Goal: Task Accomplishment & Management: Manage account settings

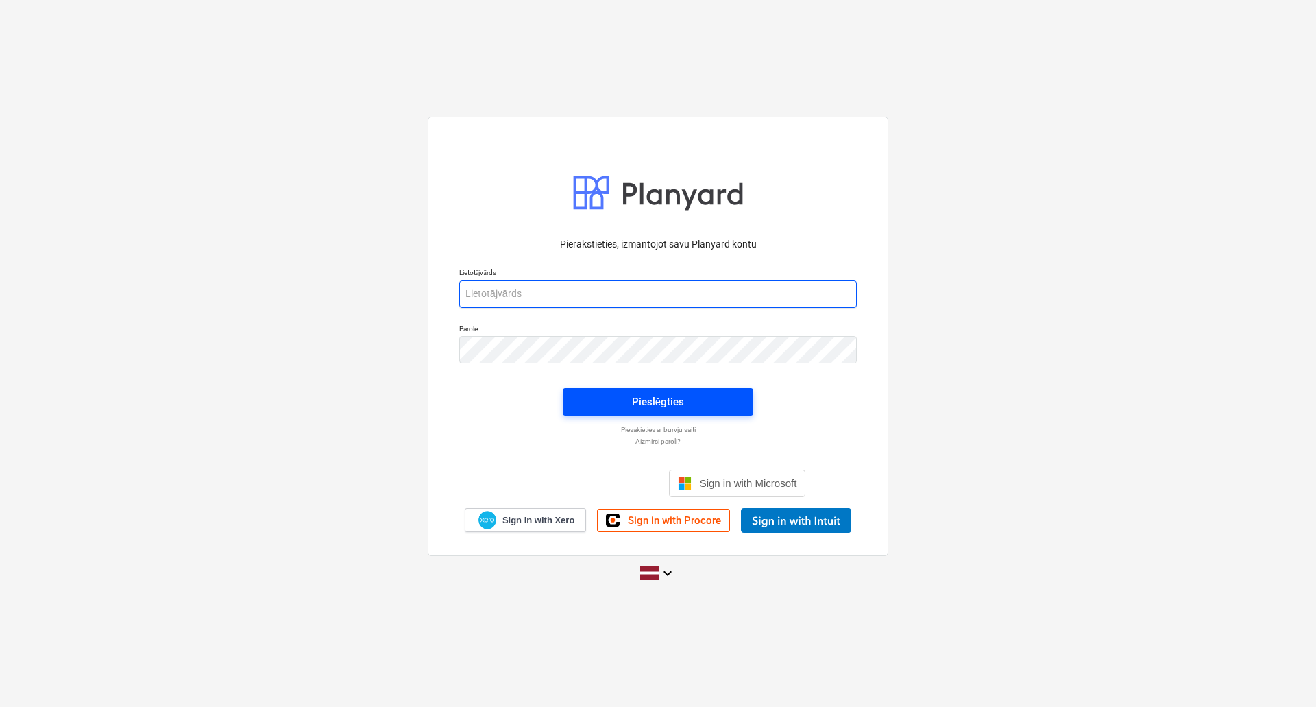
type input "lauris.zaharans@bonava.com"
click at [699, 402] on span "Pieslēgties" at bounding box center [658, 402] width 158 height 18
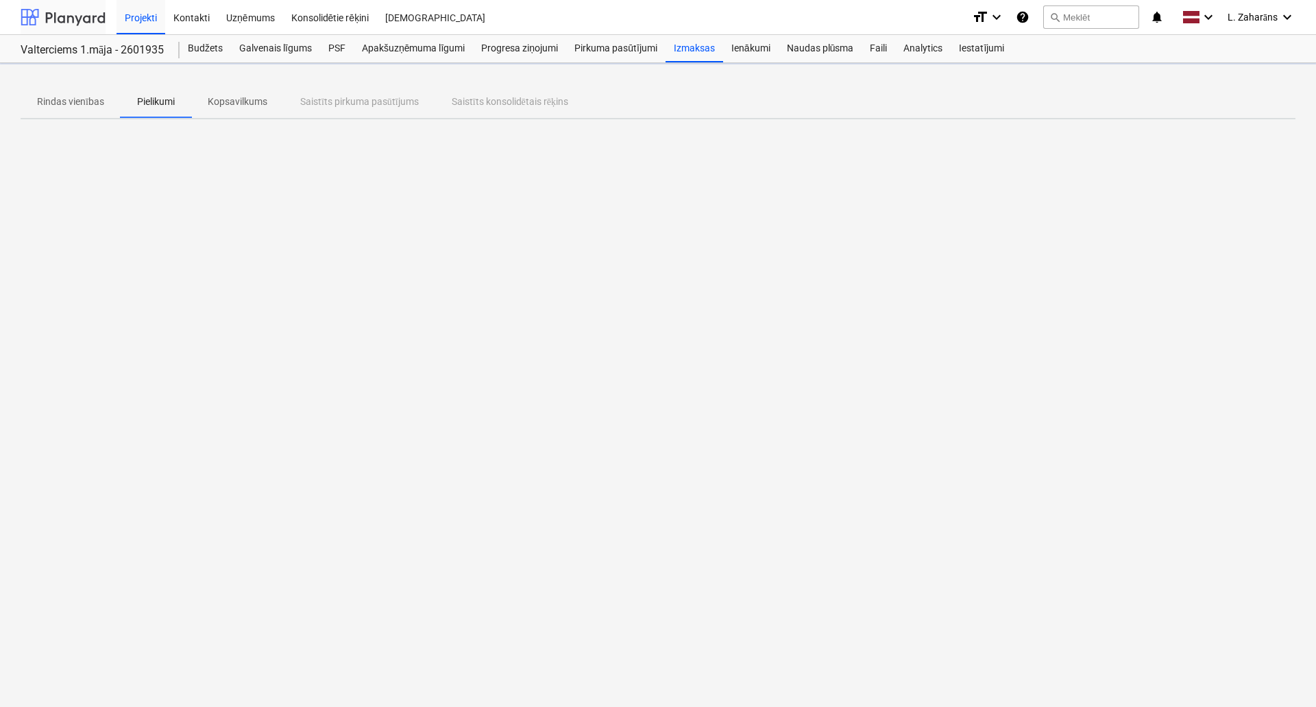
click at [86, 14] on div at bounding box center [63, 17] width 85 height 34
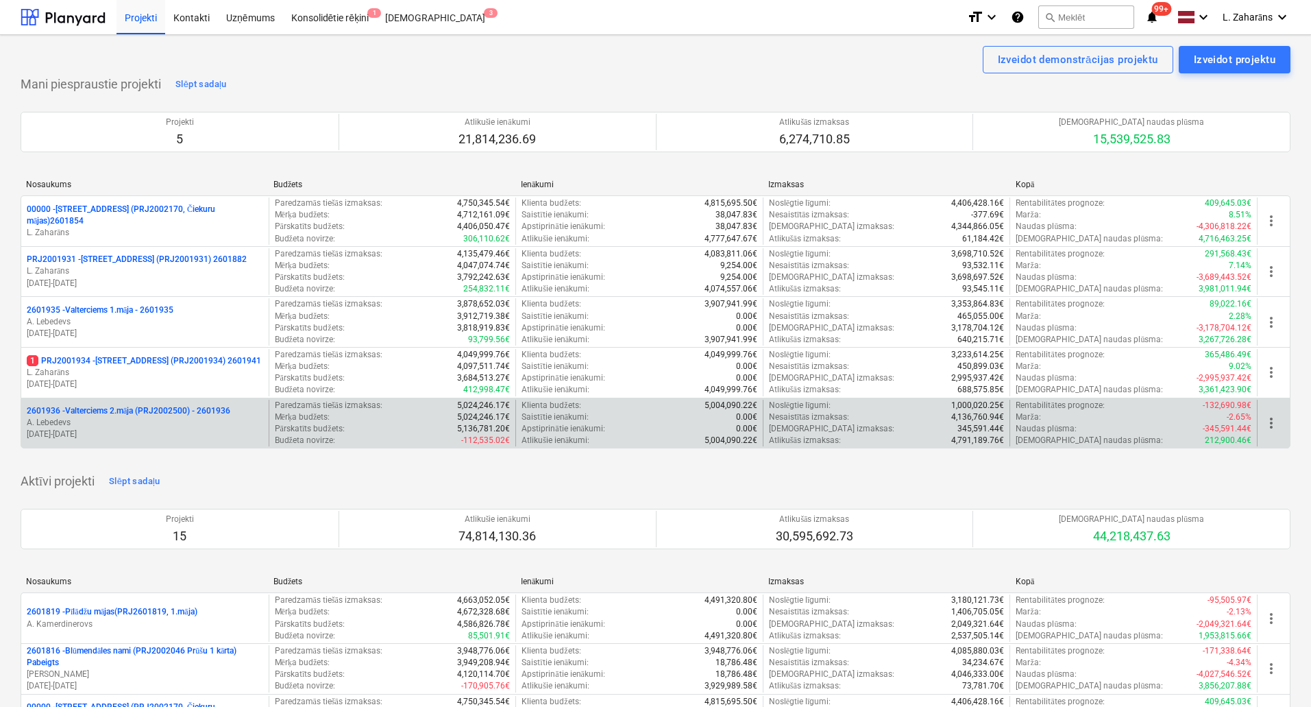
click at [113, 407] on p "2601936 - Valterciems 2.māja (PRJ2002500) - 2601936" at bounding box center [129, 411] width 204 height 12
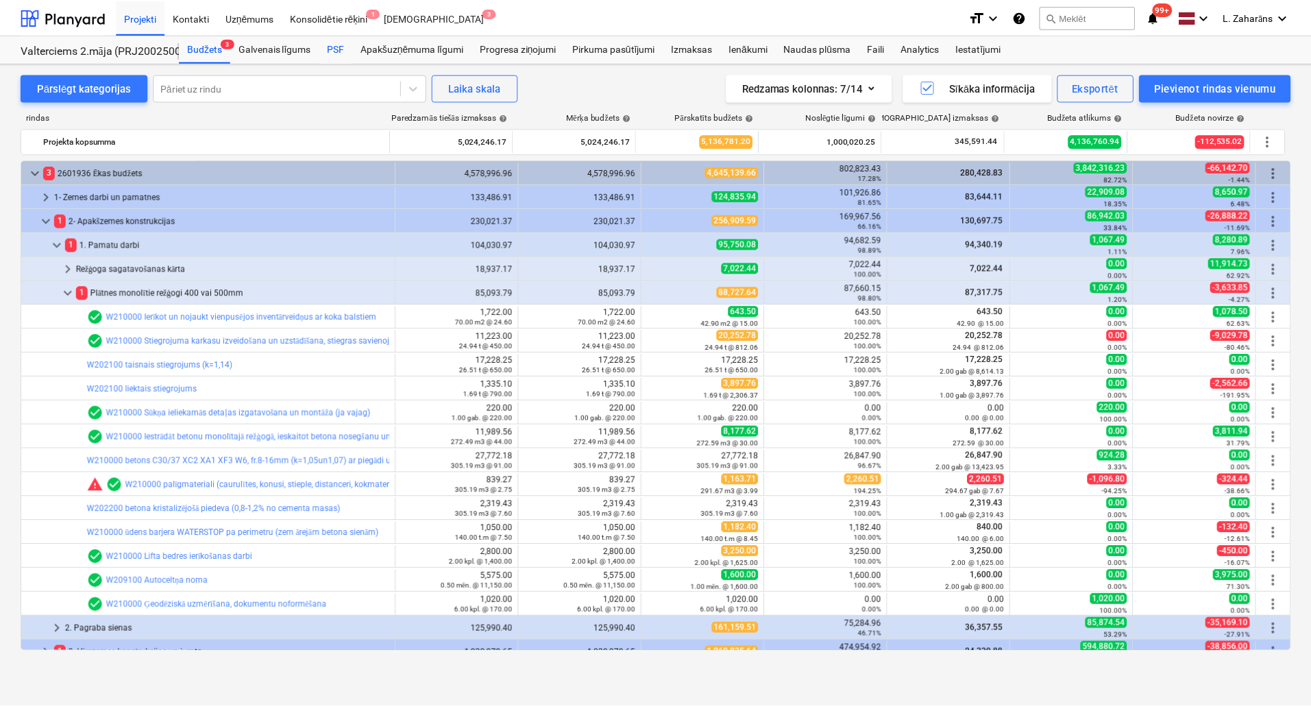
scroll to position [274, 0]
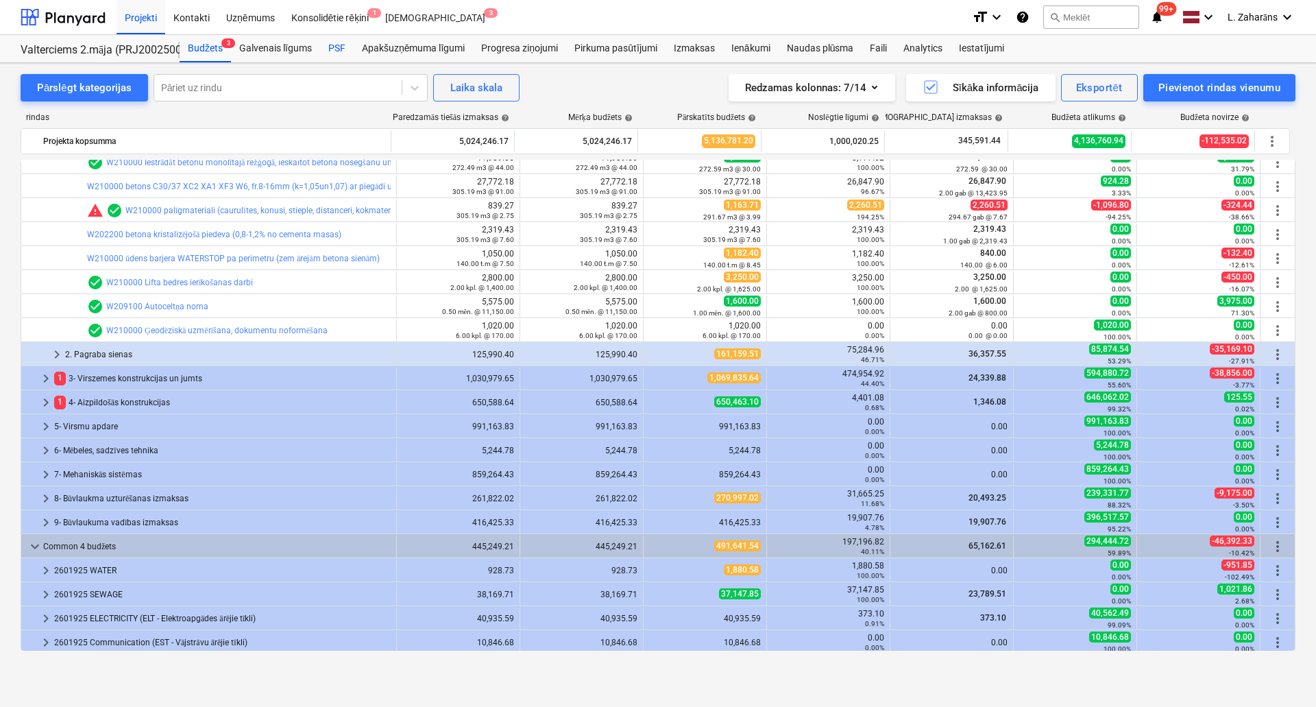
click at [335, 51] on div "PSF" at bounding box center [337, 48] width 34 height 27
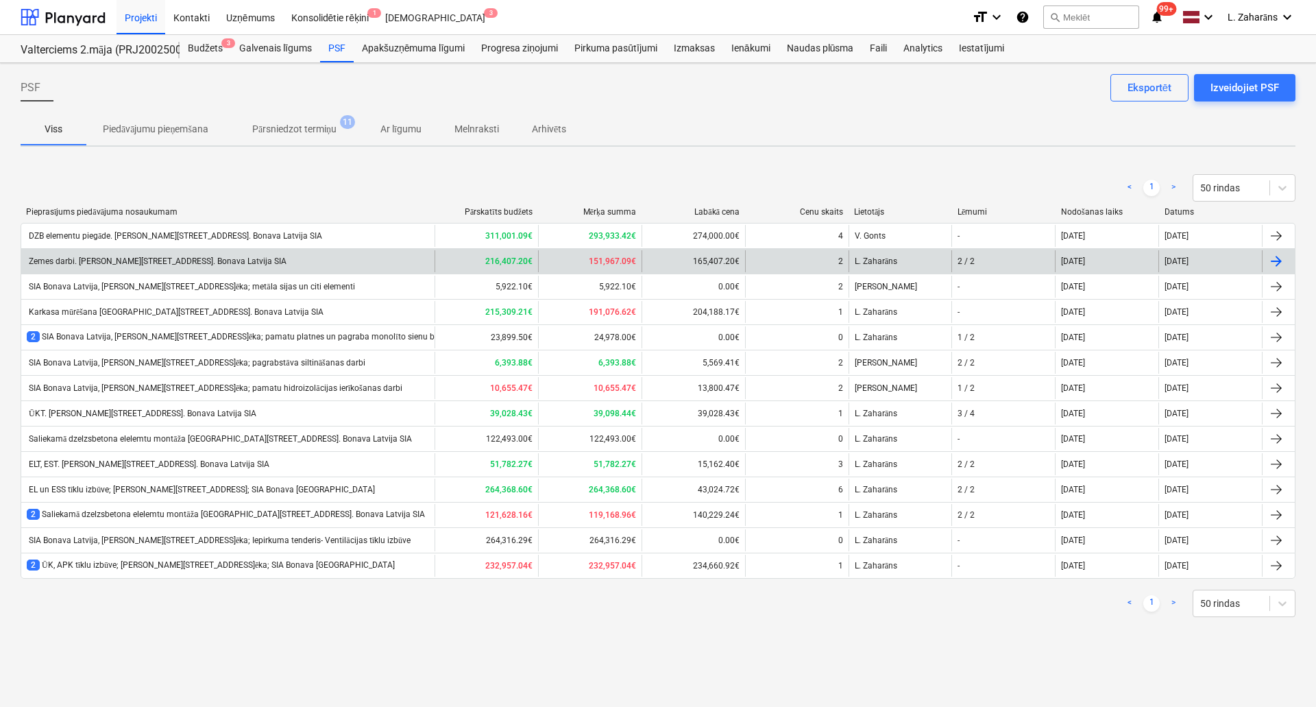
click at [197, 262] on div "Zemes darbi. [PERSON_NAME][STREET_ADDRESS]. Bonava Latvija SIA" at bounding box center [157, 261] width 260 height 10
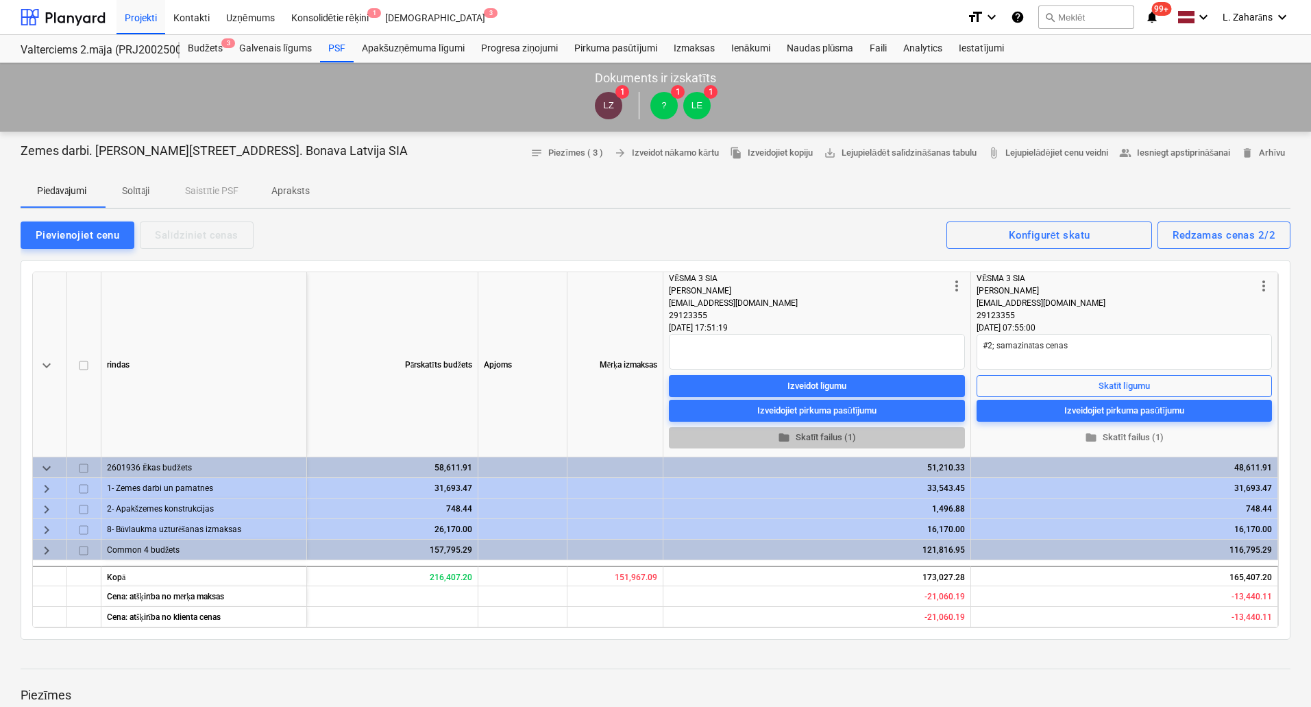
click at [816, 435] on span "folder Skatīt failus (1)" at bounding box center [816, 438] width 285 height 16
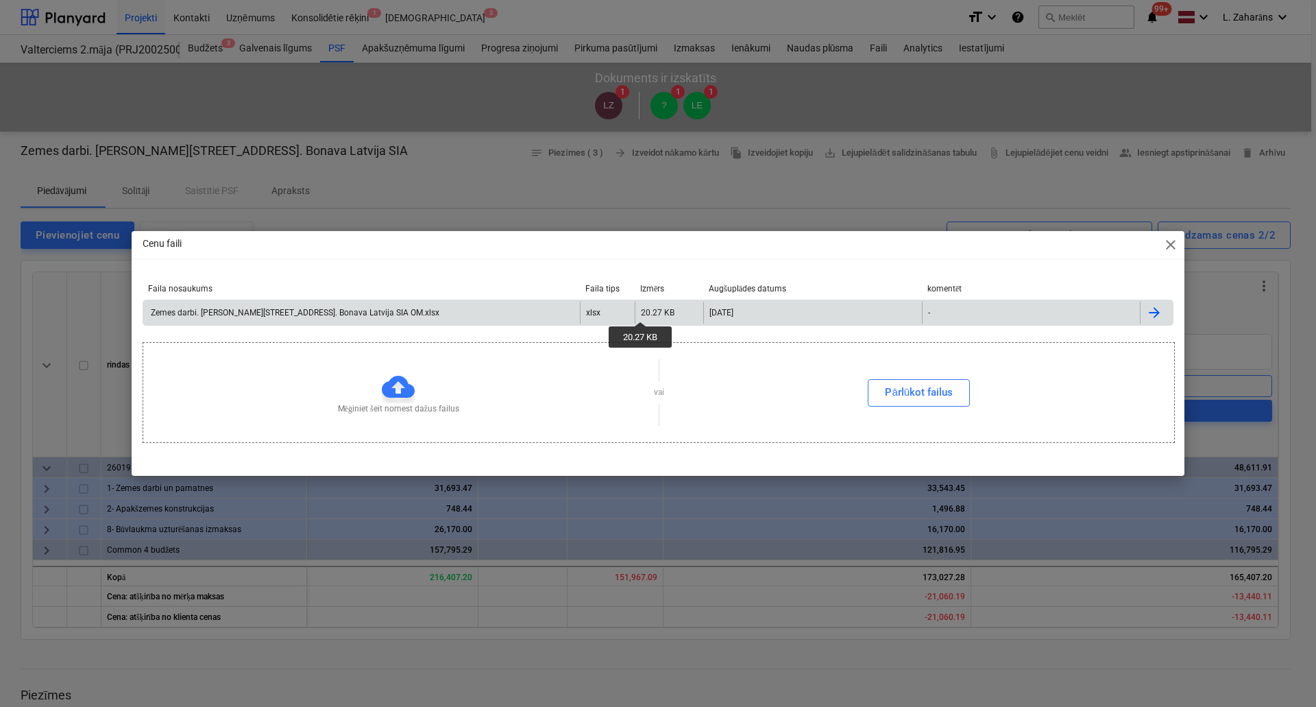
click at [641, 309] on div "20.27 KB" at bounding box center [658, 313] width 34 height 10
click at [1177, 239] on span "close" at bounding box center [1170, 244] width 16 height 16
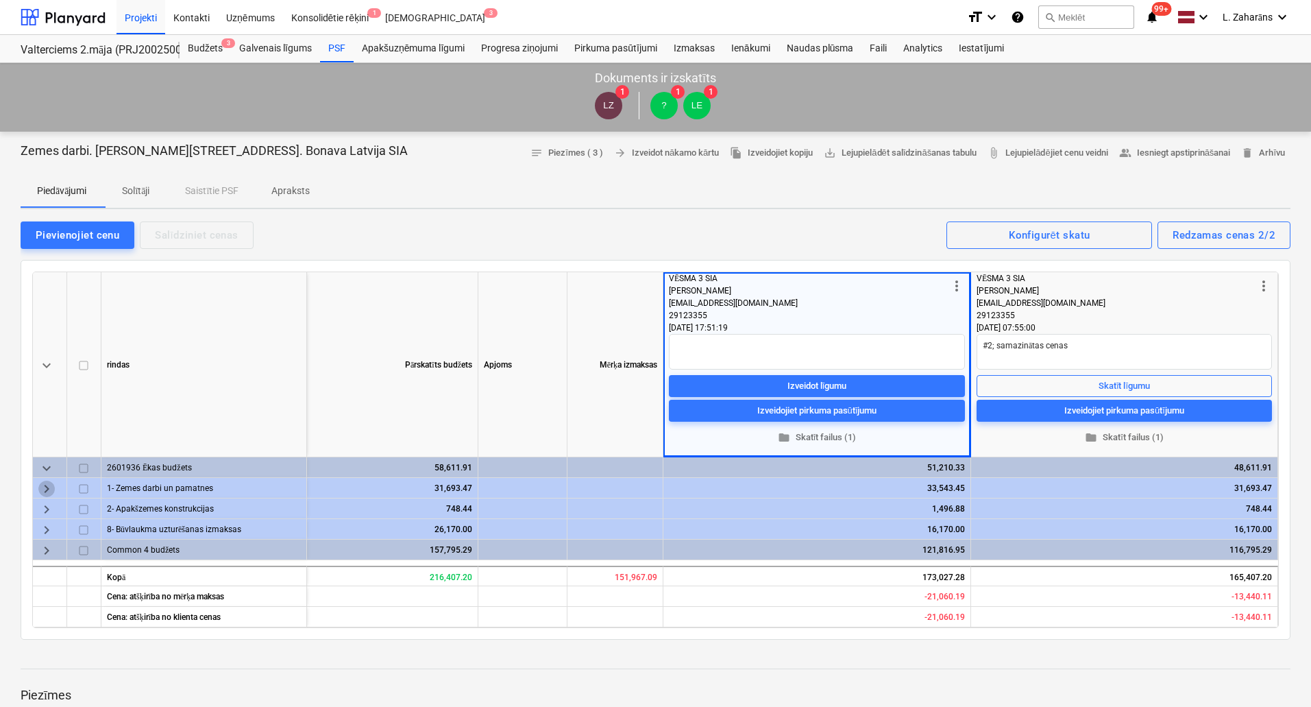
click at [50, 485] on span "keyboard_arrow_right" at bounding box center [46, 488] width 16 height 16
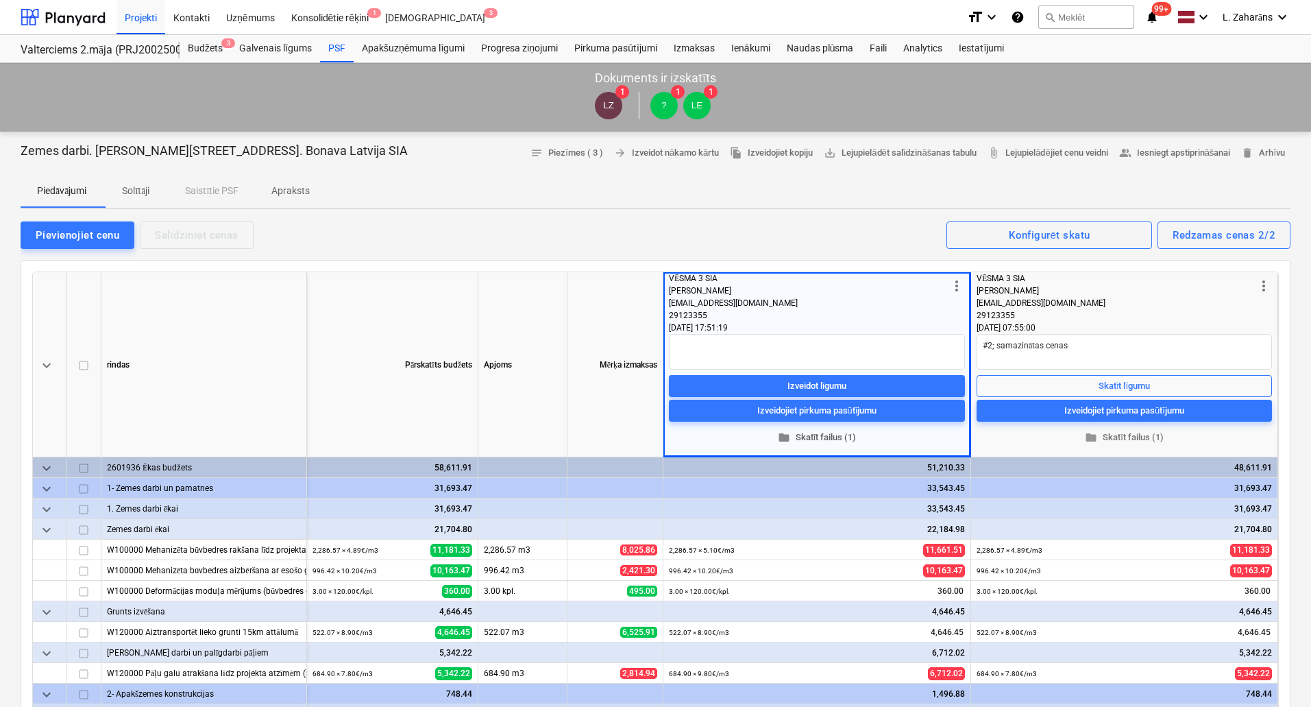
click at [796, 438] on span "folder Skatīt failus (1)" at bounding box center [816, 438] width 285 height 16
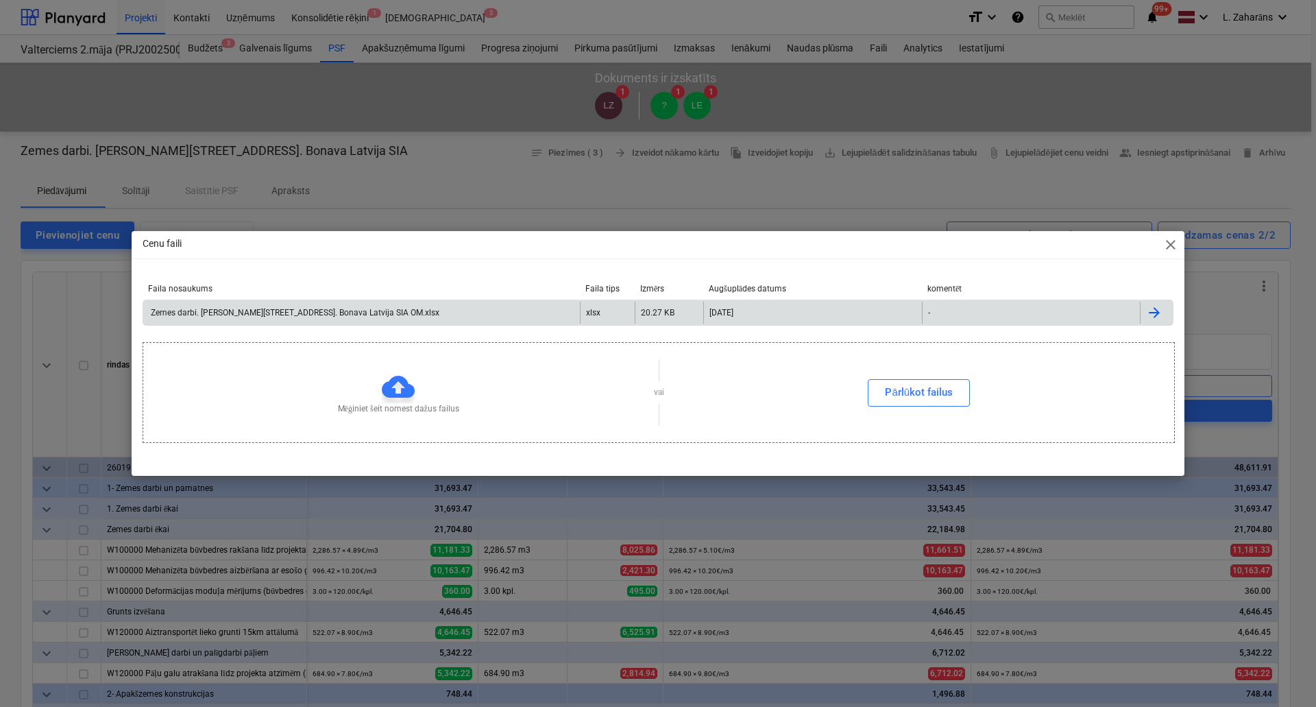
click at [785, 312] on div "03.07.2025" at bounding box center [812, 313] width 219 height 22
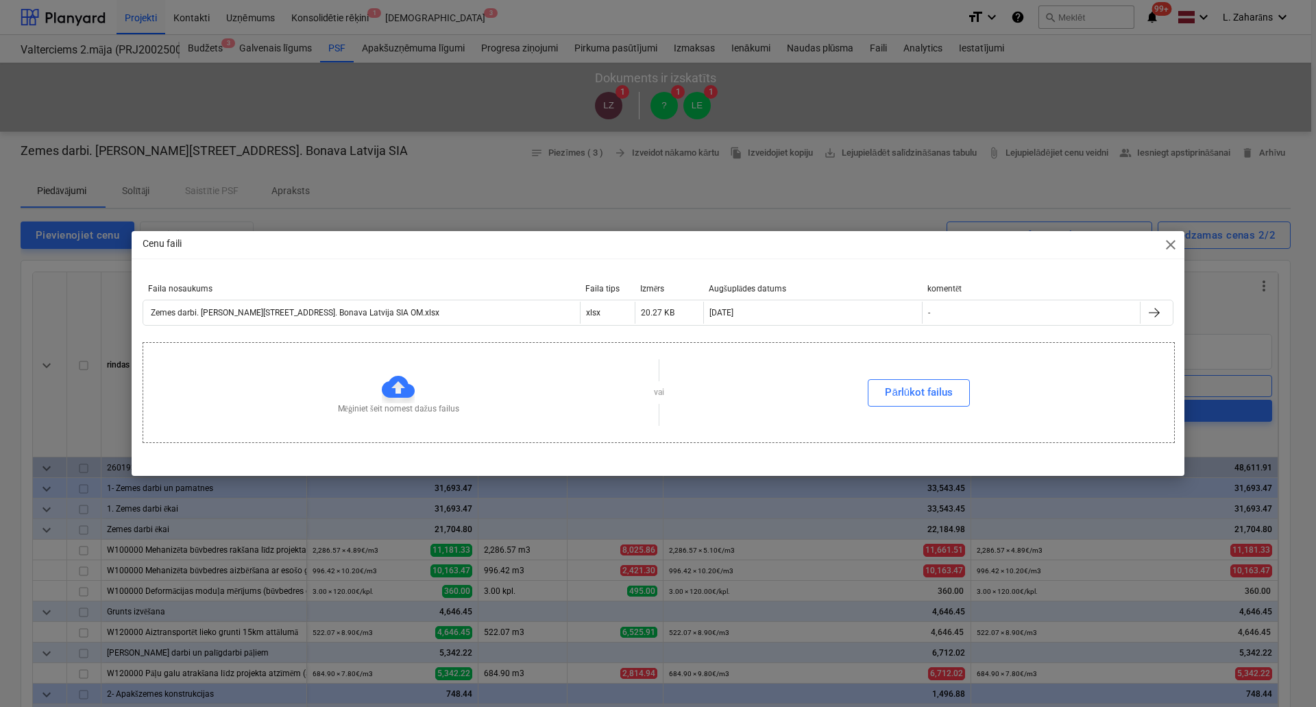
click at [1167, 247] on span "close" at bounding box center [1170, 244] width 16 height 16
type textarea "x"
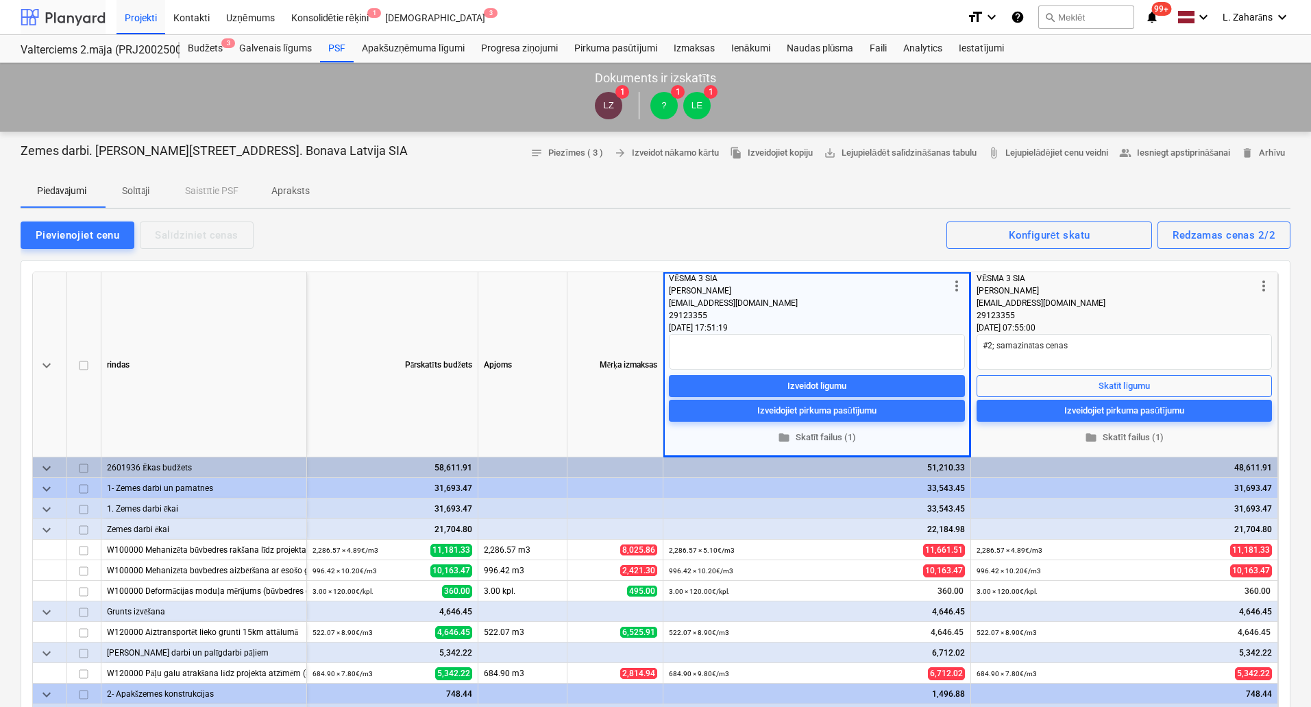
click at [78, 21] on div at bounding box center [63, 17] width 85 height 34
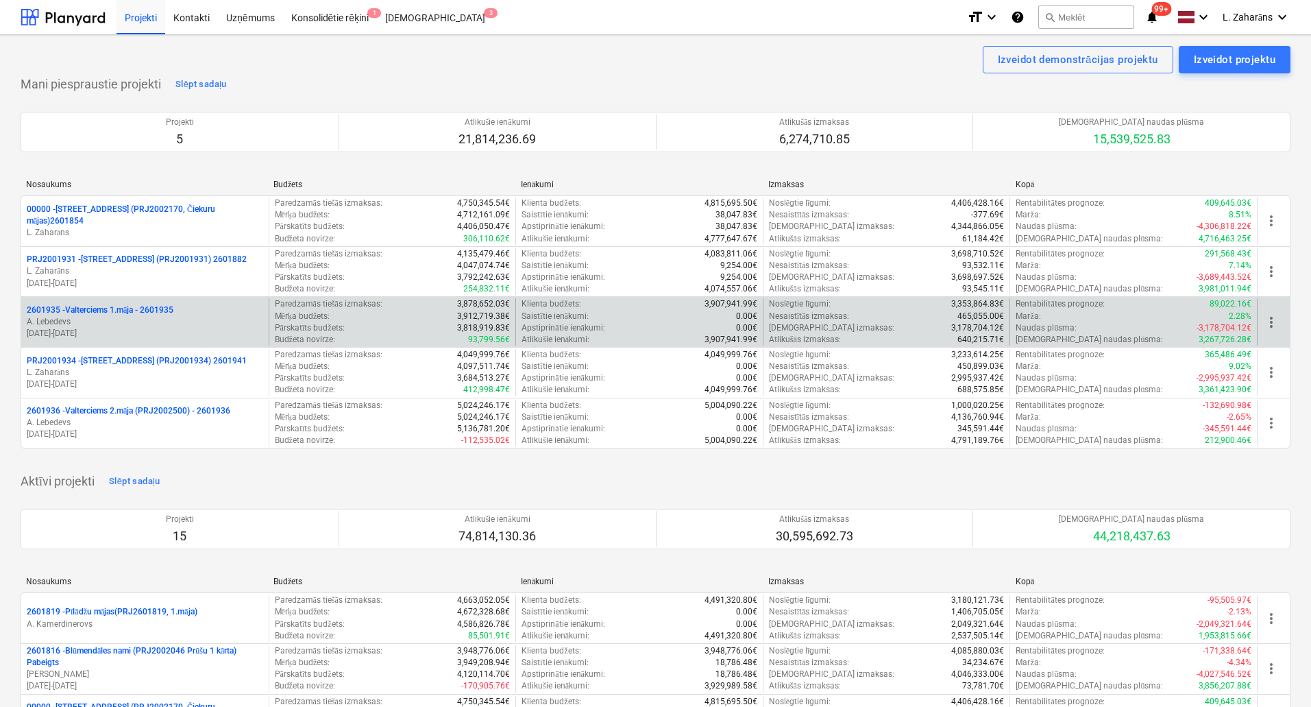
click at [132, 308] on p "2601935 - Valterciems 1.māja - 2601935" at bounding box center [100, 310] width 147 height 12
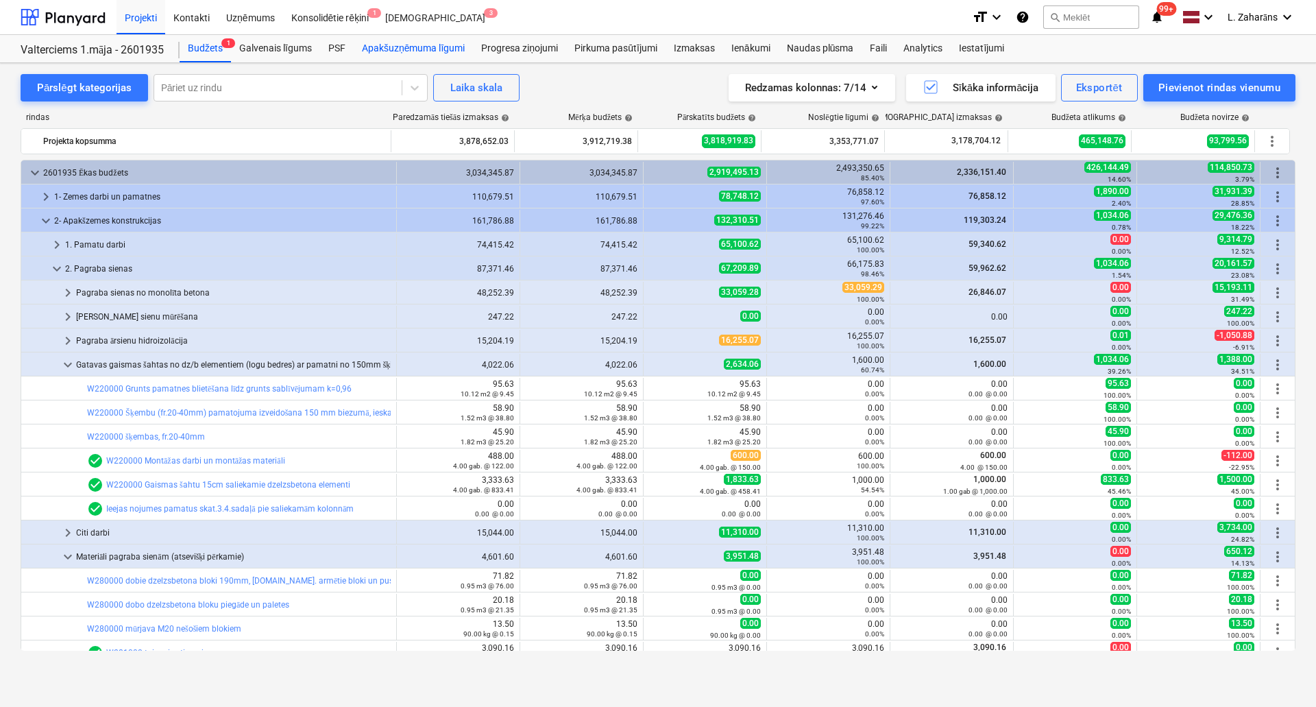
click at [388, 48] on div "Apakšuzņēmuma līgumi" at bounding box center [413, 48] width 119 height 27
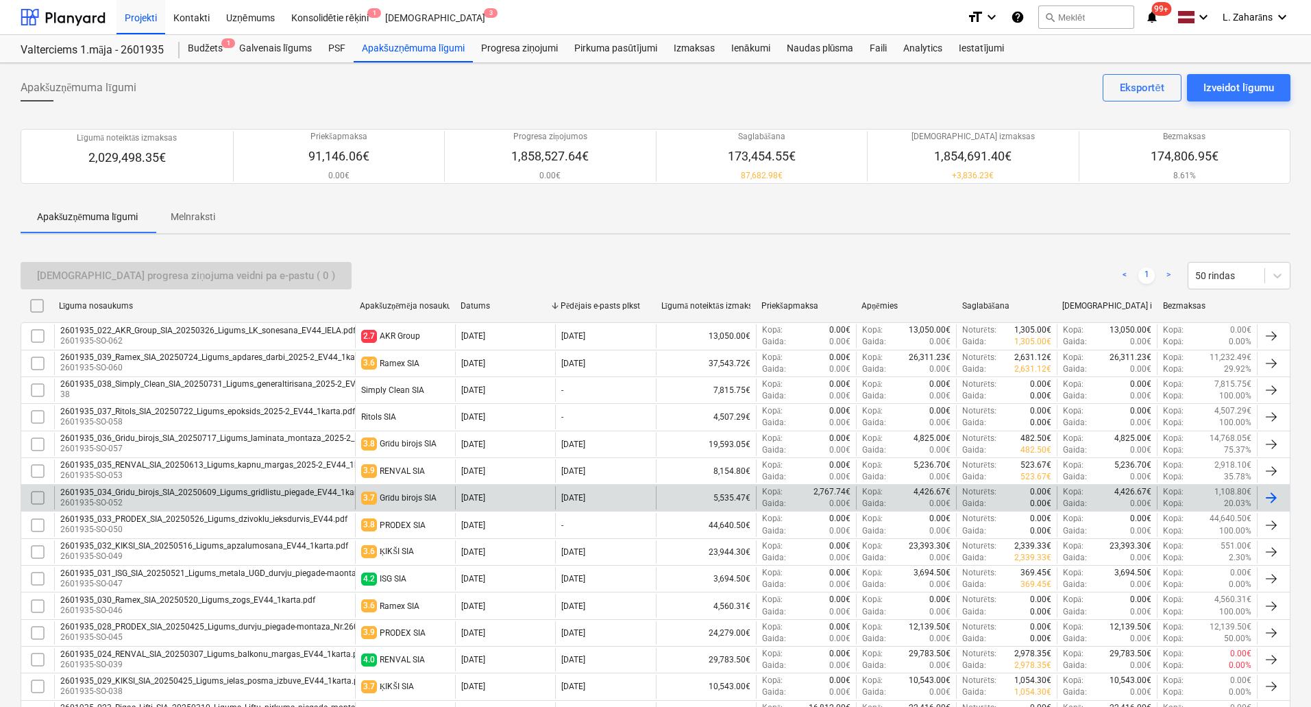
click at [172, 493] on div "2601935_034_Gridu_birojs_SIA_20250609_Ligums_gridlistu_piegade_EV44_1karta.pdf" at bounding box center [219, 492] width 319 height 10
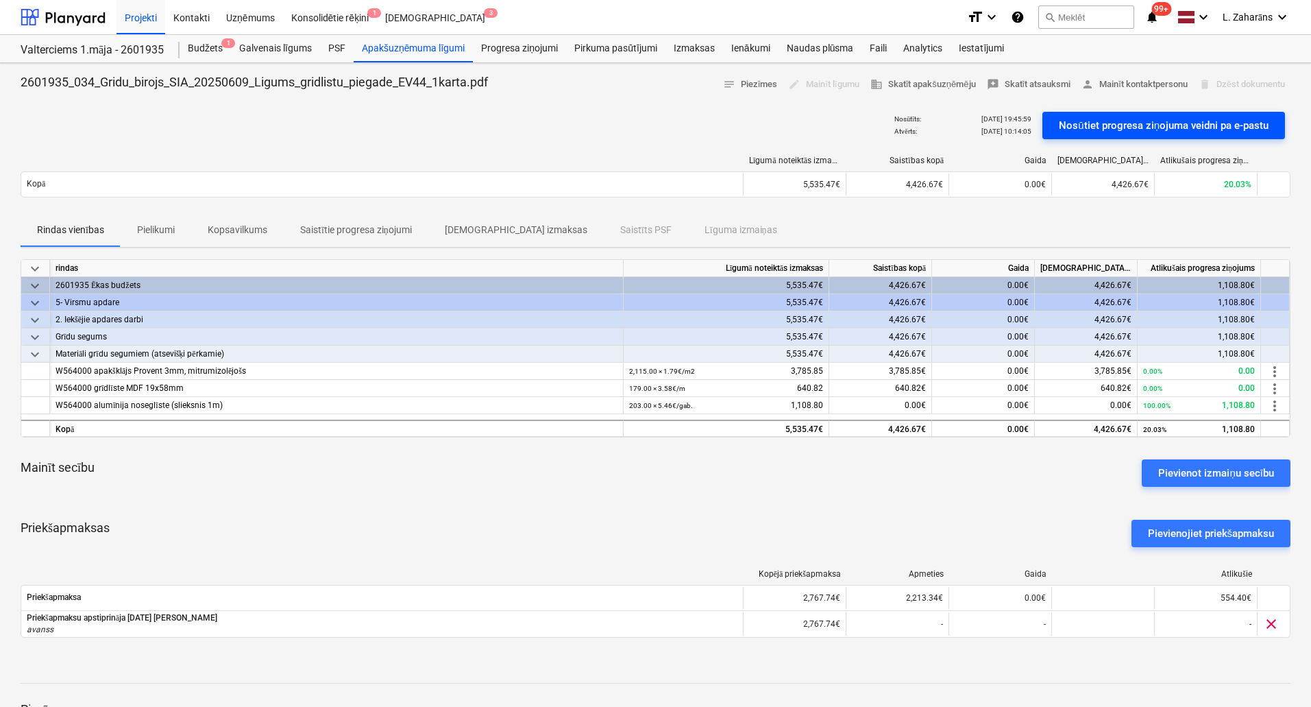
click at [1146, 124] on div "Nosūtiet progresa ziņojuma veidni pa e-pastu" at bounding box center [1164, 126] width 210 height 18
click at [339, 10] on div "Konsolidētie rēķini 1" at bounding box center [330, 16] width 95 height 35
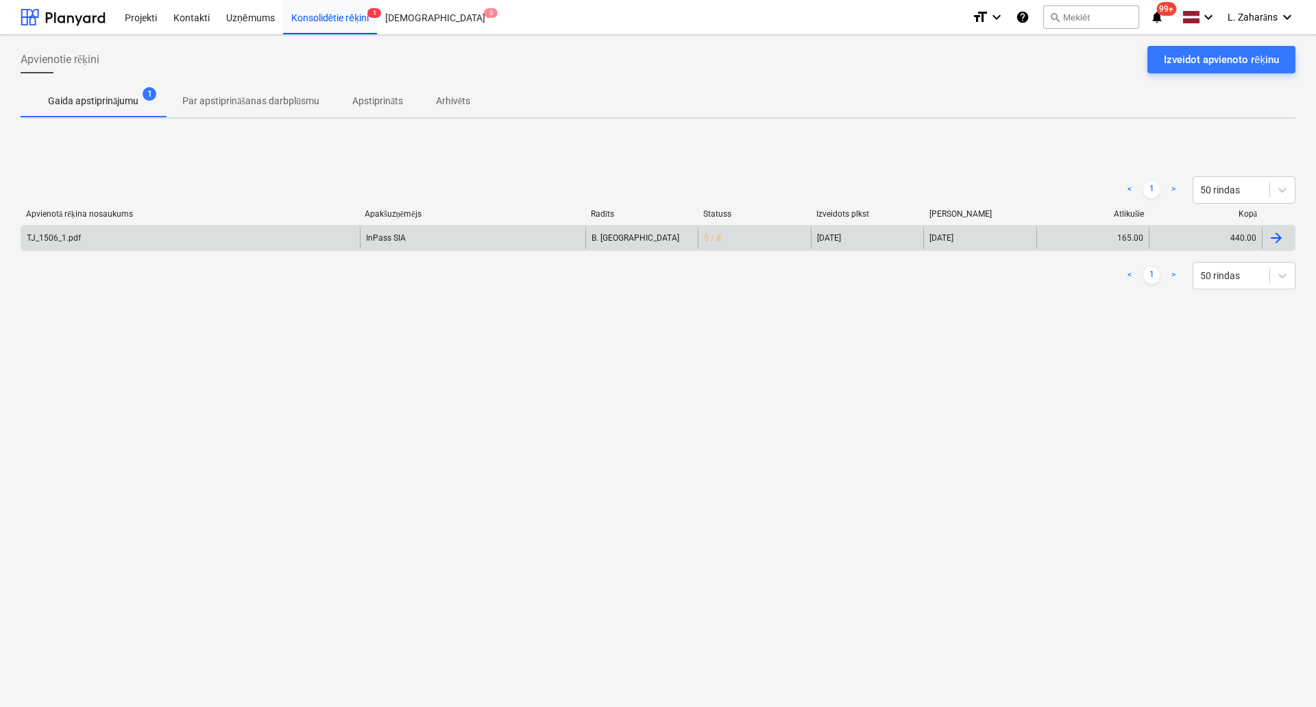
click at [205, 241] on div "TJ_1506_1.pdf" at bounding box center [190, 238] width 339 height 22
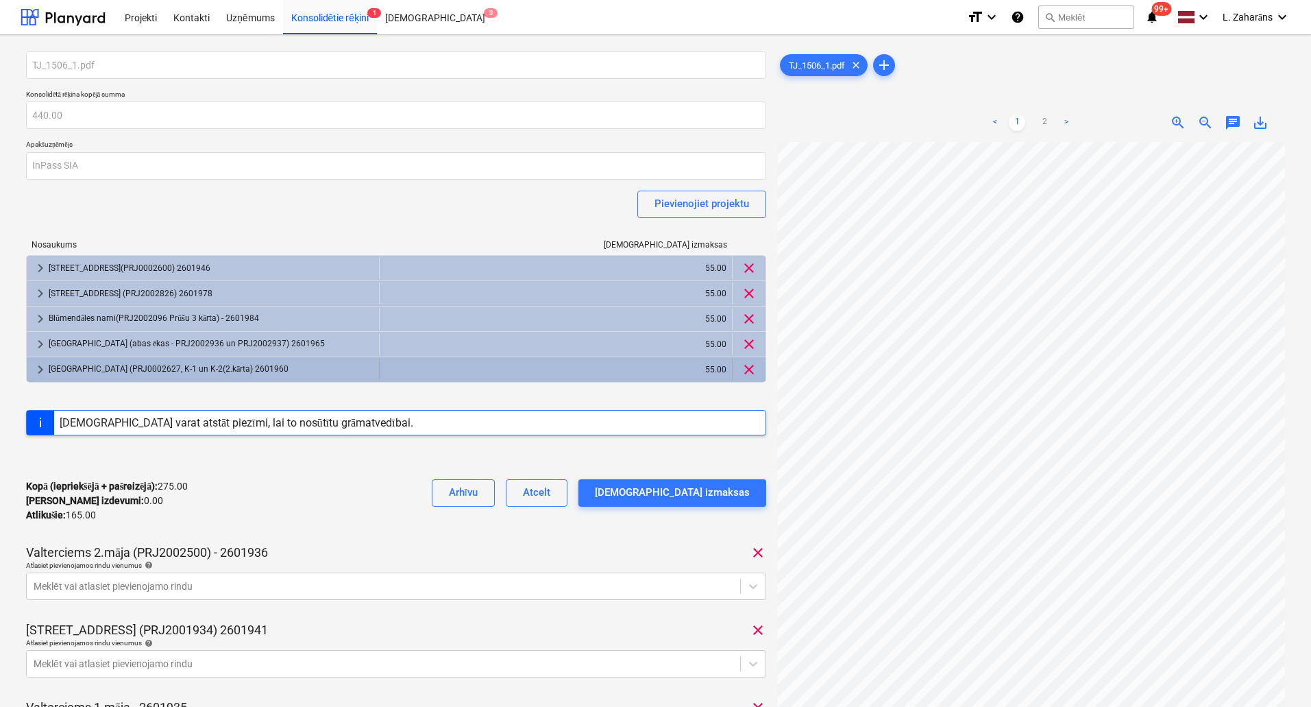
click at [208, 373] on div "[GEOGRAPHIC_DATA] (PRJ0002627, K-1 un K-2(2.kārta) 2601960" at bounding box center [211, 369] width 325 height 22
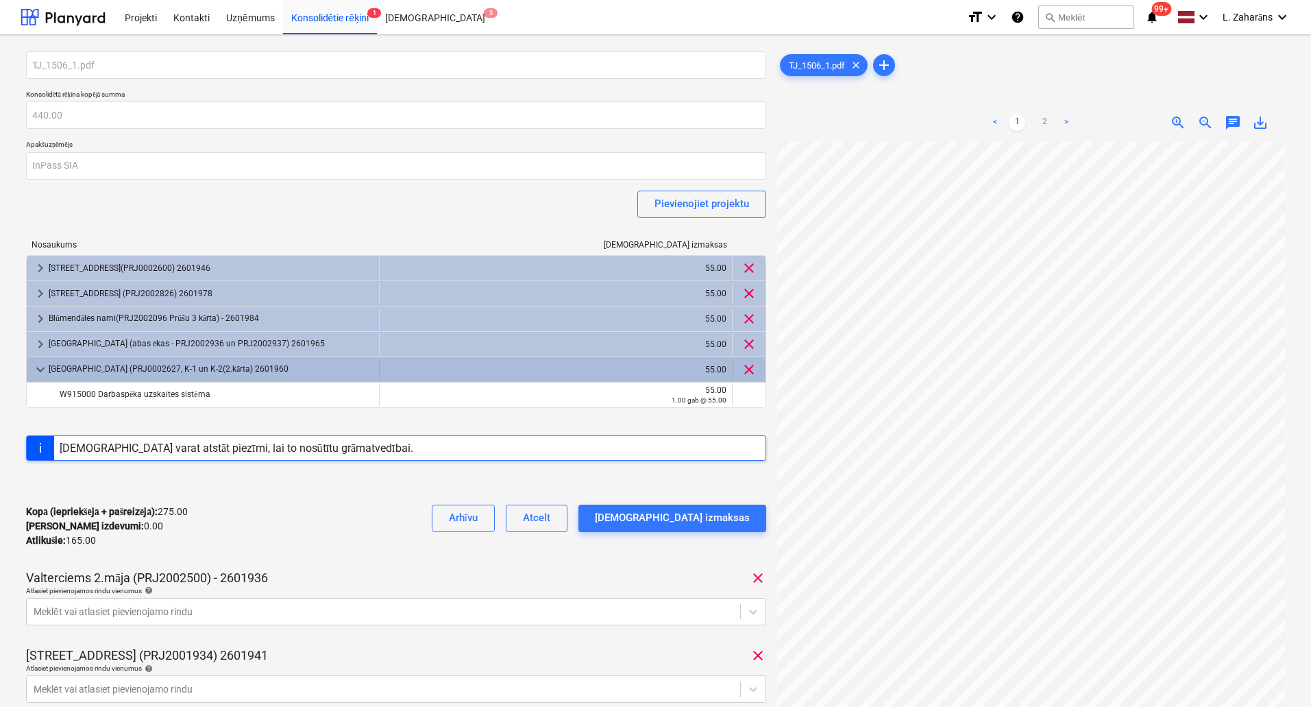
click at [208, 373] on div "[GEOGRAPHIC_DATA] (PRJ0002627, K-1 un K-2(2.kārta) 2601960" at bounding box center [211, 369] width 325 height 22
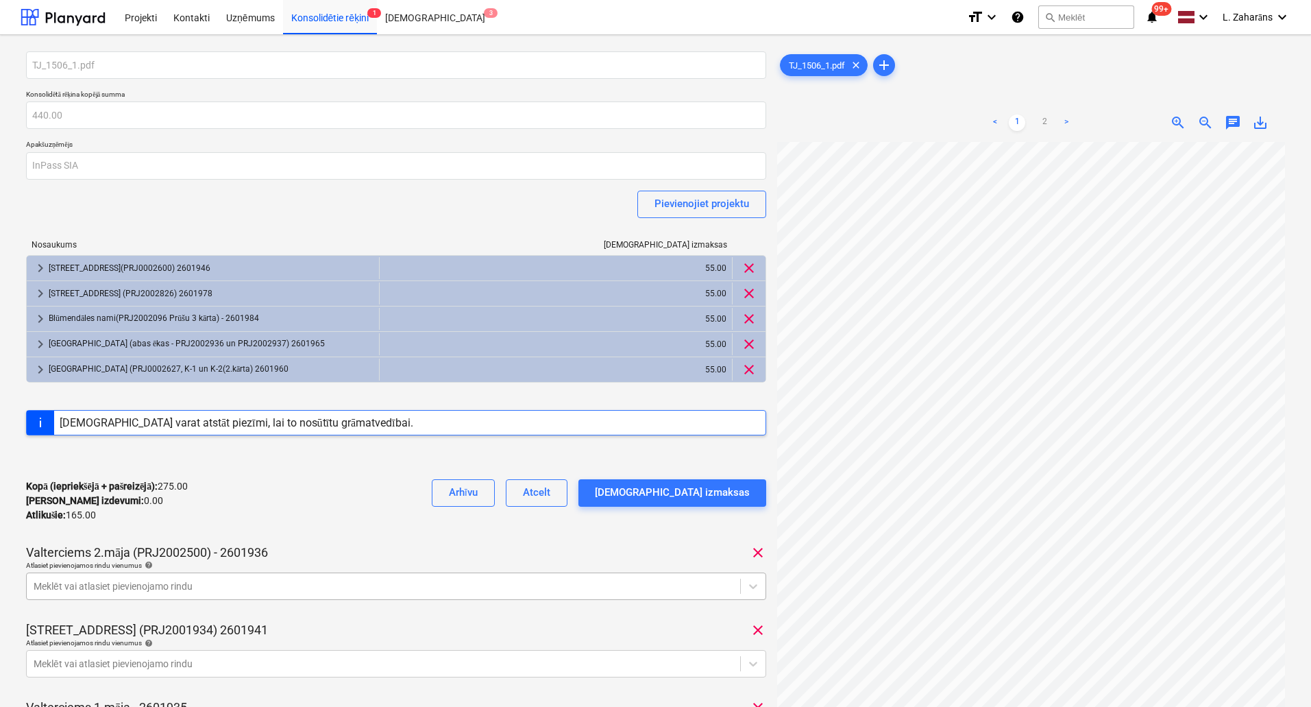
click at [180, 581] on body "Projekti Kontakti Uzņēmums Konsolidētie rēķini 1 Iesūtne 3 format_size keyboard…" at bounding box center [655, 353] width 1311 height 707
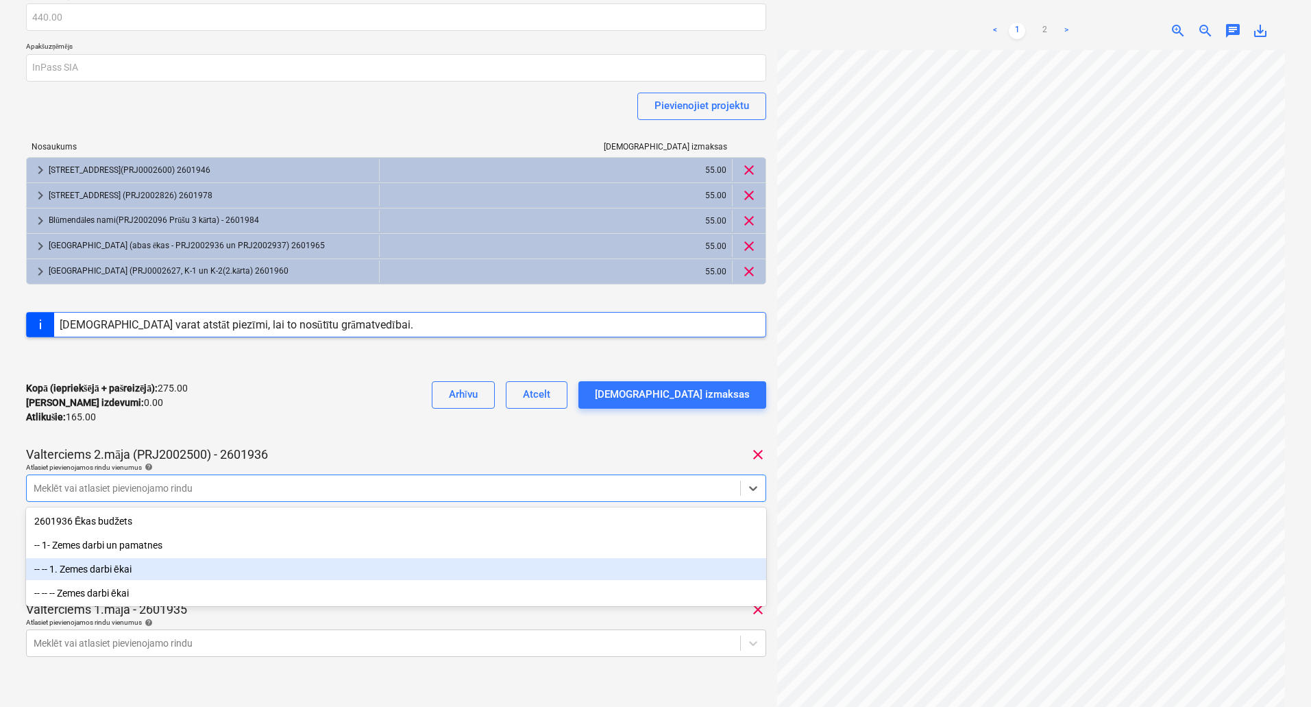
scroll to position [112, 0]
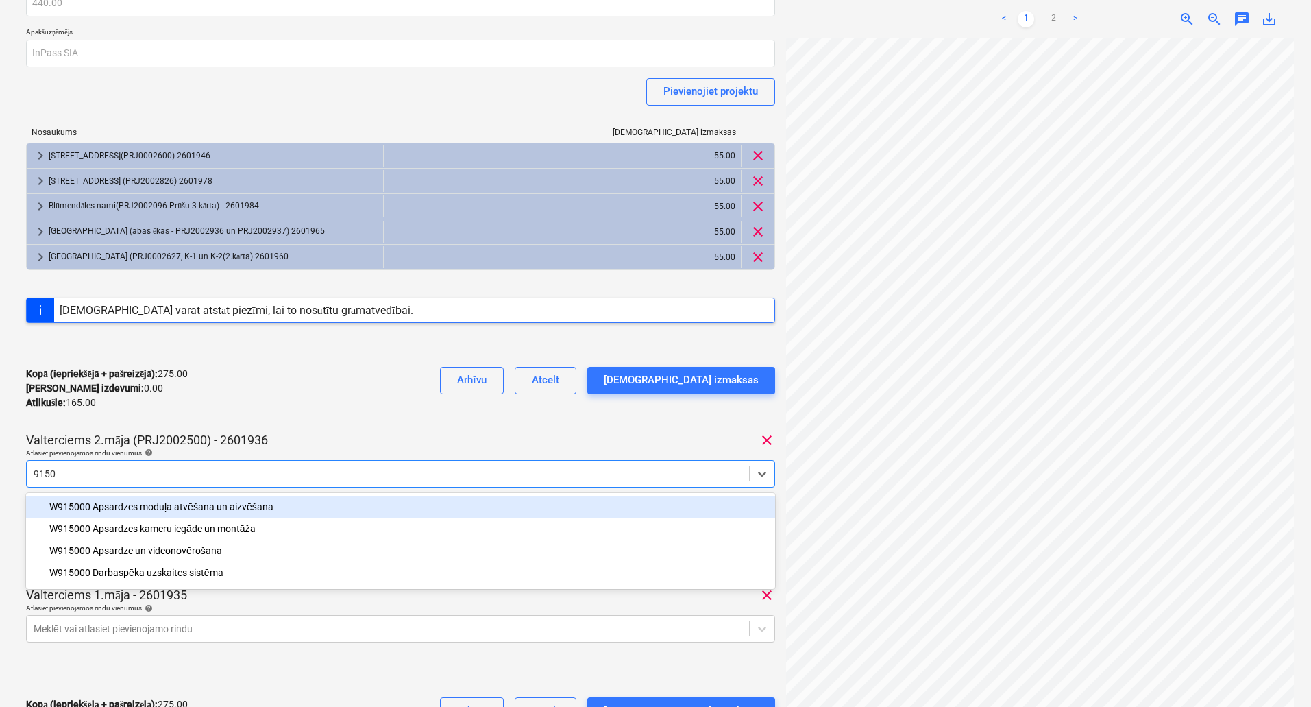
type input "91500"
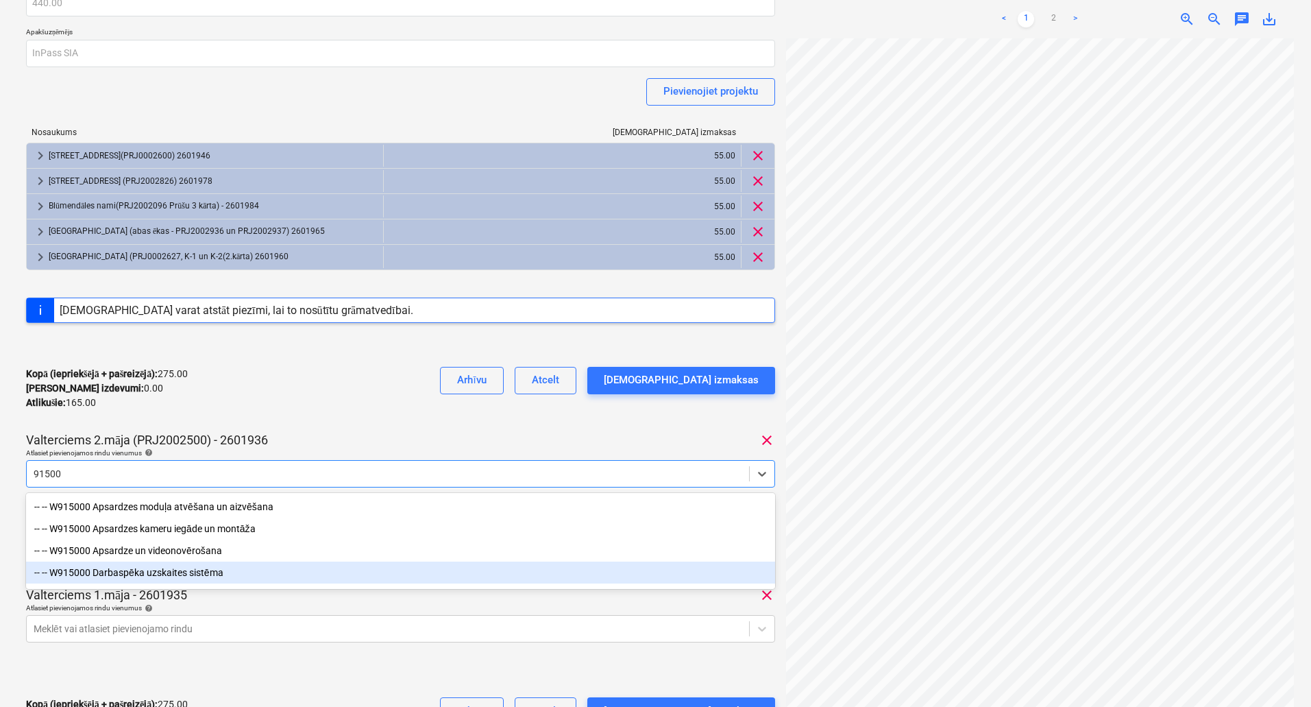
click at [143, 577] on div "-- -- W915000 Darbaspēka uzskaites sistēma" at bounding box center [400, 572] width 749 height 22
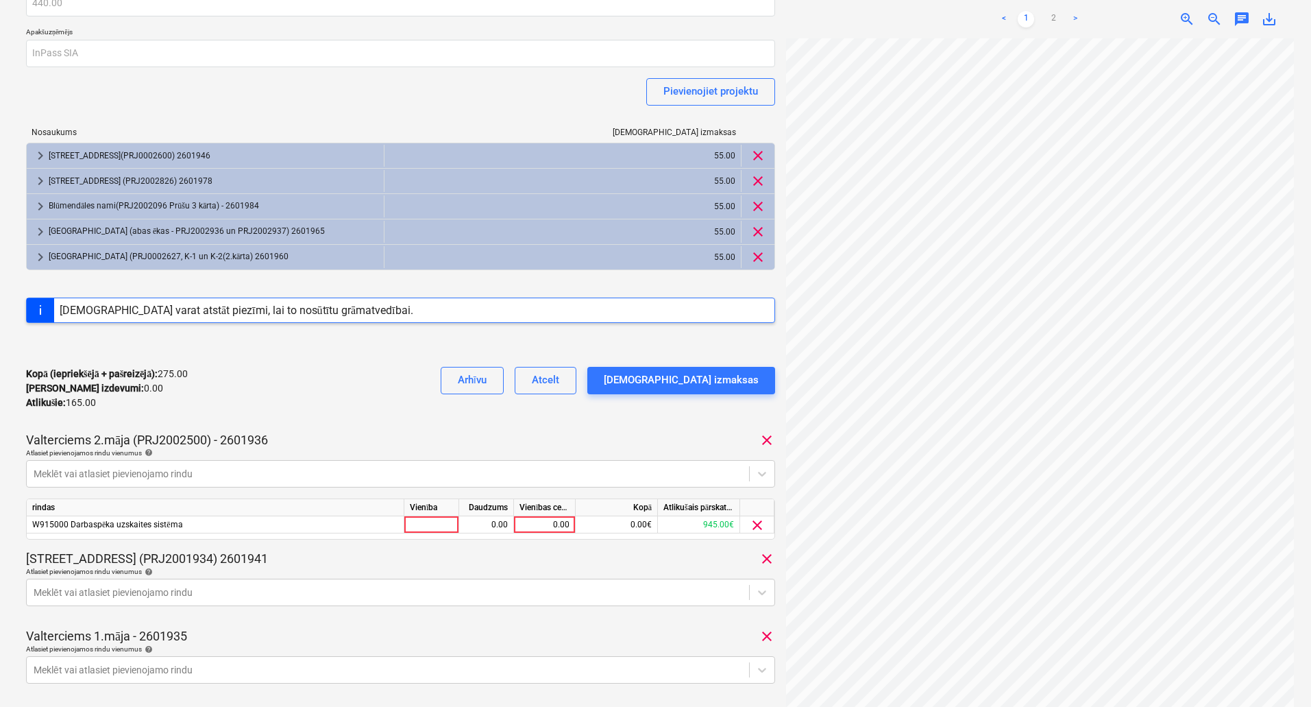
click at [285, 389] on div "Kopā (iepriekšējā + pašreizējā) : 275.00 Kārtējie izdevumi : 0.00 Atlikušie : 1…" at bounding box center [400, 388] width 749 height 65
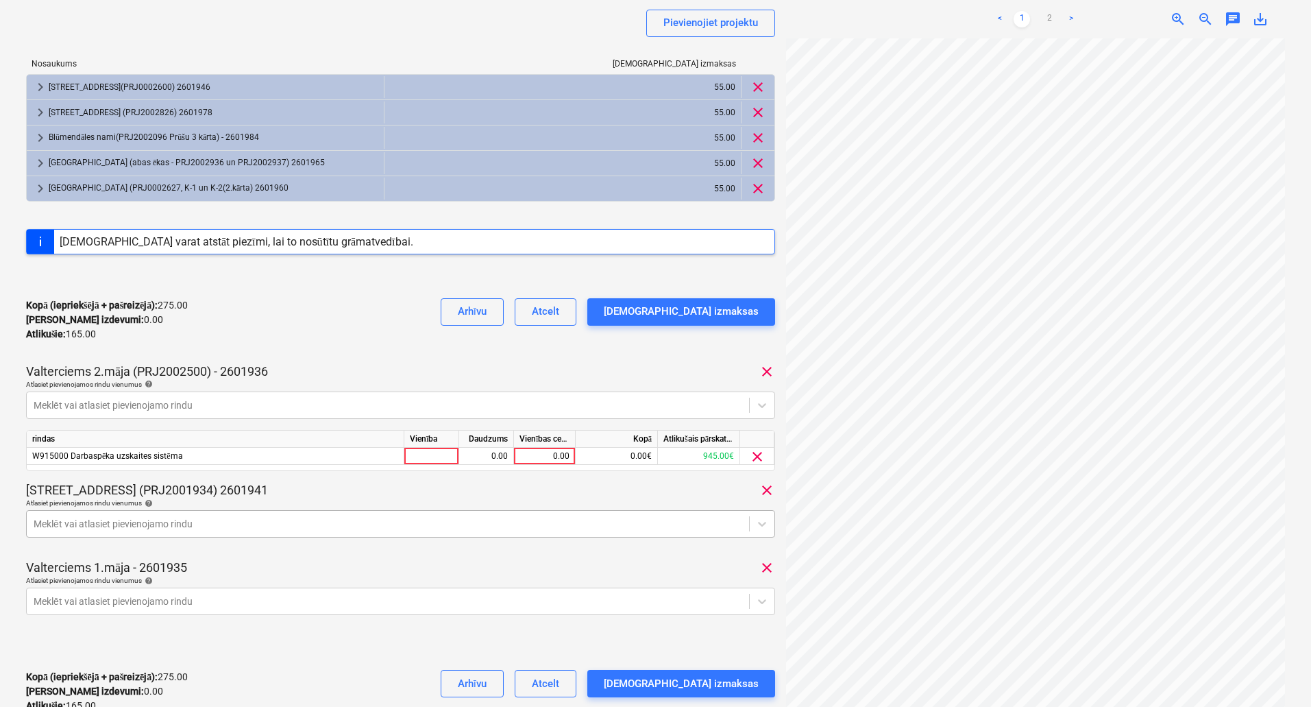
scroll to position [231, 0]
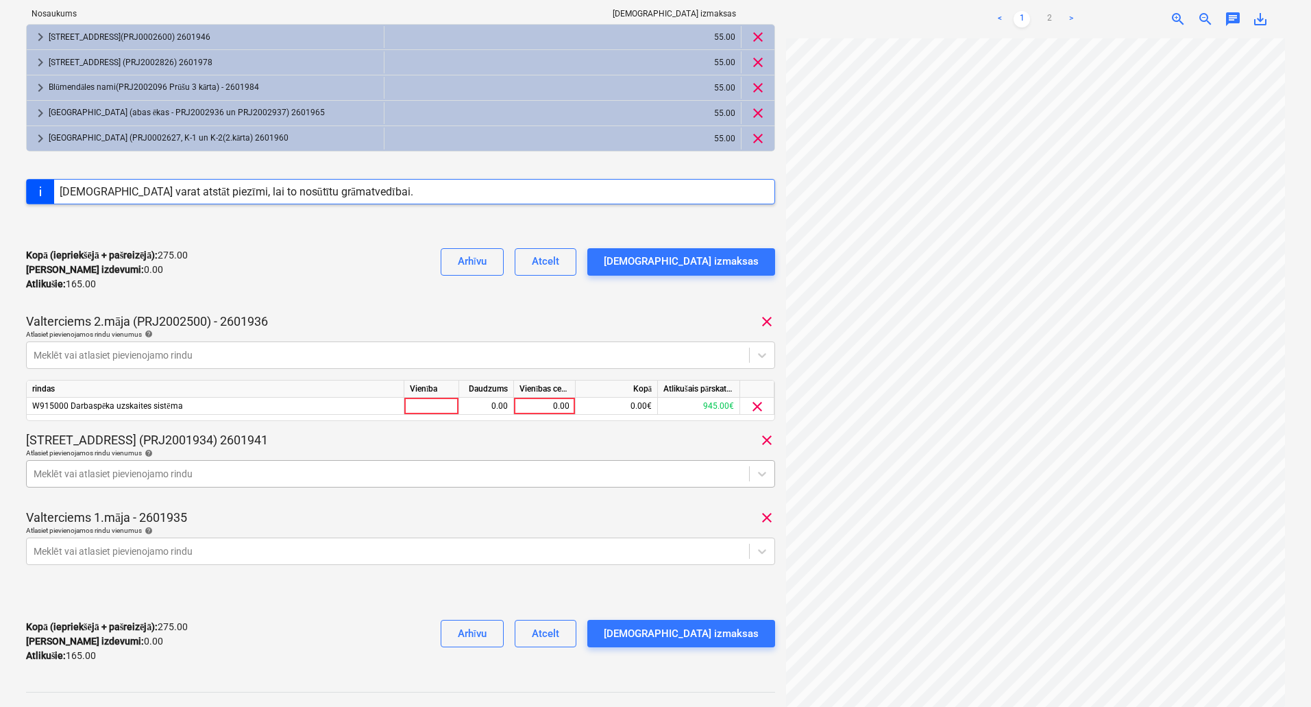
click at [123, 476] on body "Projekti Kontakti Uzņēmums Konsolidētie rēķini 1 Iesūtne 3 format_size keyboard…" at bounding box center [655, 122] width 1311 height 707
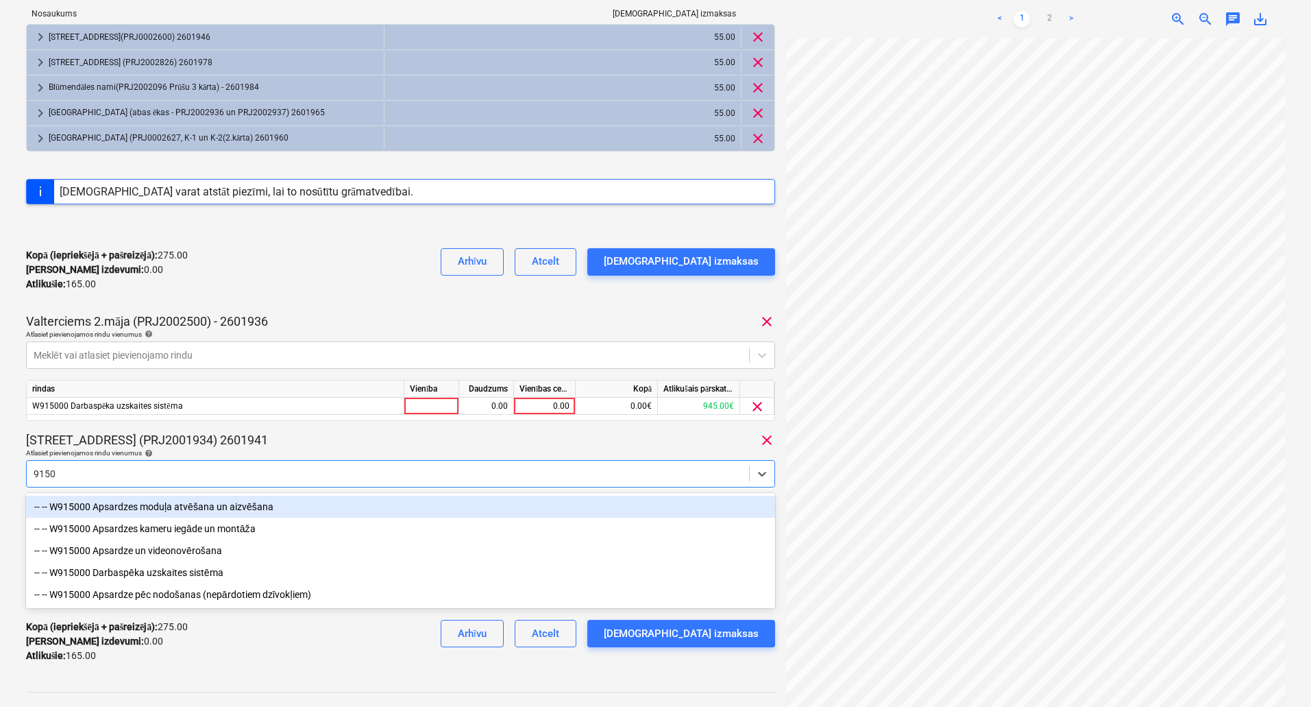
type input "91500"
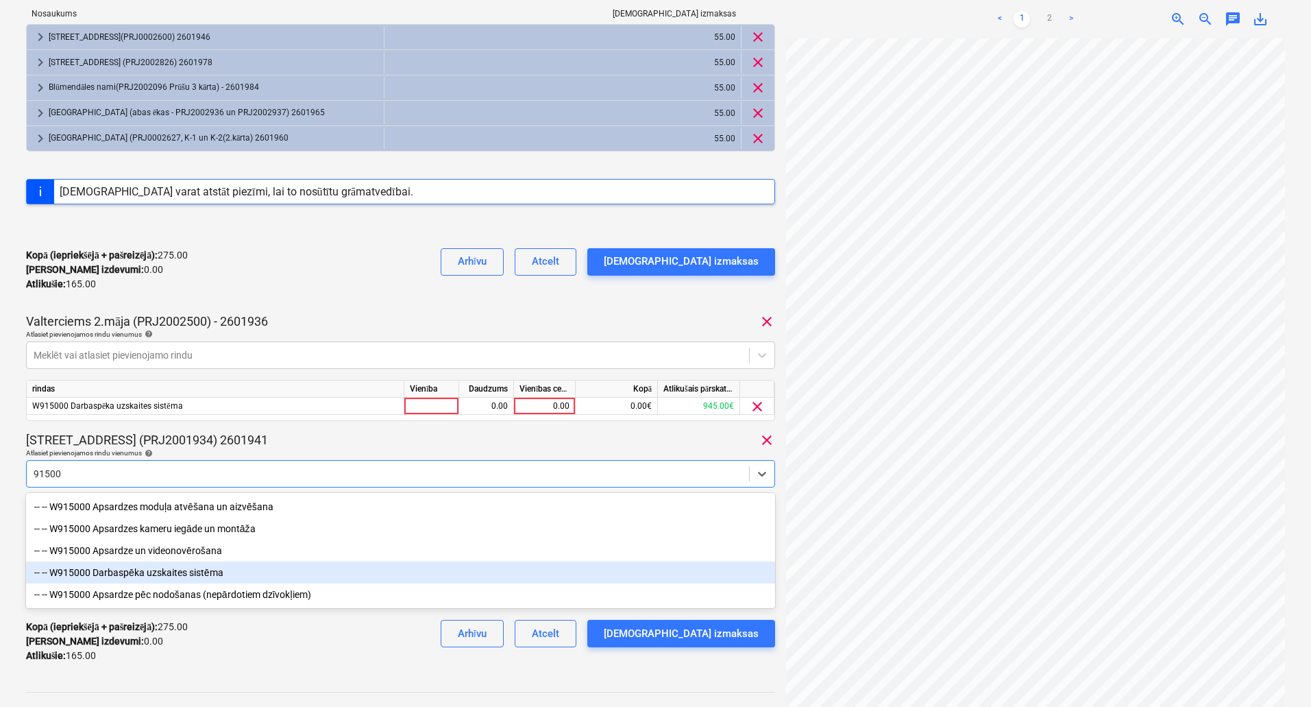
click at [132, 576] on div "-- -- W915000 Darbaspēka uzskaites sistēma" at bounding box center [400, 572] width 749 height 22
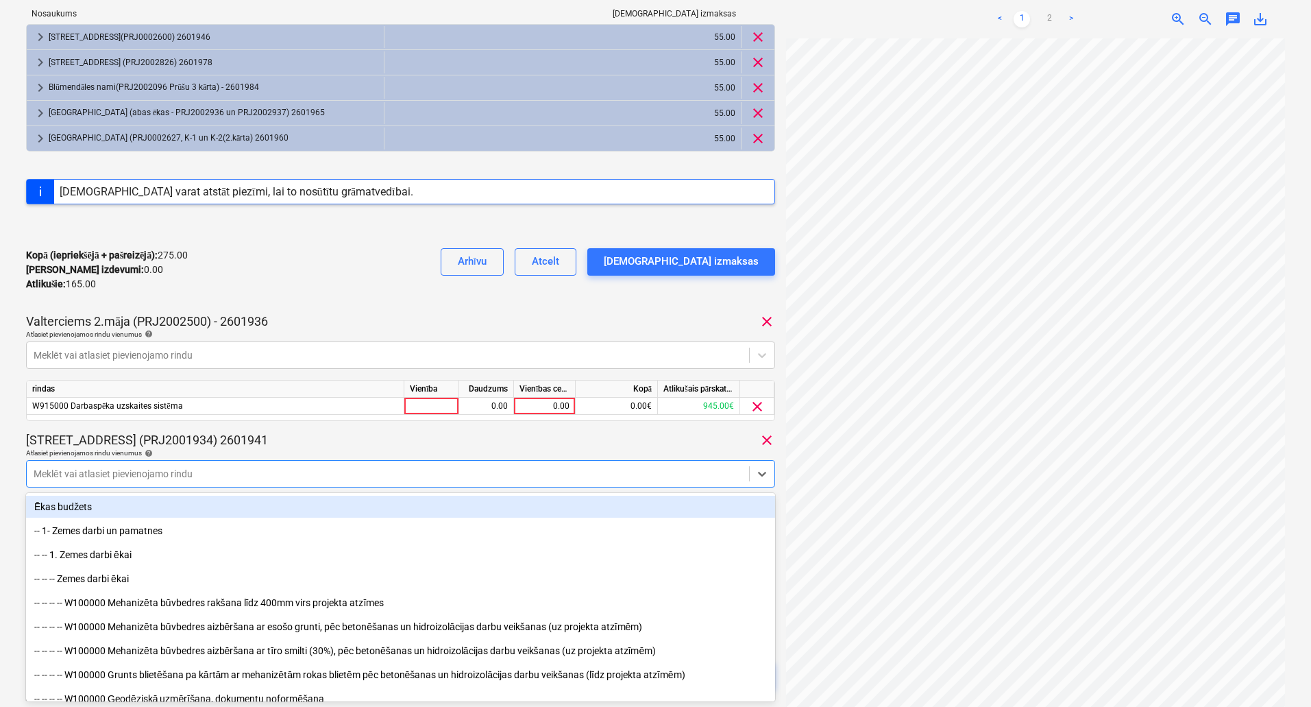
click at [439, 426] on div "TJ_1506_1.pdf Konsolidētā rēķina kopējā summa 440.00 Apakšuzņēmējs InPass SIA P…" at bounding box center [400, 267] width 749 height 894
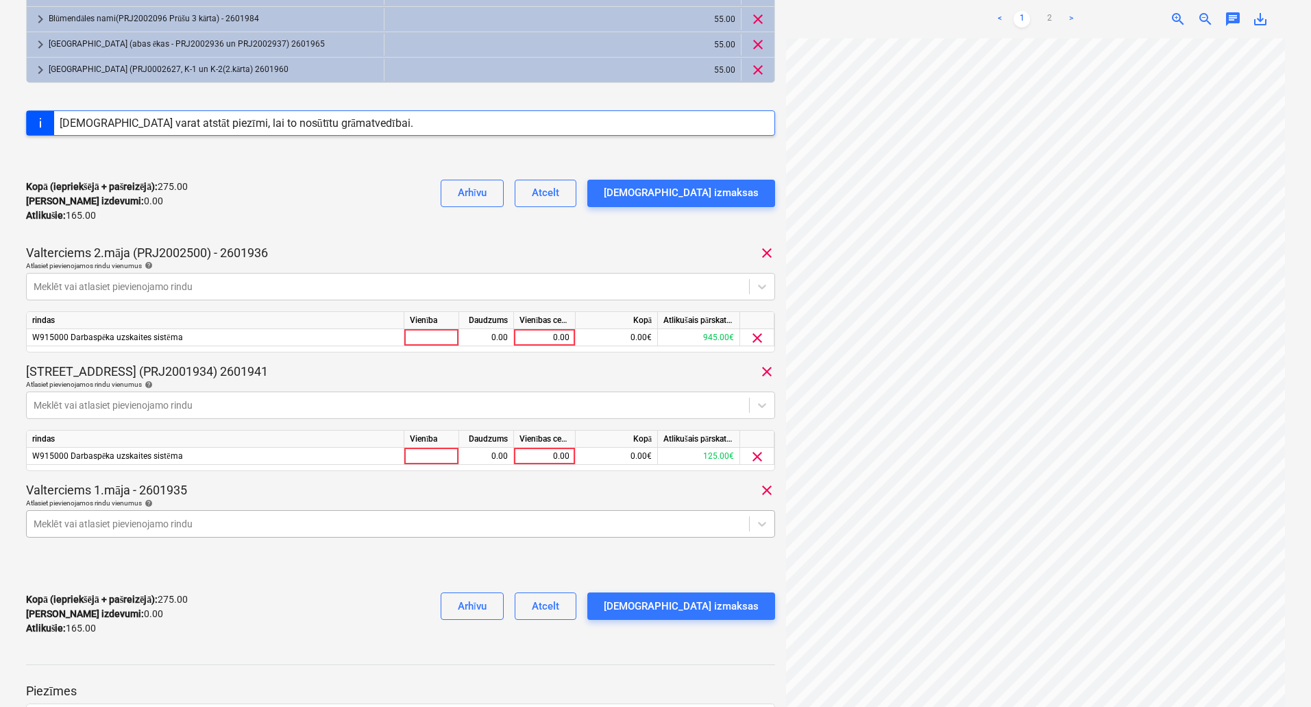
scroll to position [350, 0]
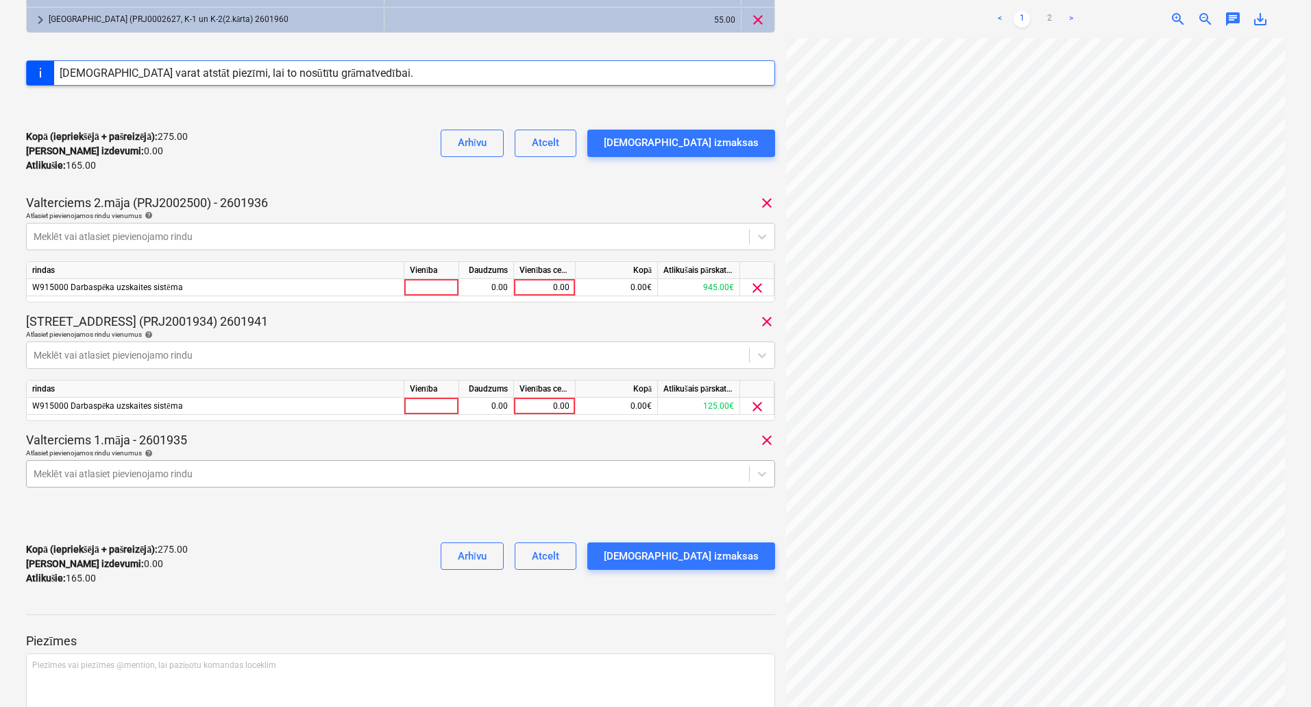
click at [202, 357] on body "Projekti Kontakti Uzņēmums Konsolidētie rēķini 1 Iesūtne 3 format_size keyboard…" at bounding box center [655, 3] width 1311 height 707
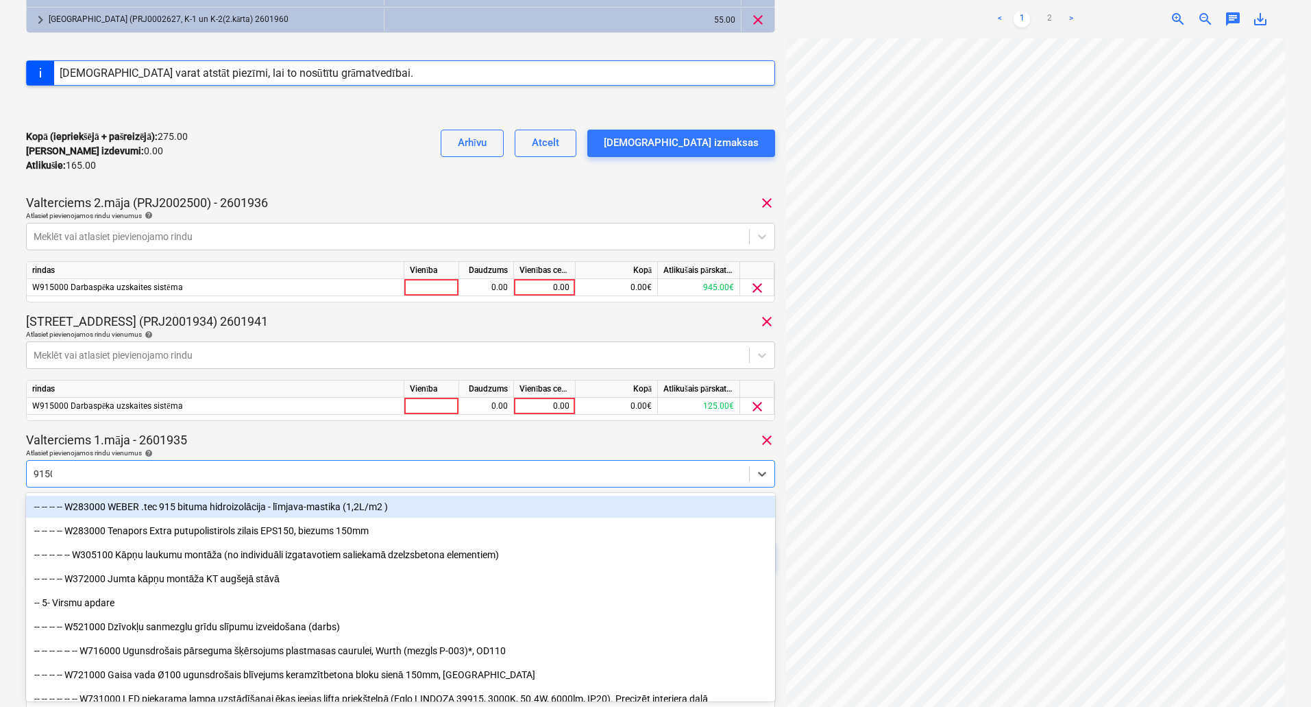
type input "91500"
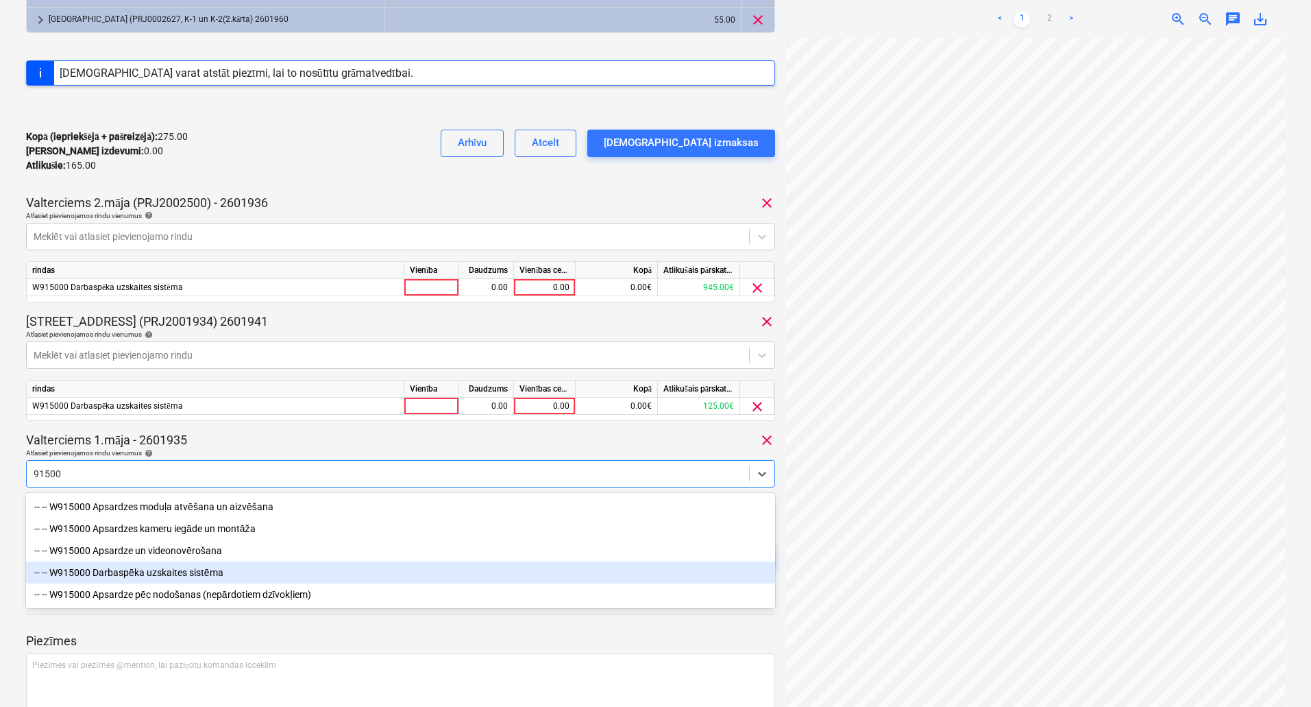
drag, startPoint x: 156, startPoint y: 577, endPoint x: 223, endPoint y: 478, distance: 119.0
click at [158, 574] on div "-- -- W915000 Darbaspēka uzskaites sistēma" at bounding box center [400, 572] width 749 height 22
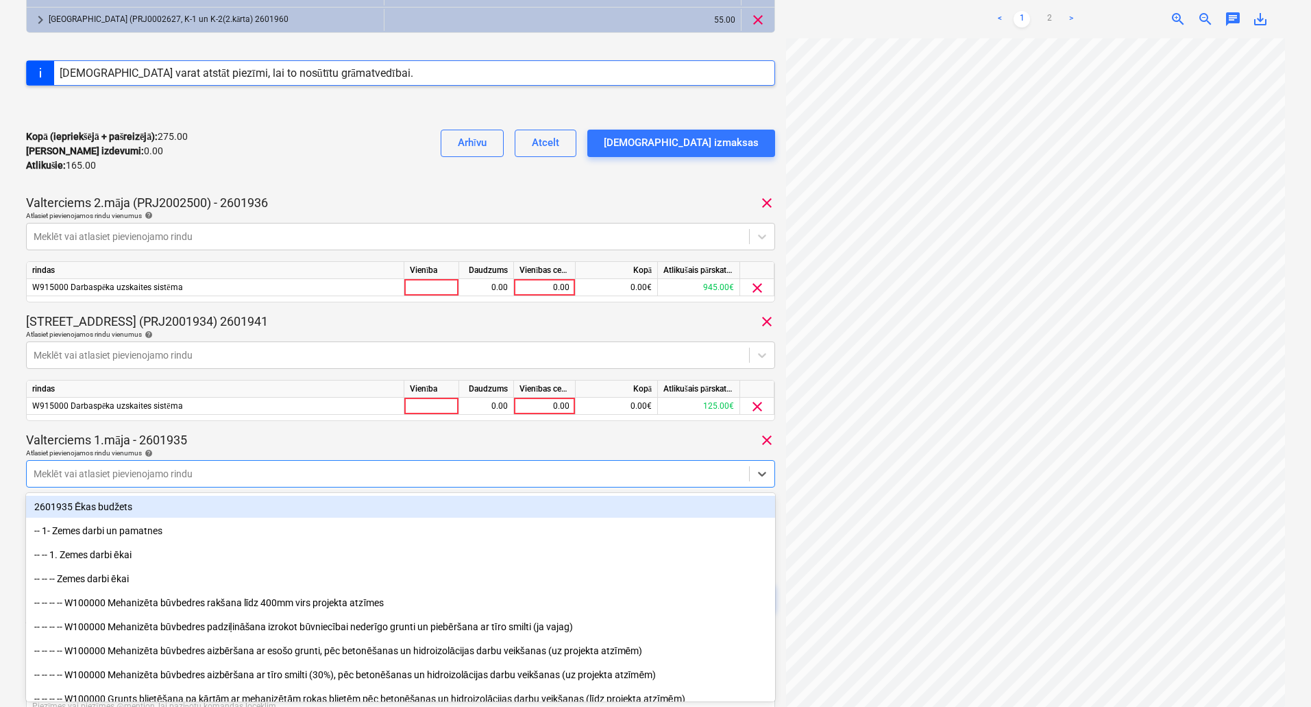
click at [244, 434] on div "Valterciems 1.māja - 2601935 clear" at bounding box center [400, 440] width 749 height 16
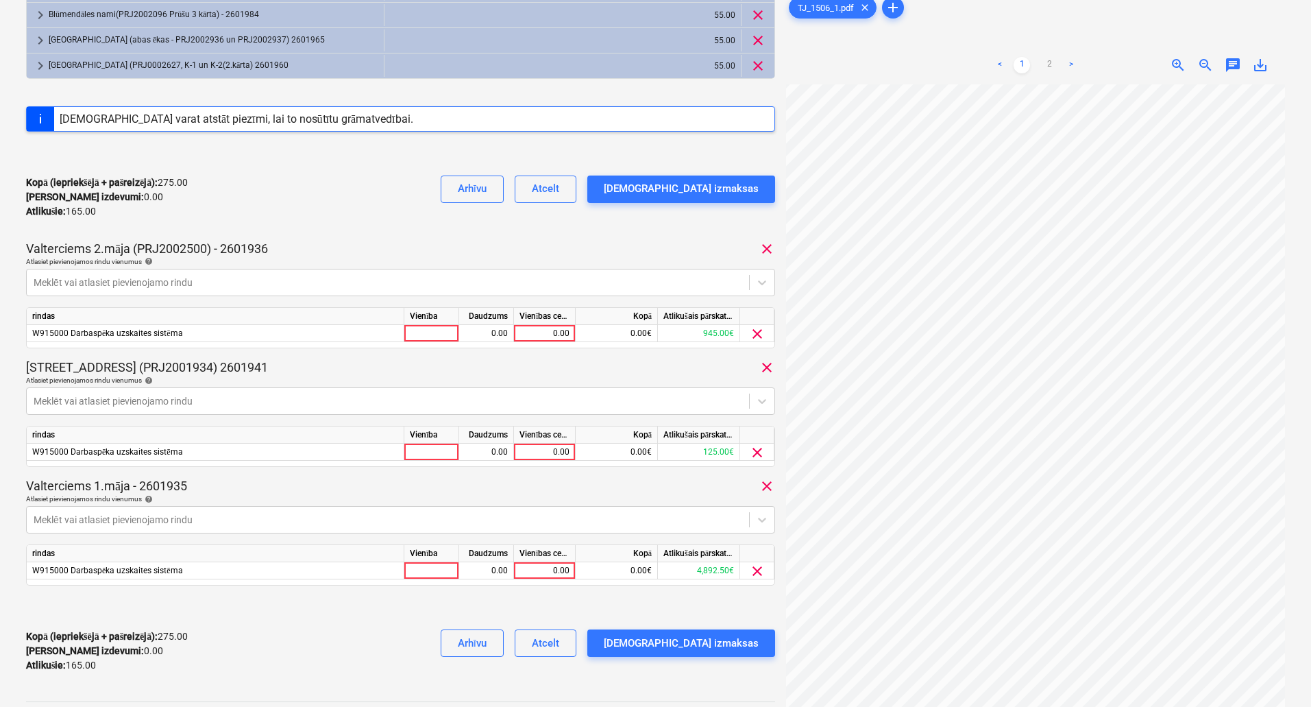
scroll to position [212, 0]
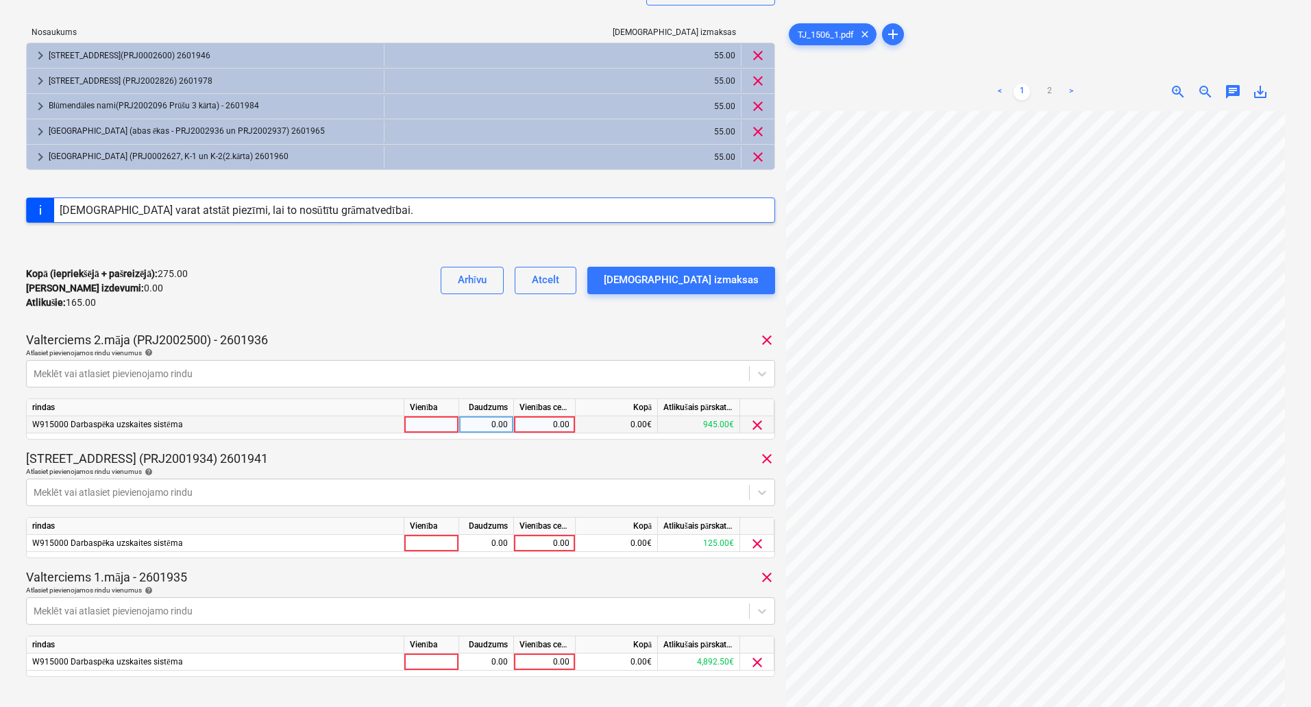
click at [530, 424] on div "0.00" at bounding box center [545, 424] width 50 height 17
type input "55"
click at [533, 539] on div "0.00" at bounding box center [545, 543] width 50 height 17
type input "55"
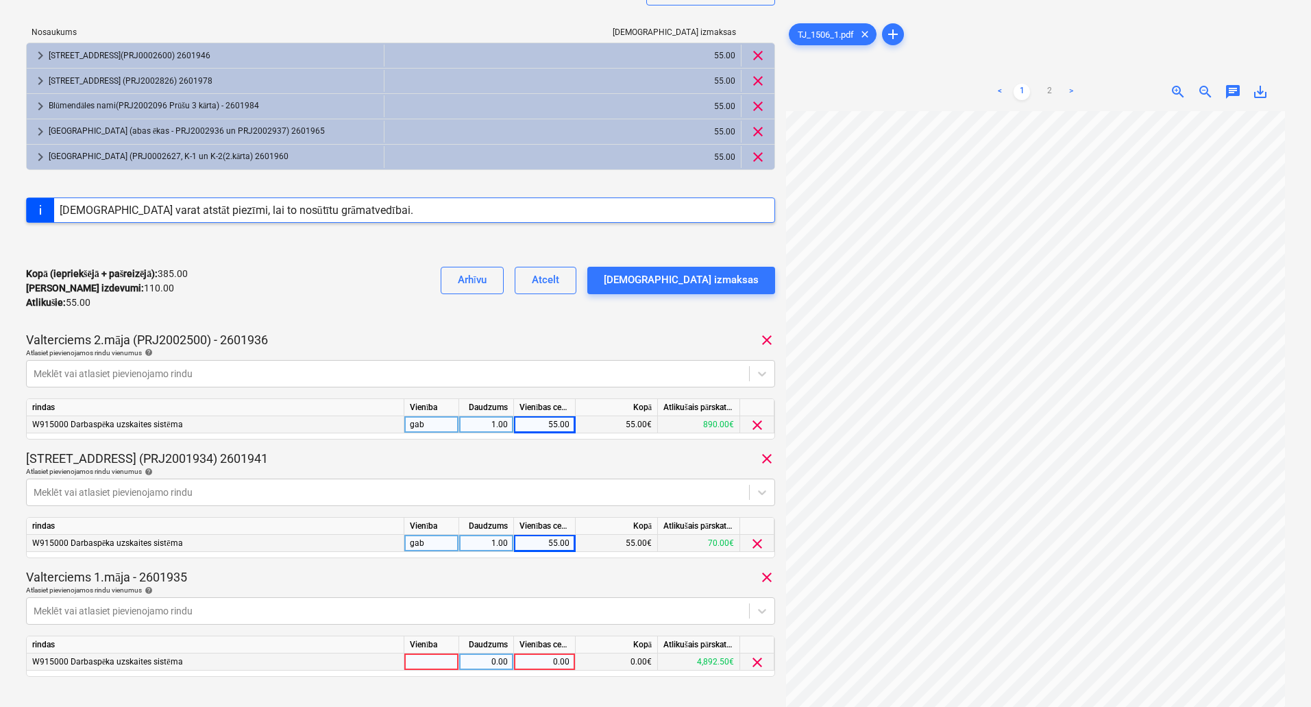
click at [549, 663] on div "0.00" at bounding box center [545, 661] width 50 height 17
type input "66.22"
click at [522, 455] on div "Mazā Robežu iela 1 (PRJ2001934) 2601941 clear" at bounding box center [400, 458] width 749 height 16
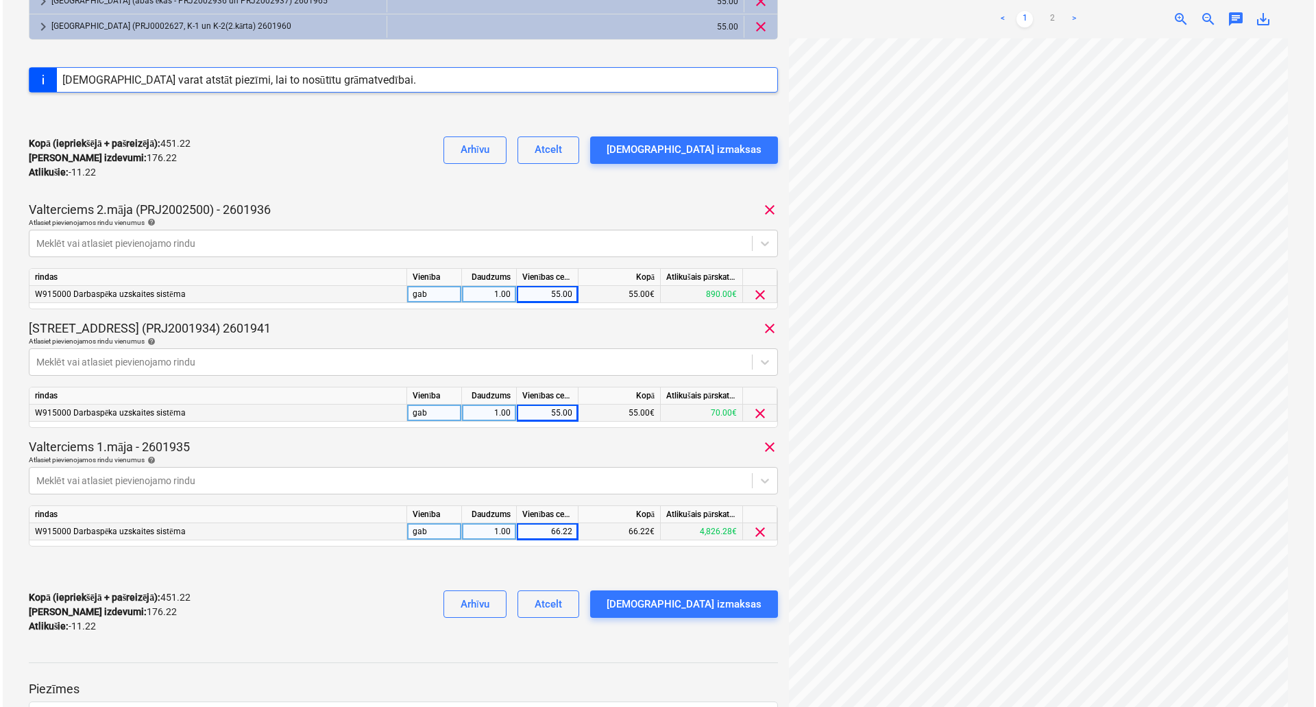
scroll to position [286, 217]
click at [536, 532] on div "66.22" at bounding box center [545, 531] width 50 height 17
click at [536, 532] on input "66.22" at bounding box center [544, 531] width 61 height 16
type input "55"
drag, startPoint x: 431, startPoint y: 567, endPoint x: 509, endPoint y: 587, distance: 80.1
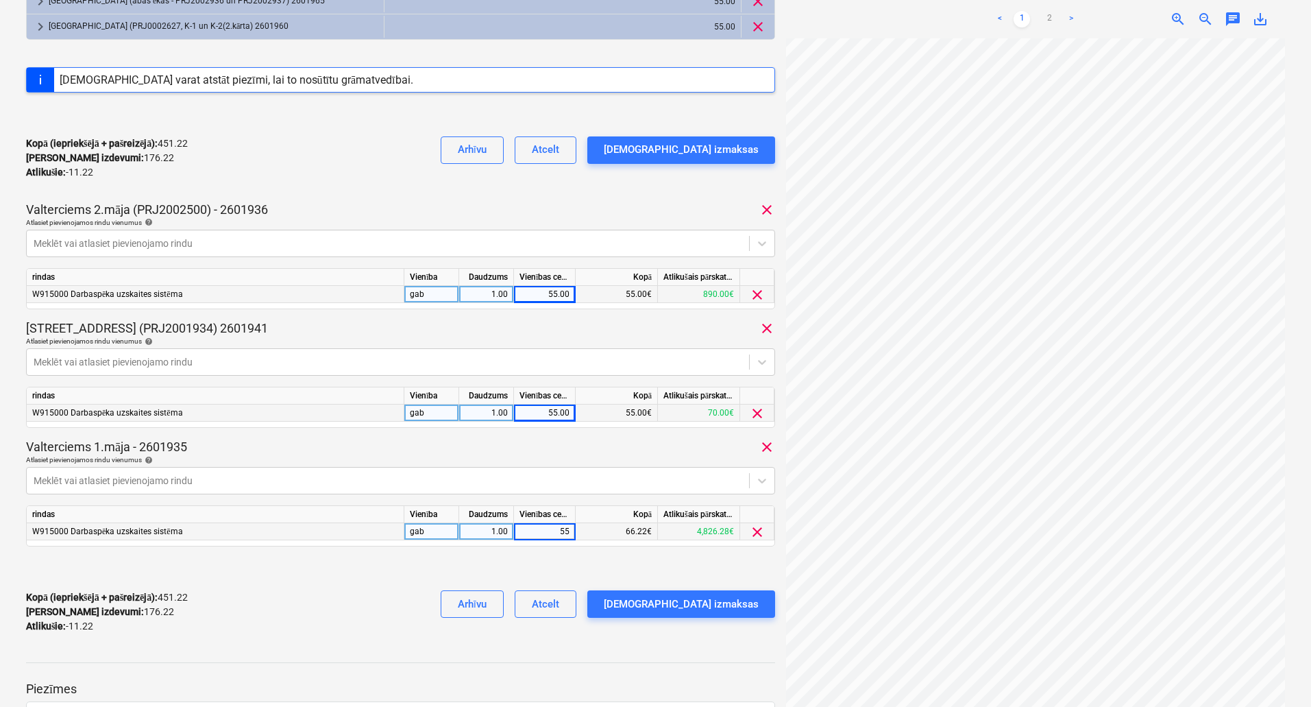
click at [430, 567] on div at bounding box center [400, 568] width 749 height 22
click at [728, 600] on div "[DEMOGRAPHIC_DATA] izmaksas" at bounding box center [681, 604] width 155 height 18
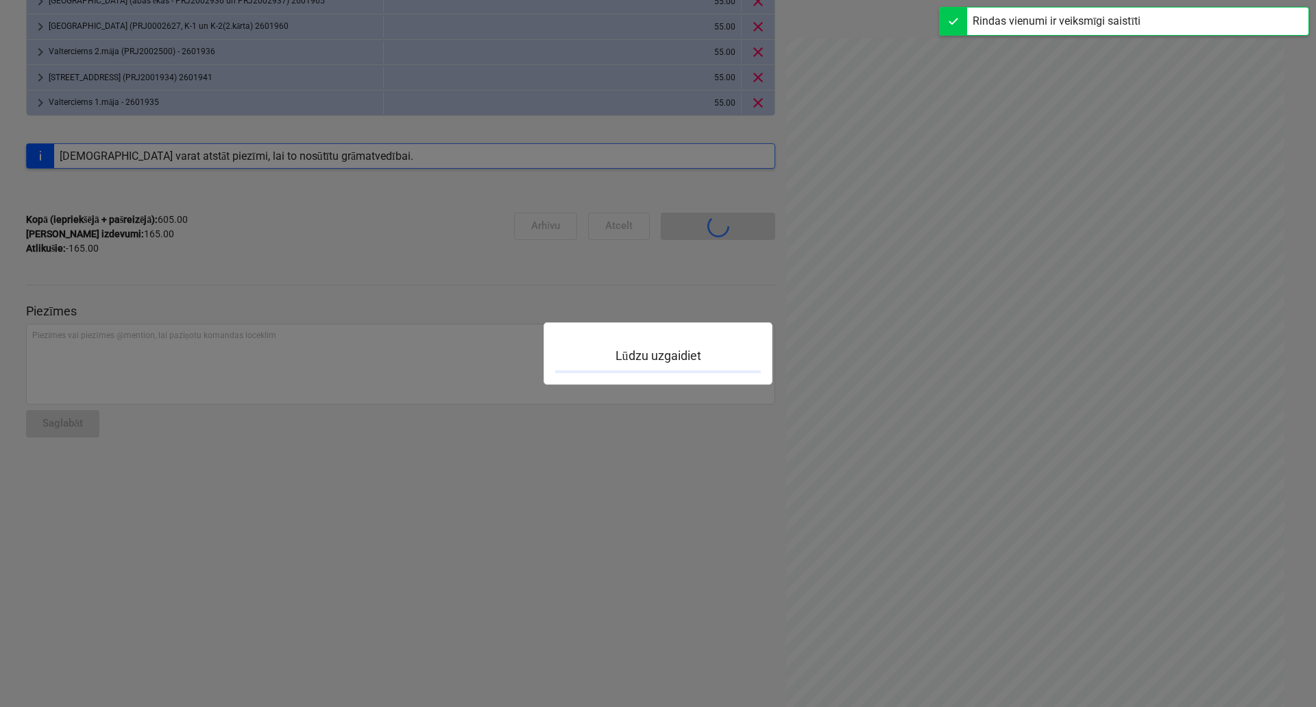
scroll to position [120, 0]
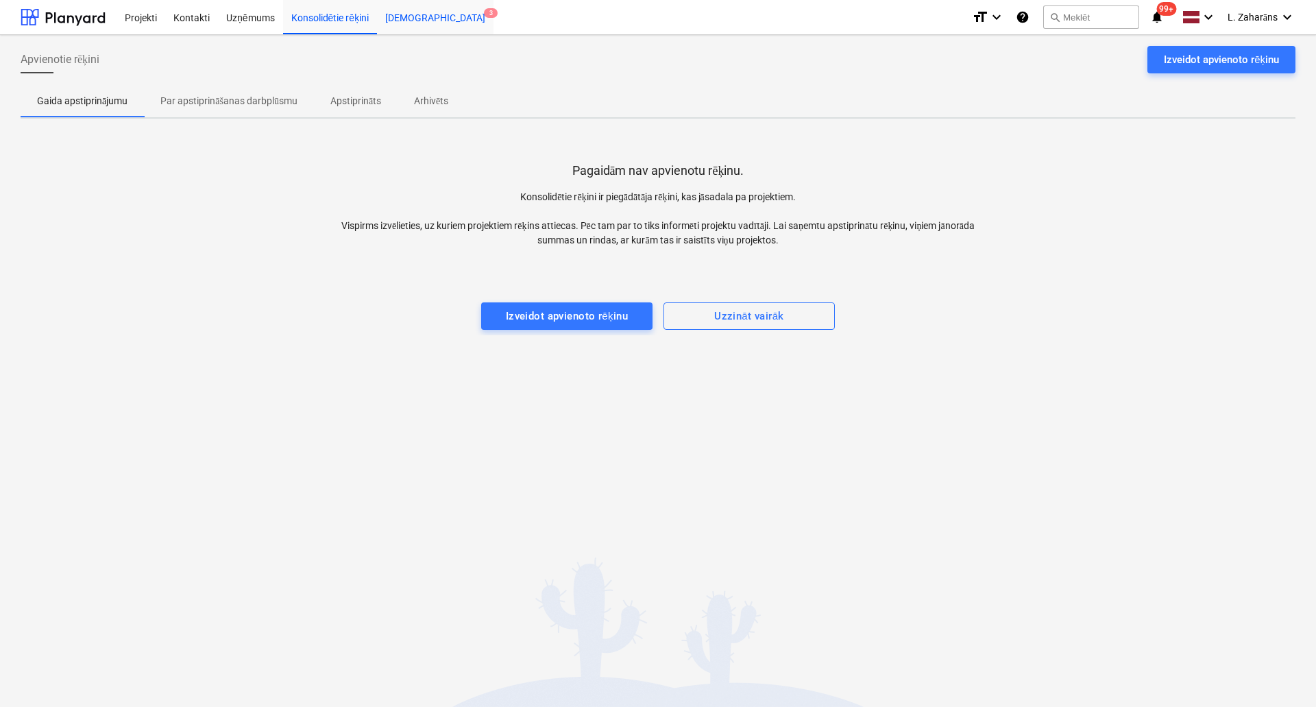
click at [384, 18] on div "Iesūtne 3" at bounding box center [435, 16] width 117 height 35
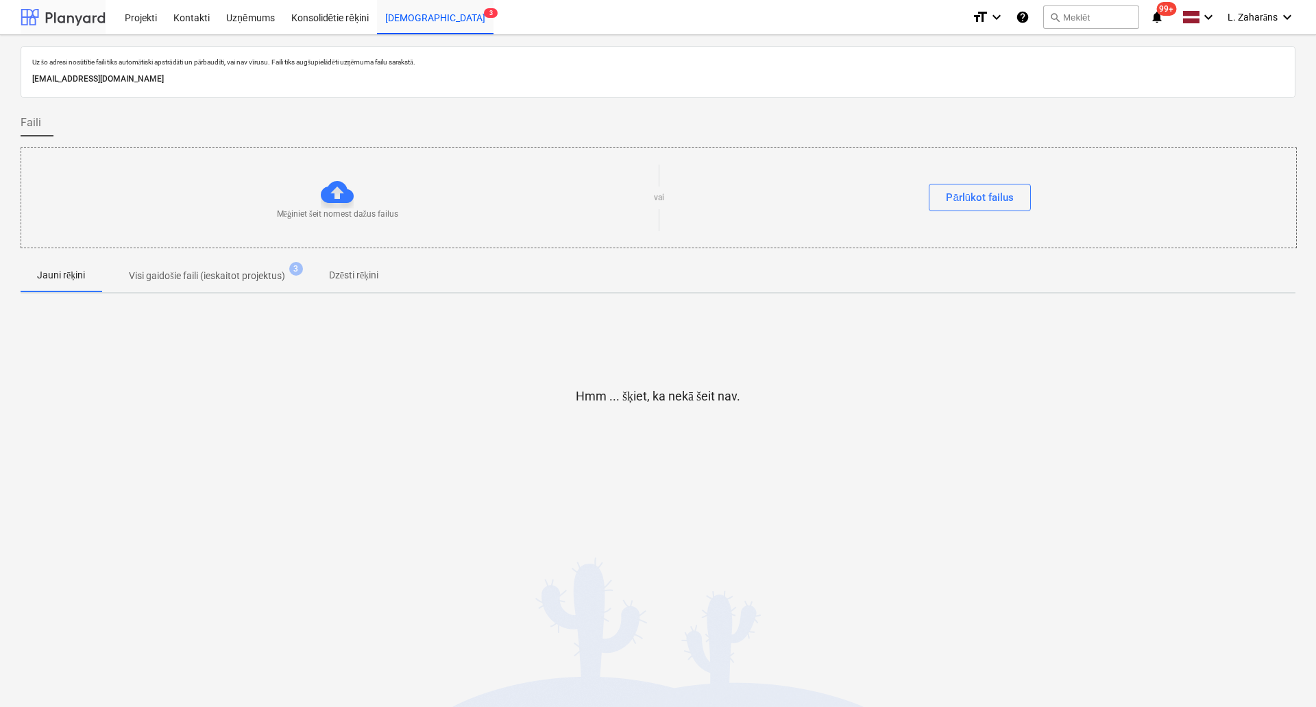
click at [56, 14] on div at bounding box center [63, 17] width 85 height 34
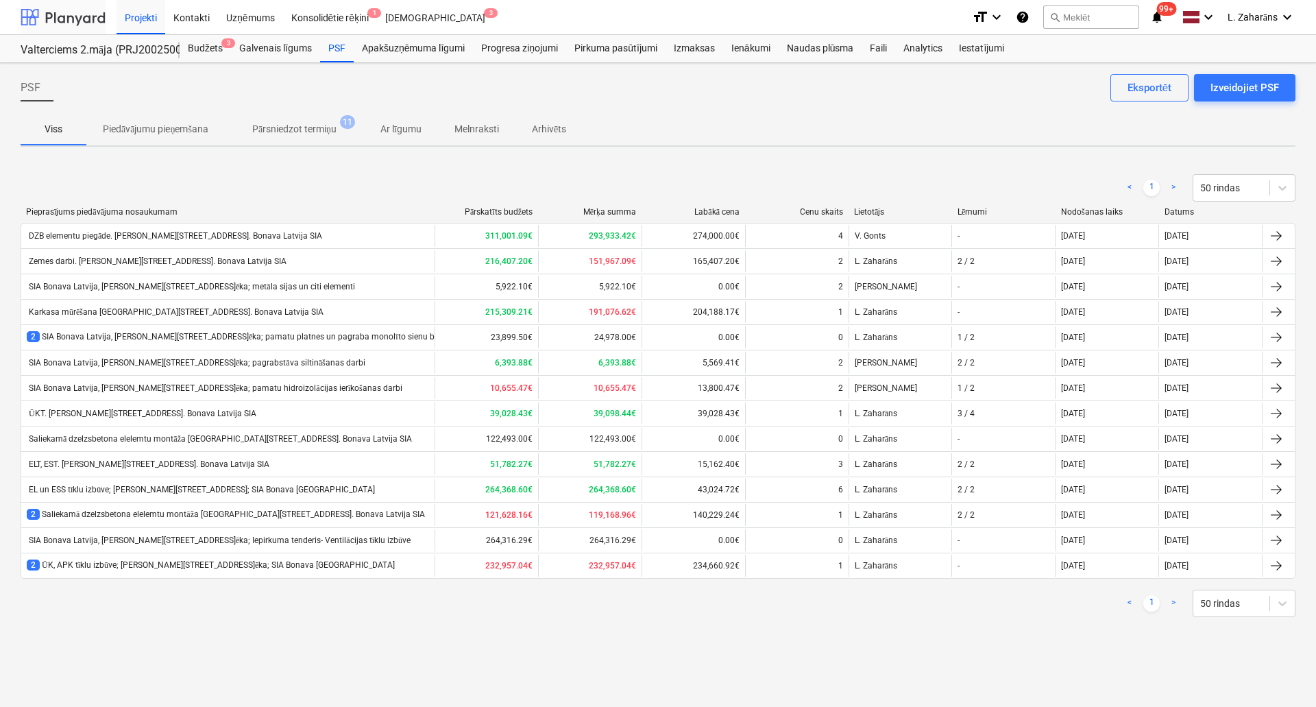
click at [71, 15] on div at bounding box center [63, 17] width 85 height 34
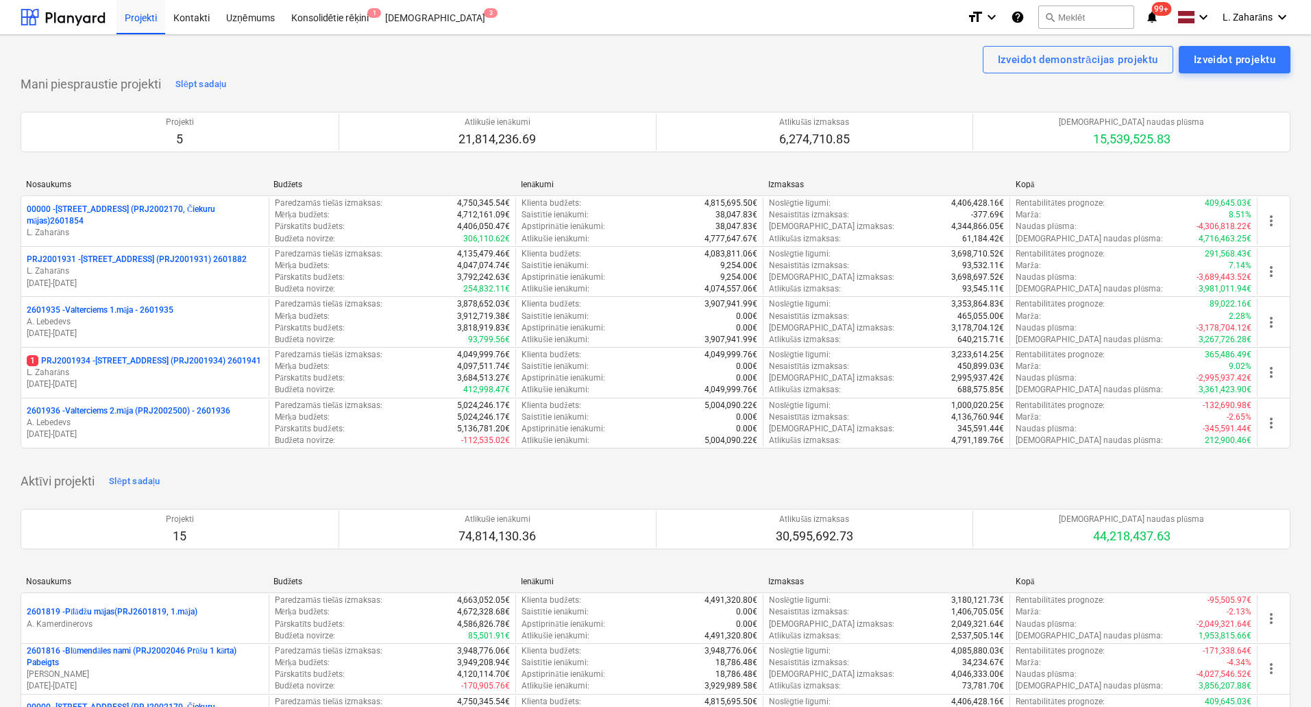
click at [125, 359] on p "1 PRJ2001934 - [STREET_ADDRESS] (PRJ2001934) 2601941" at bounding box center [144, 361] width 234 height 12
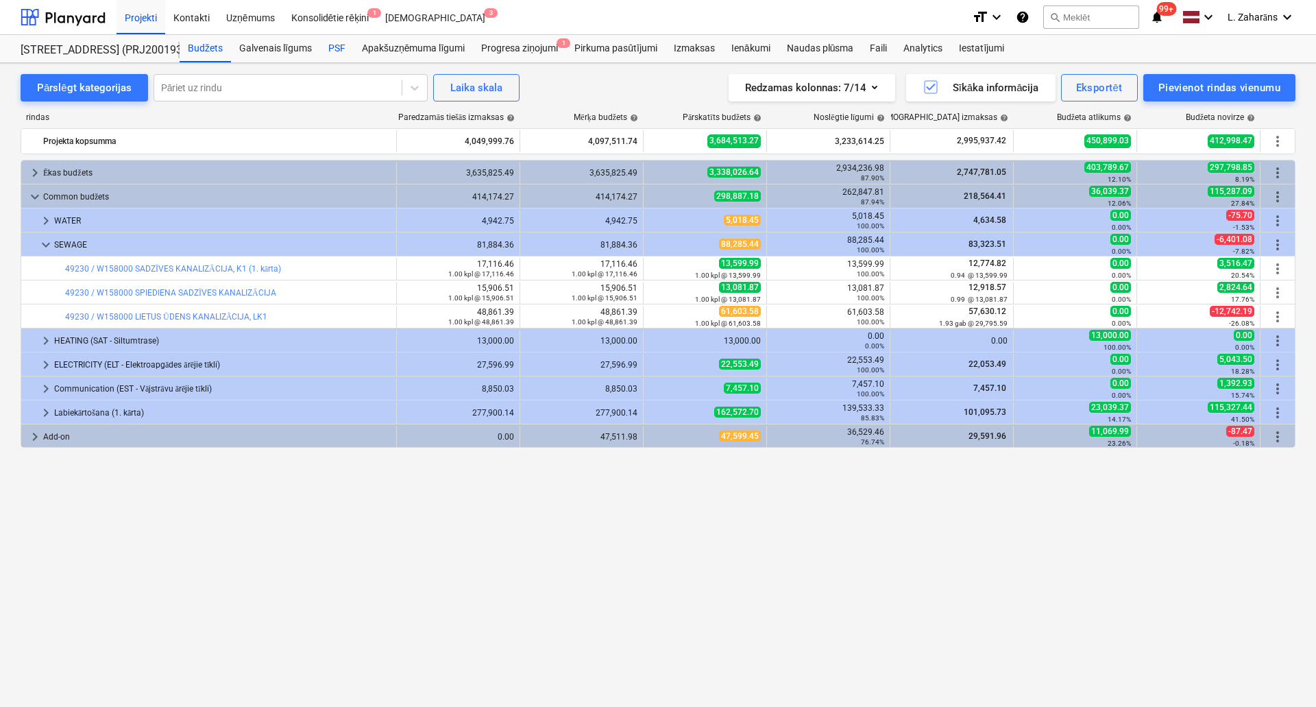
click at [330, 53] on div "PSF" at bounding box center [337, 48] width 34 height 27
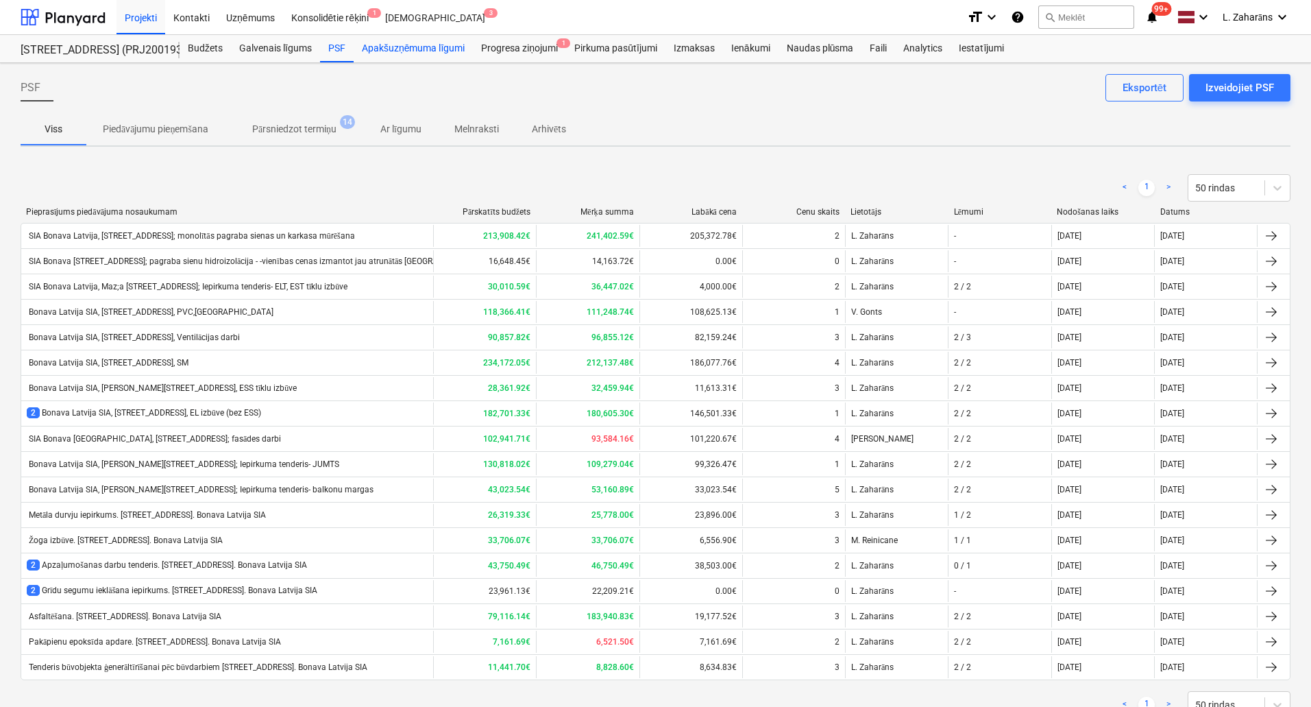
click at [385, 40] on div "Apakšuzņēmuma līgumi" at bounding box center [413, 48] width 119 height 27
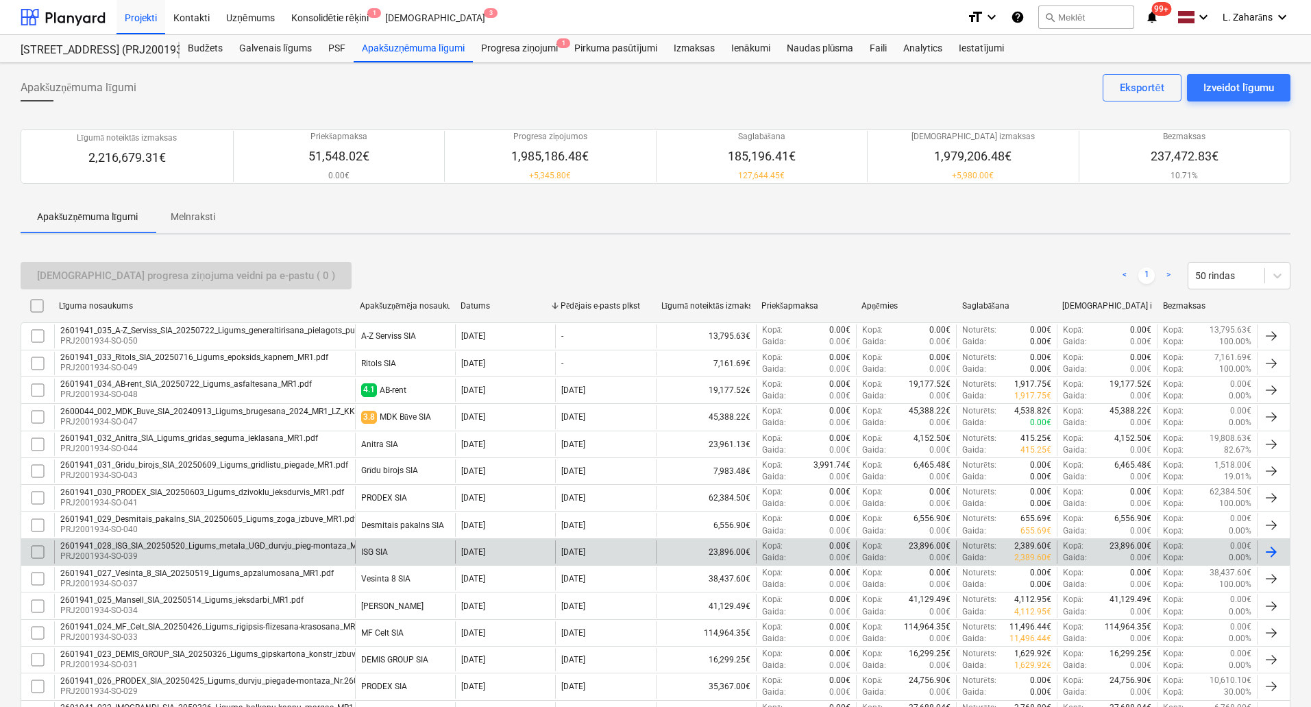
click at [283, 542] on div "2601941_028_ISG_SIA_20250520_Ligums_metala_UGD_durvju_pieg-montaza_MR1.pdf" at bounding box center [220, 546] width 321 height 10
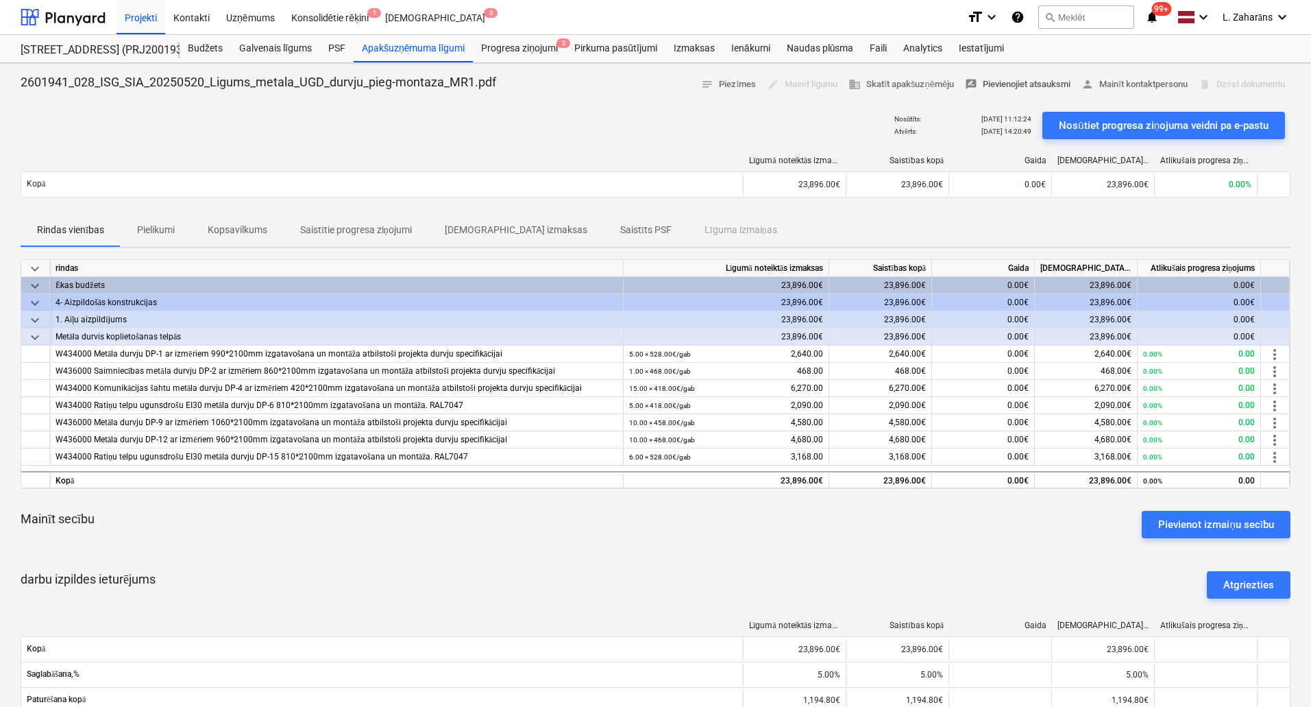
click at [1029, 84] on span "rate_review Pievienojiet atsauksmi" at bounding box center [1018, 85] width 106 height 16
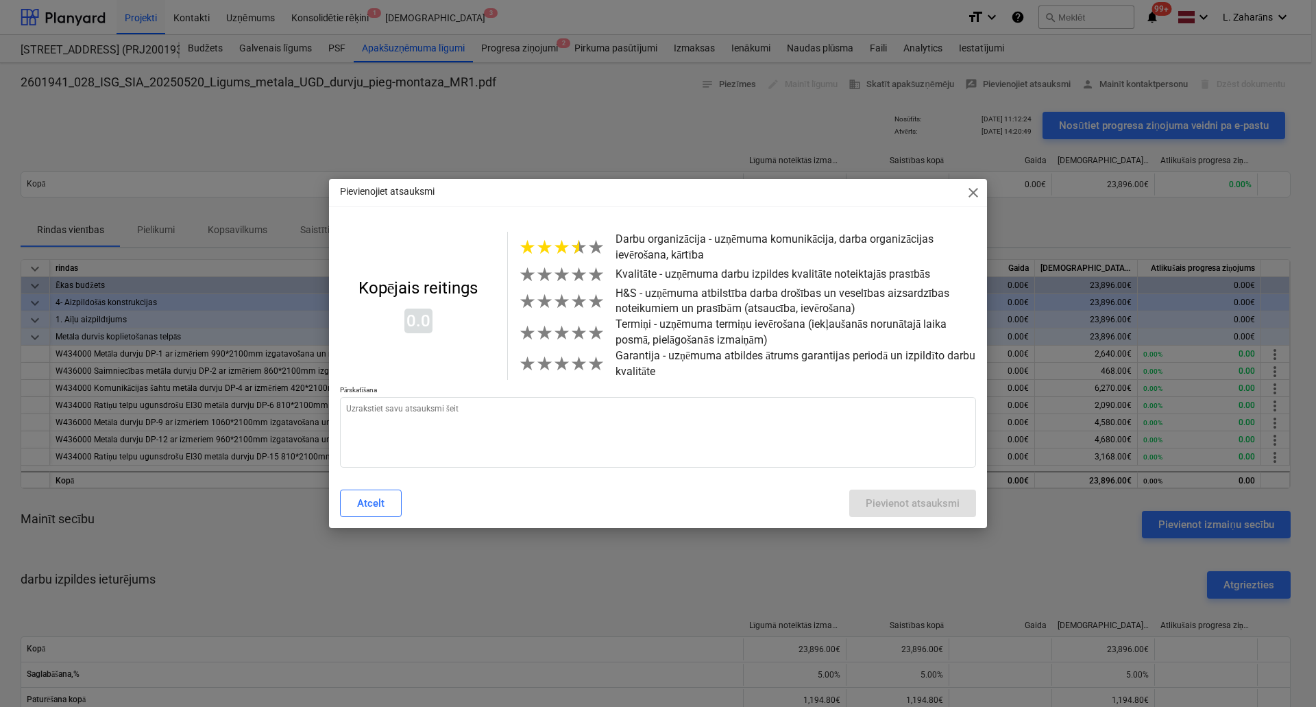
click at [570, 252] on span "★" at bounding box center [578, 247] width 17 height 23
click at [576, 274] on span "★" at bounding box center [578, 274] width 17 height 23
click at [570, 312] on span "★" at bounding box center [578, 301] width 17 height 23
click at [574, 330] on span "★" at bounding box center [578, 332] width 17 height 23
click at [587, 371] on span "★" at bounding box center [595, 363] width 17 height 23
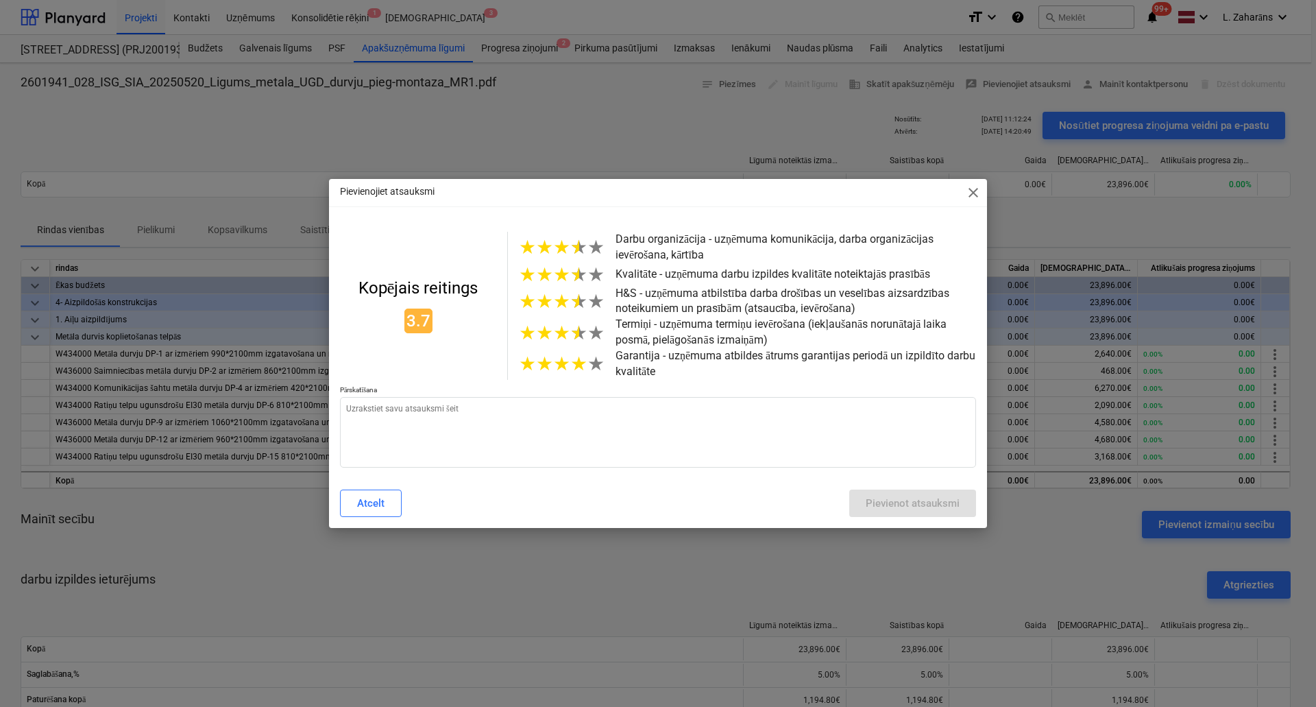
click at [579, 371] on span "★" at bounding box center [578, 363] width 17 height 23
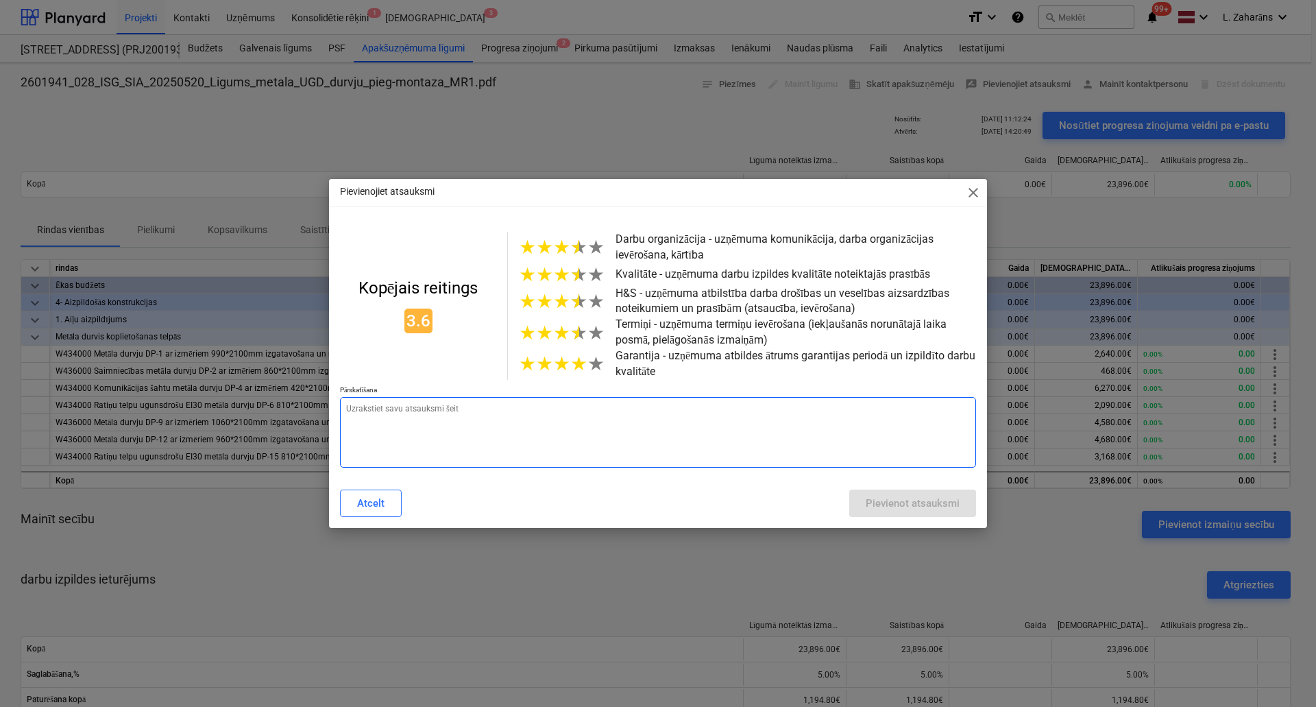
click at [561, 417] on textarea at bounding box center [658, 432] width 636 height 71
type textarea "x"
type textarea "o"
type textarea "x"
type textarea "ok"
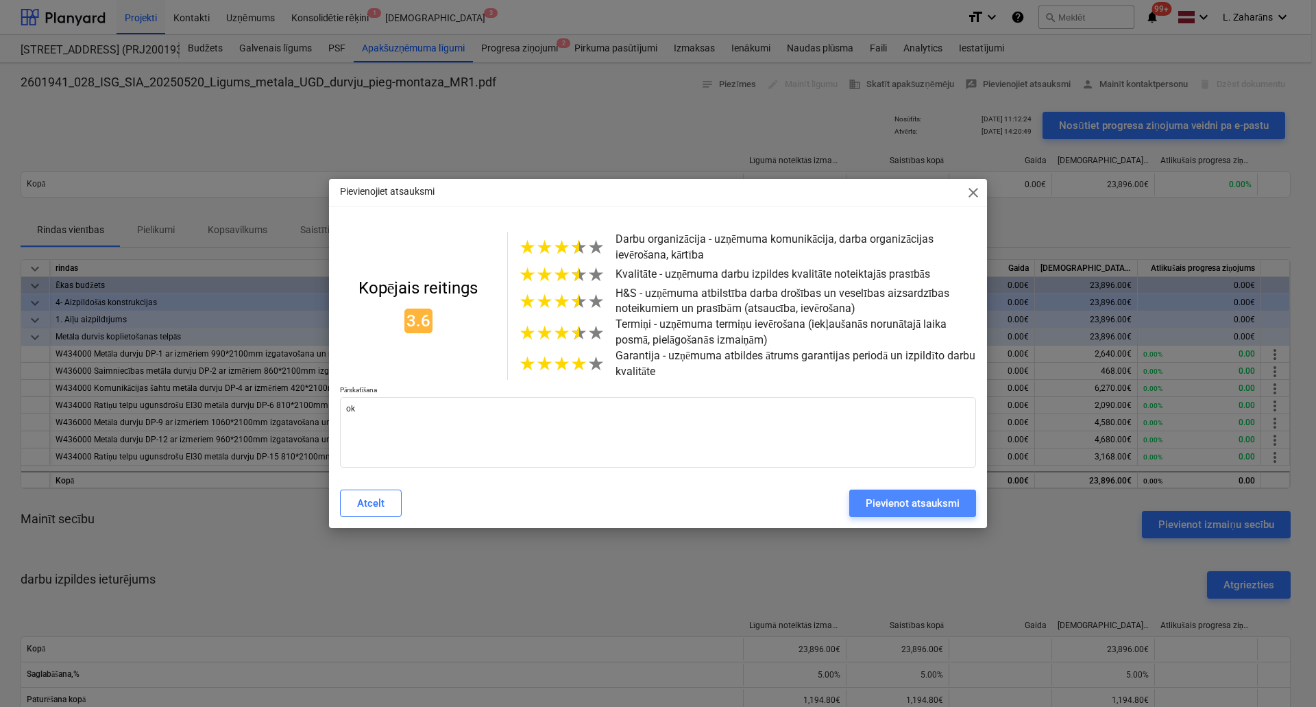
click at [852, 506] on button "Pievienot atsauksmi" at bounding box center [912, 502] width 127 height 27
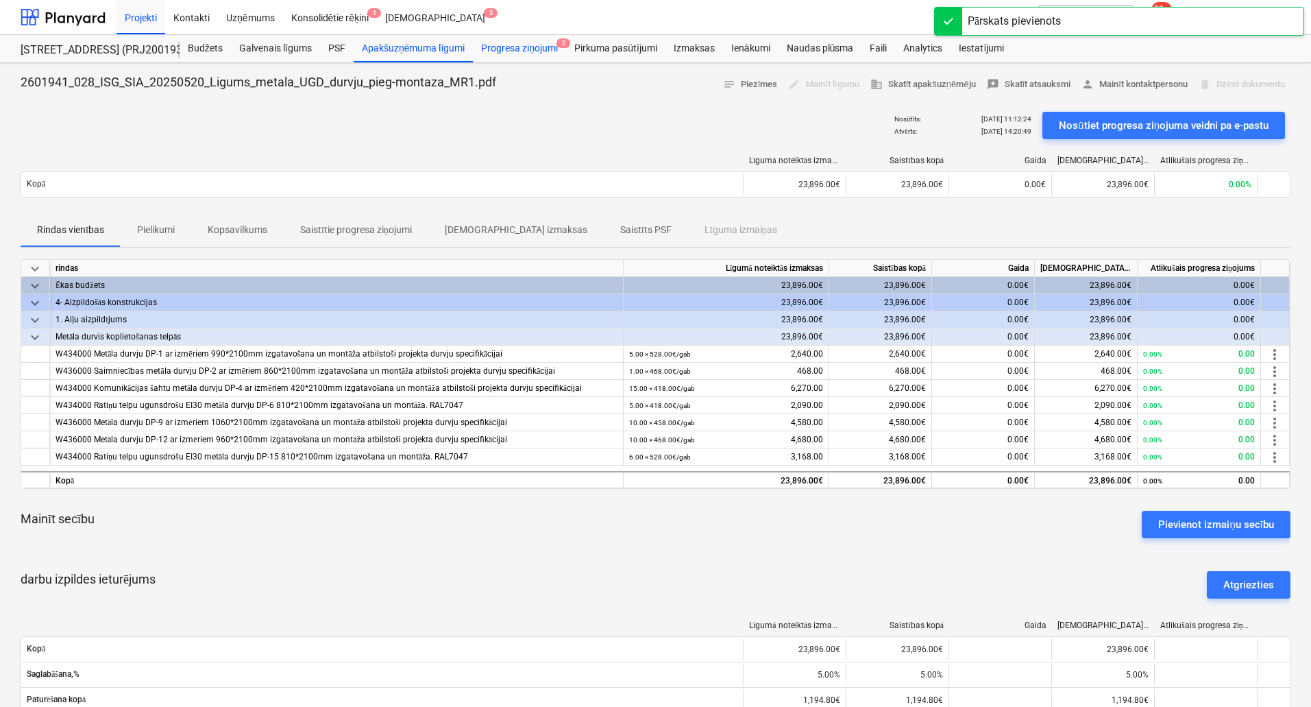
drag, startPoint x: 502, startPoint y: 40, endPoint x: 509, endPoint y: 42, distance: 8.0
click at [502, 40] on div "Progresa ziņojumi 2" at bounding box center [519, 48] width 93 height 27
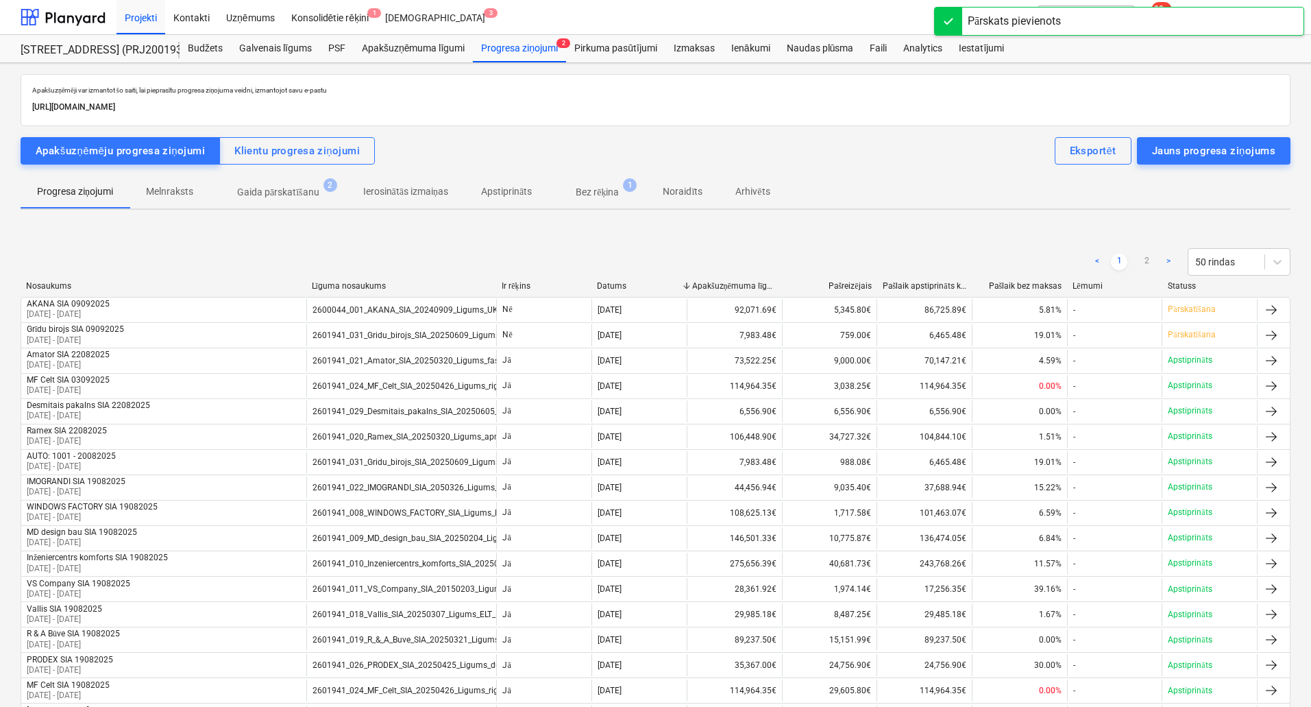
click at [285, 192] on p "Gaida pārskatīšanu" at bounding box center [278, 192] width 82 height 14
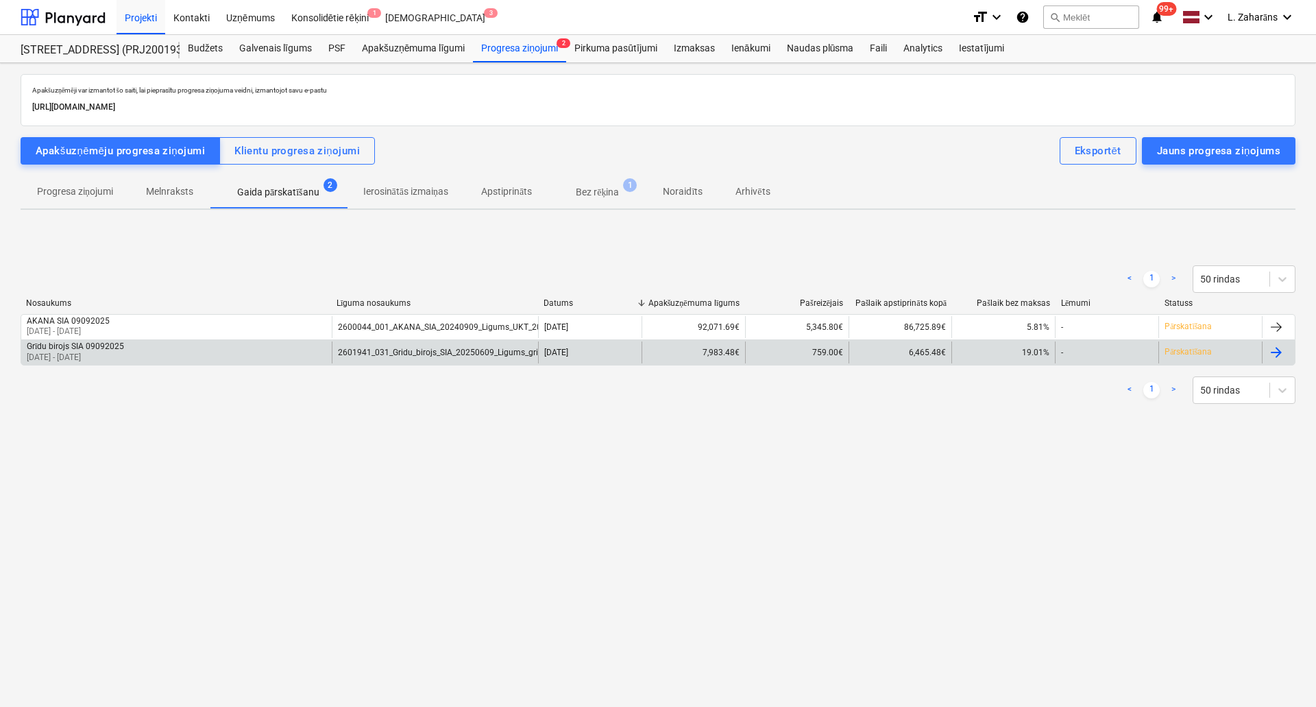
click at [251, 344] on div "Grīdu birojs SIA 09092025 [DATE] - [DATE]" at bounding box center [176, 352] width 310 height 22
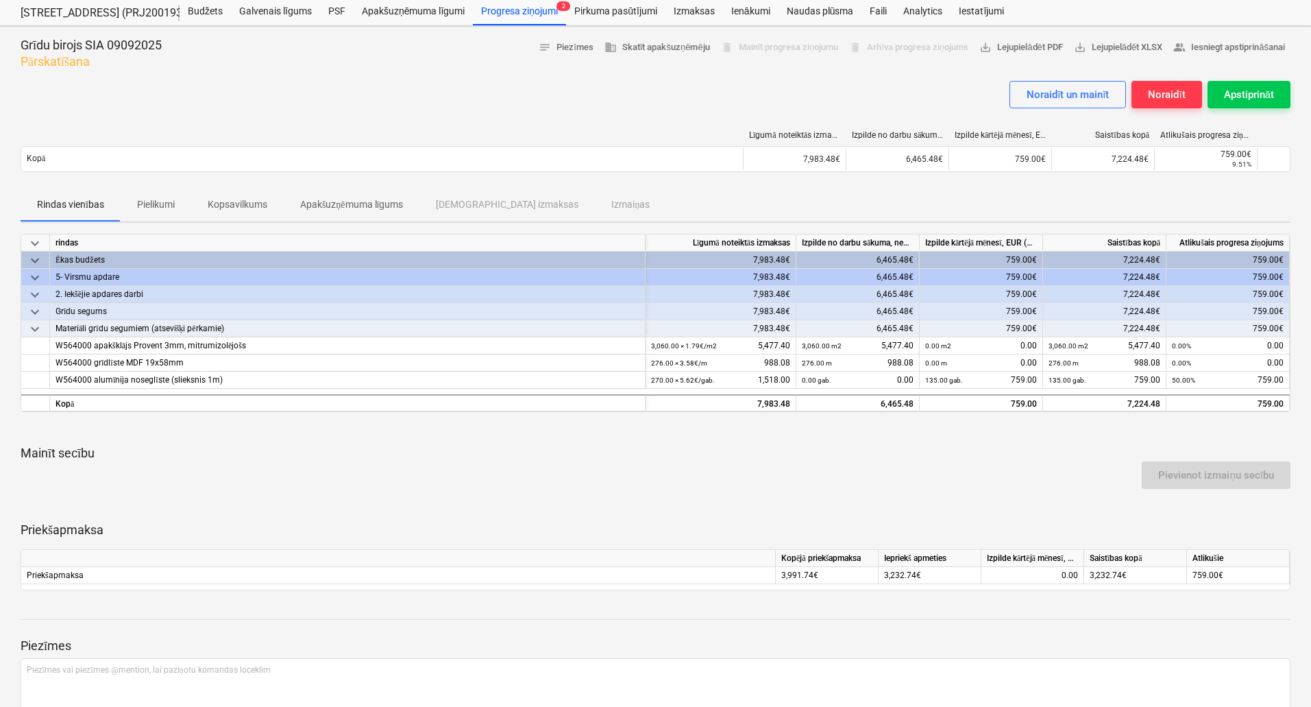
scroll to position [69, 0]
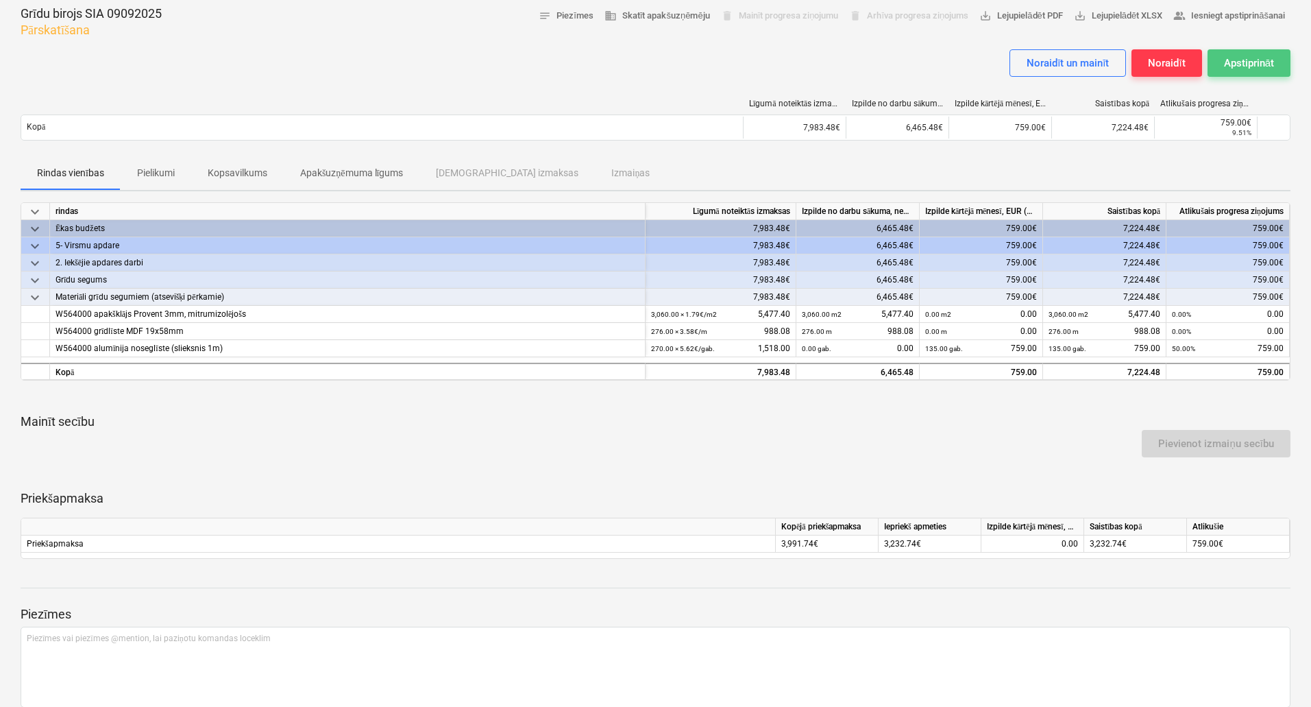
click at [1234, 56] on div "Apstiprināt" at bounding box center [1249, 63] width 50 height 18
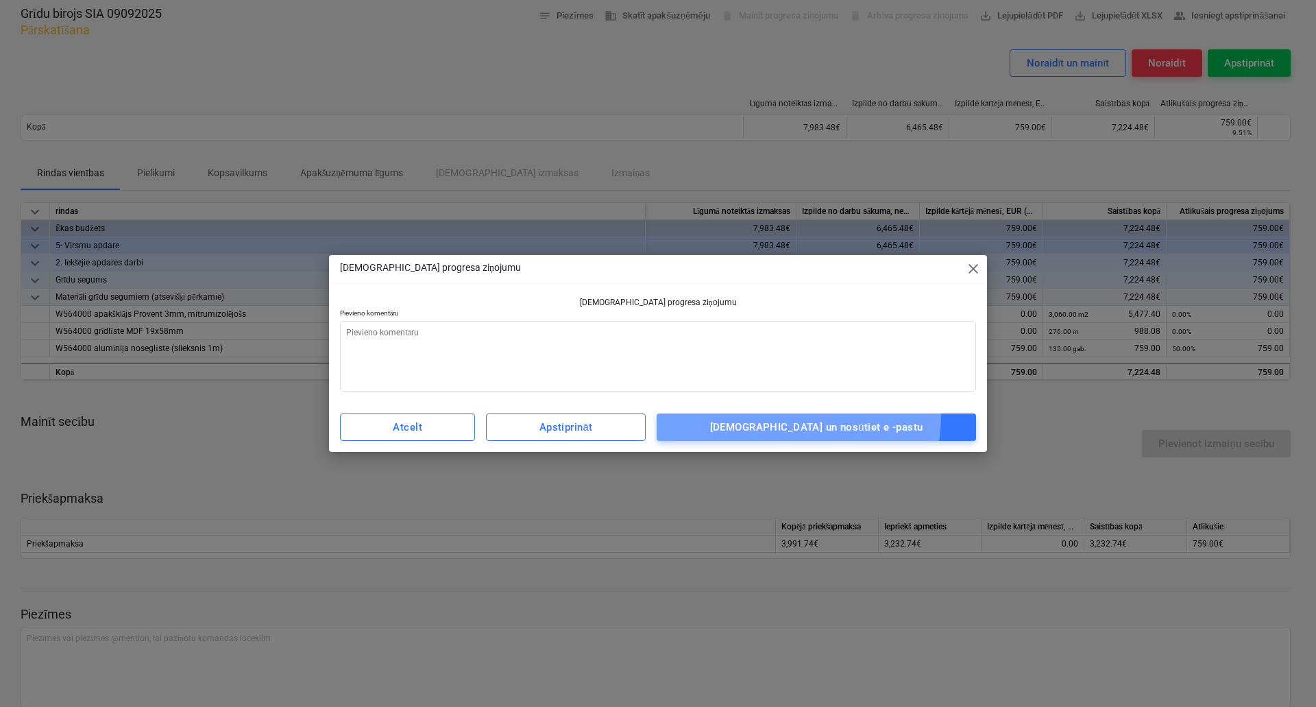
drag, startPoint x: 791, startPoint y: 414, endPoint x: 798, endPoint y: 408, distance: 9.2
click at [791, 412] on div "Atcelt Apstiprināt [DEMOGRAPHIC_DATA] un nosūtiet e -pastu" at bounding box center [658, 427] width 652 height 38
click at [718, 424] on span "[DEMOGRAPHIC_DATA] un nosūtiet e -pastu" at bounding box center [816, 427] width 289 height 18
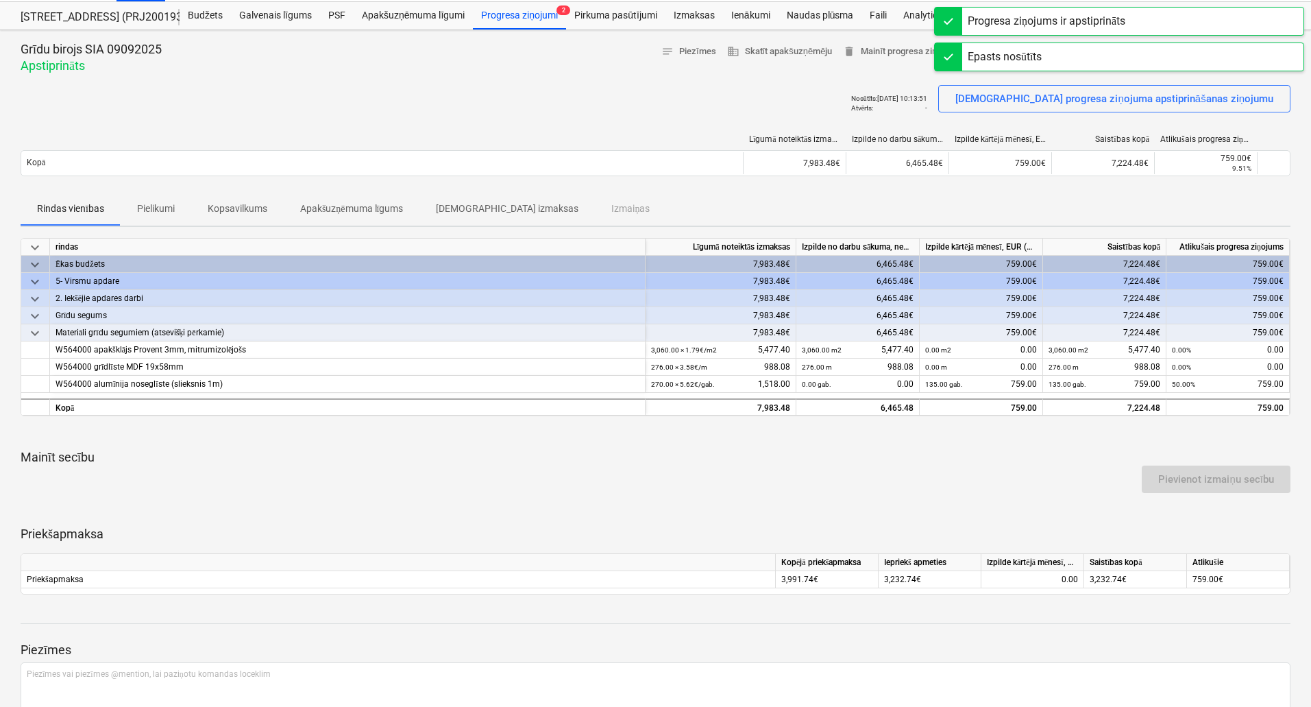
scroll to position [0, 0]
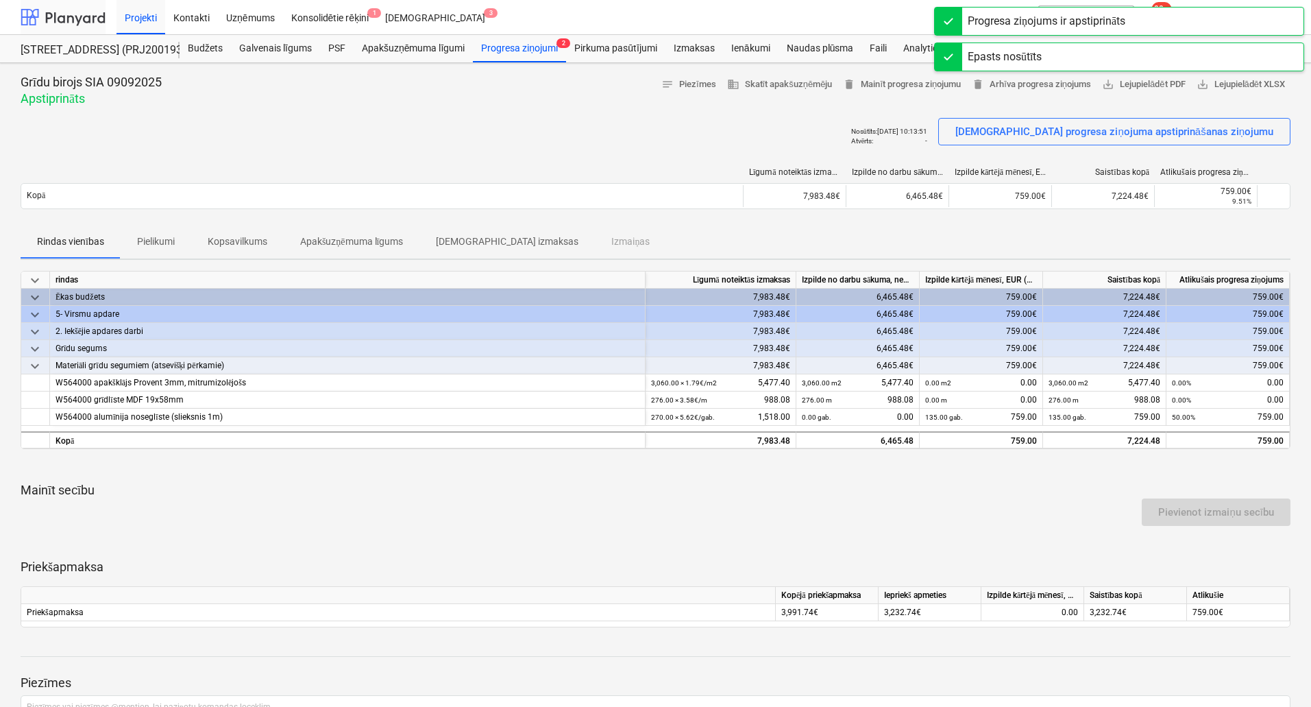
click at [82, 12] on div at bounding box center [63, 17] width 85 height 34
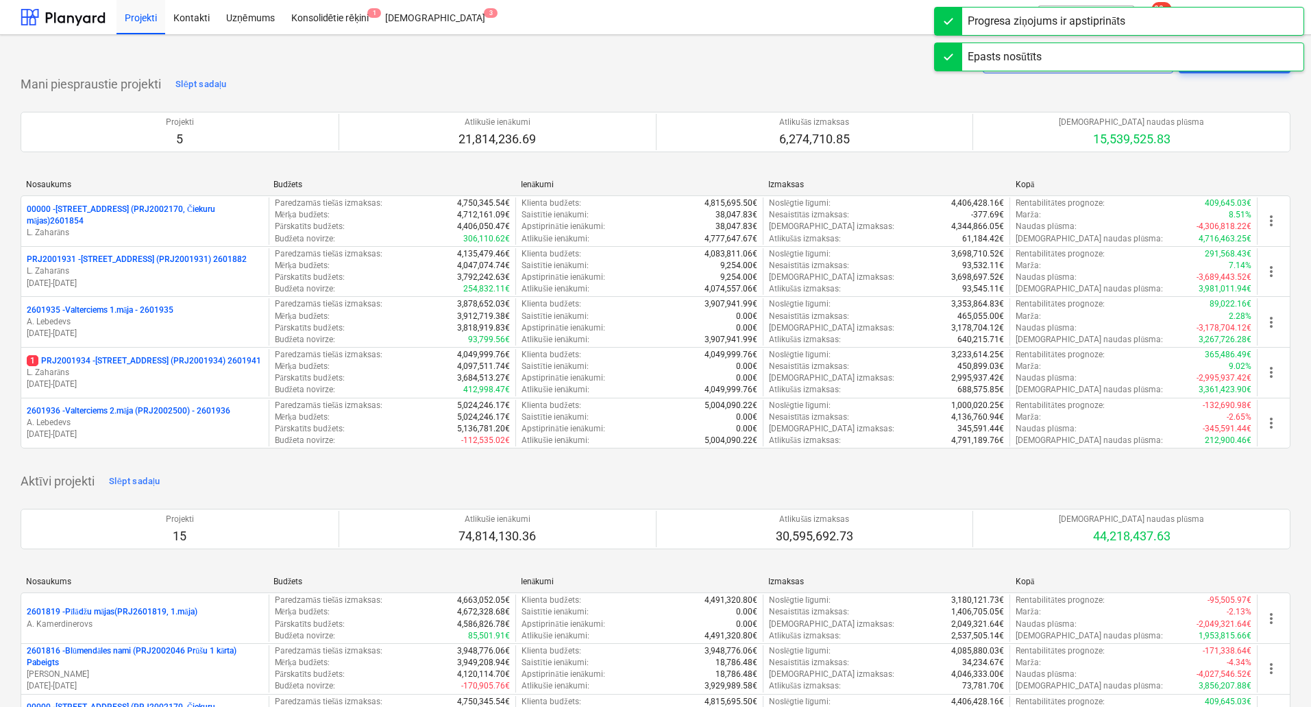
drag, startPoint x: 118, startPoint y: 308, endPoint x: 128, endPoint y: 306, distance: 10.4
click at [120, 308] on p "2601935 - Valterciems 1.māja - 2601935" at bounding box center [100, 310] width 147 height 12
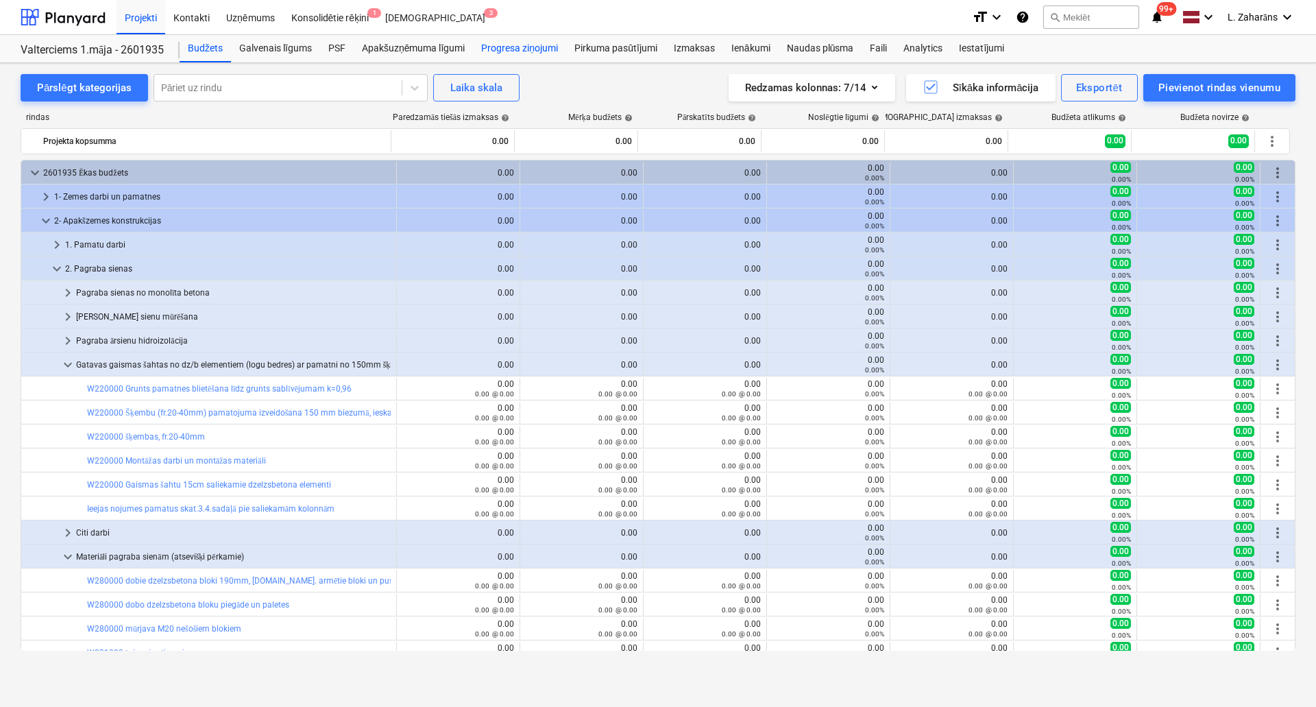
click at [532, 49] on div "Progresa ziņojumi" at bounding box center [519, 48] width 93 height 27
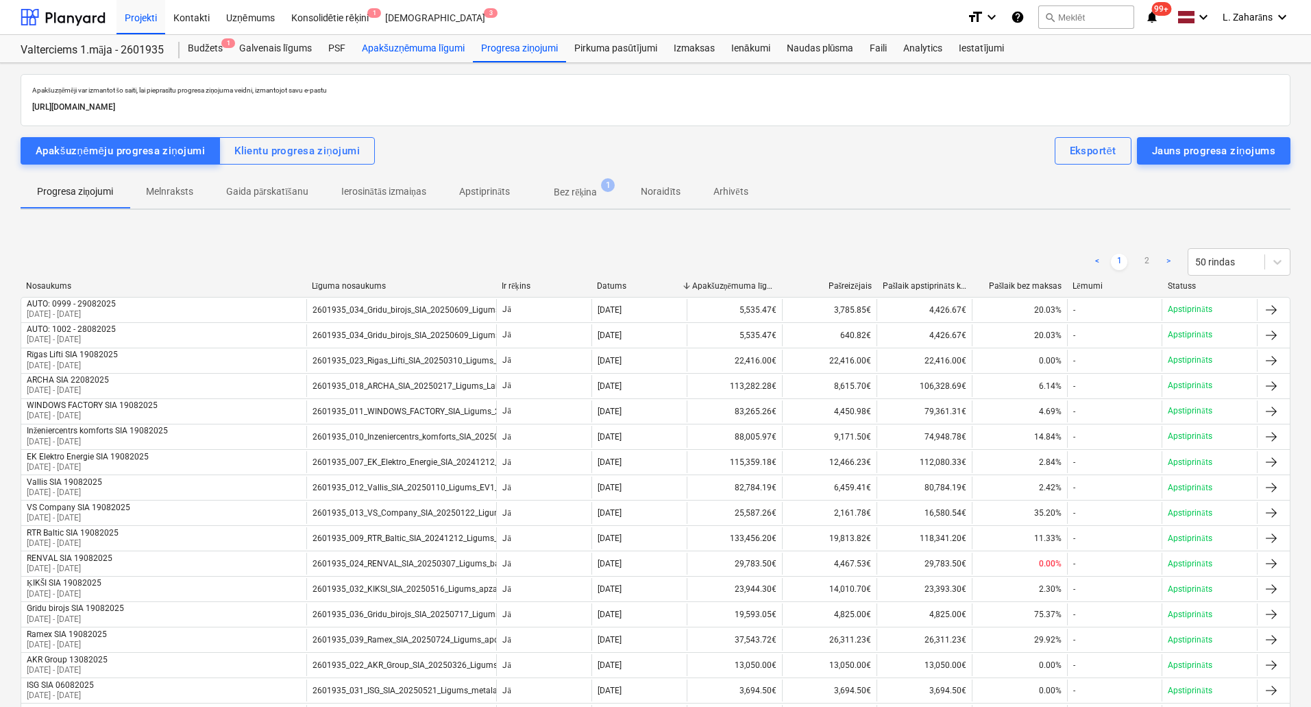
click at [394, 51] on div "Apakšuzņēmuma līgumi" at bounding box center [413, 48] width 119 height 27
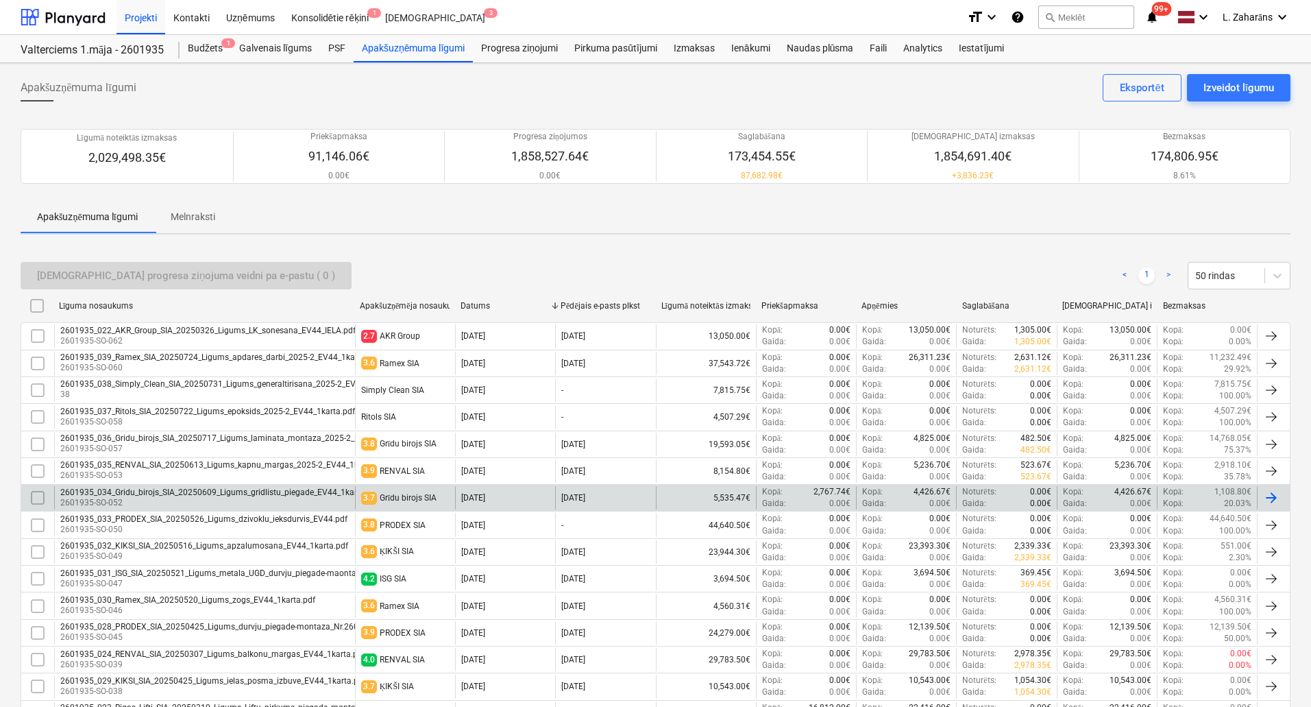
click at [268, 491] on div "2601935_034_Gridu_birojs_SIA_20250609_Ligums_gridlistu_piegade_EV44_1karta.pdf" at bounding box center [219, 492] width 319 height 10
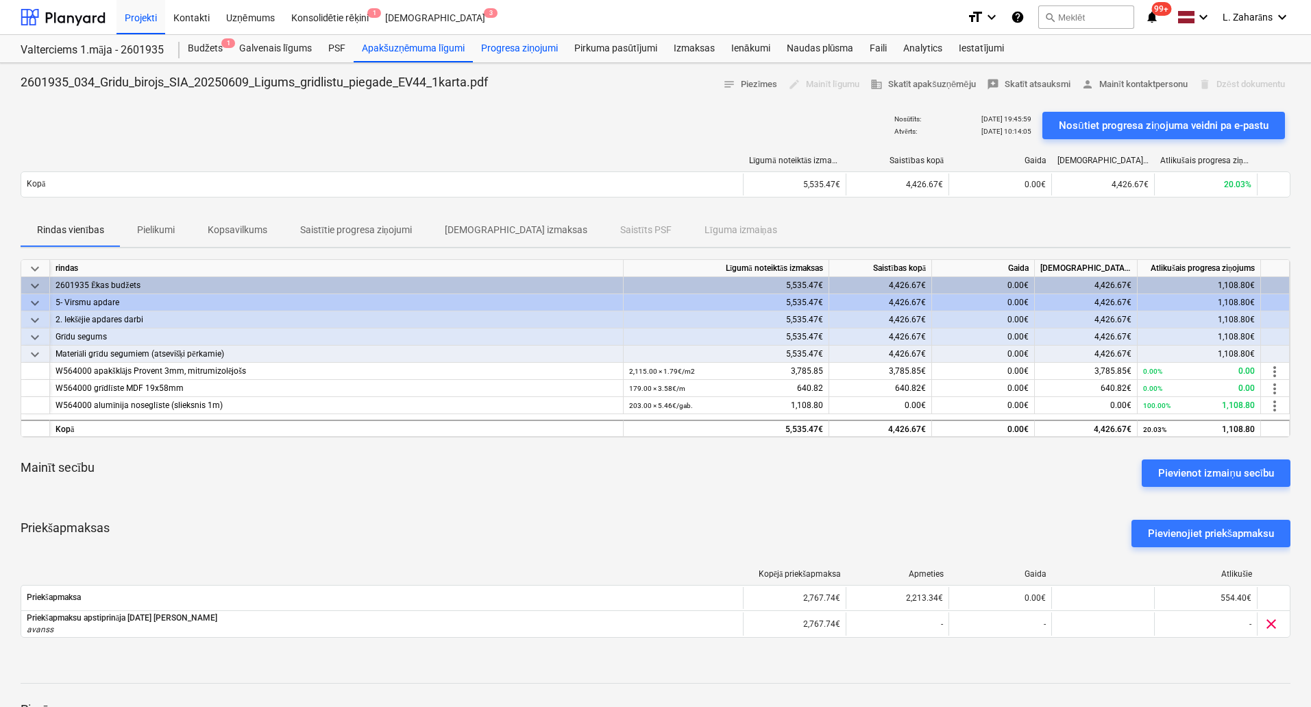
click at [528, 50] on div "Progresa ziņojumi" at bounding box center [519, 48] width 93 height 27
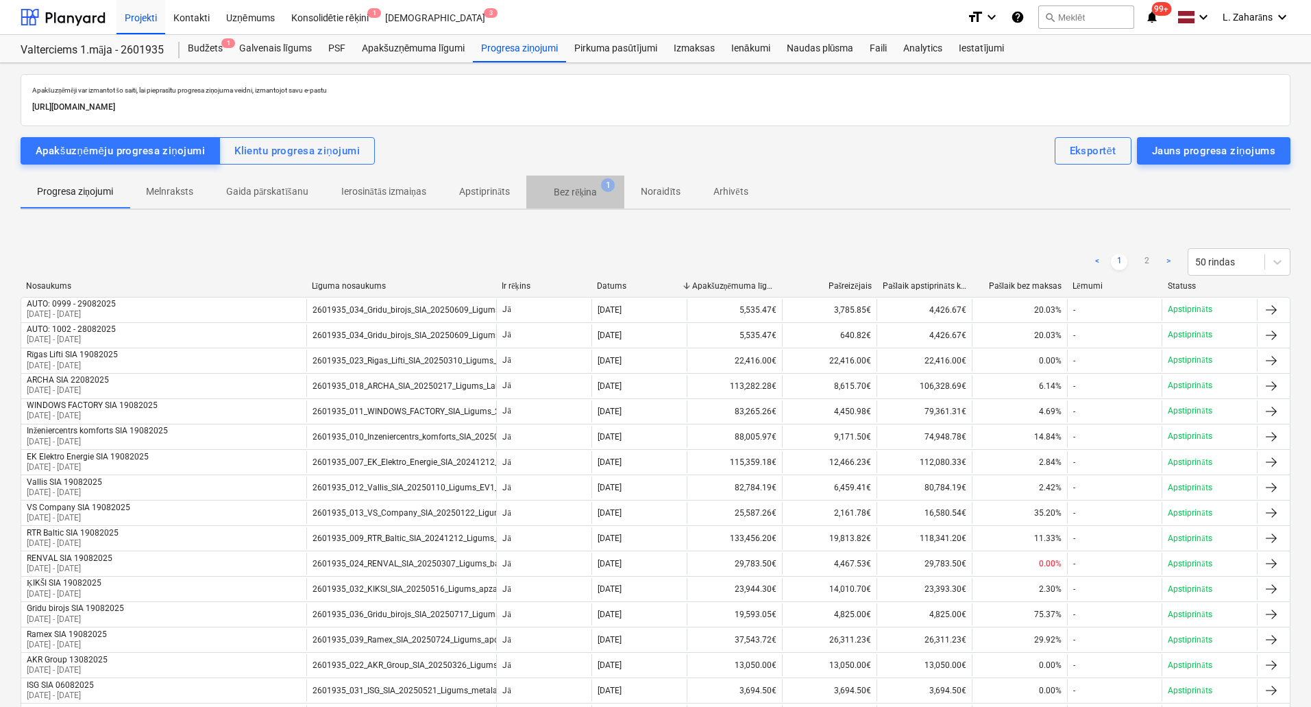
click at [569, 186] on p "Bez rēķina" at bounding box center [575, 192] width 43 height 14
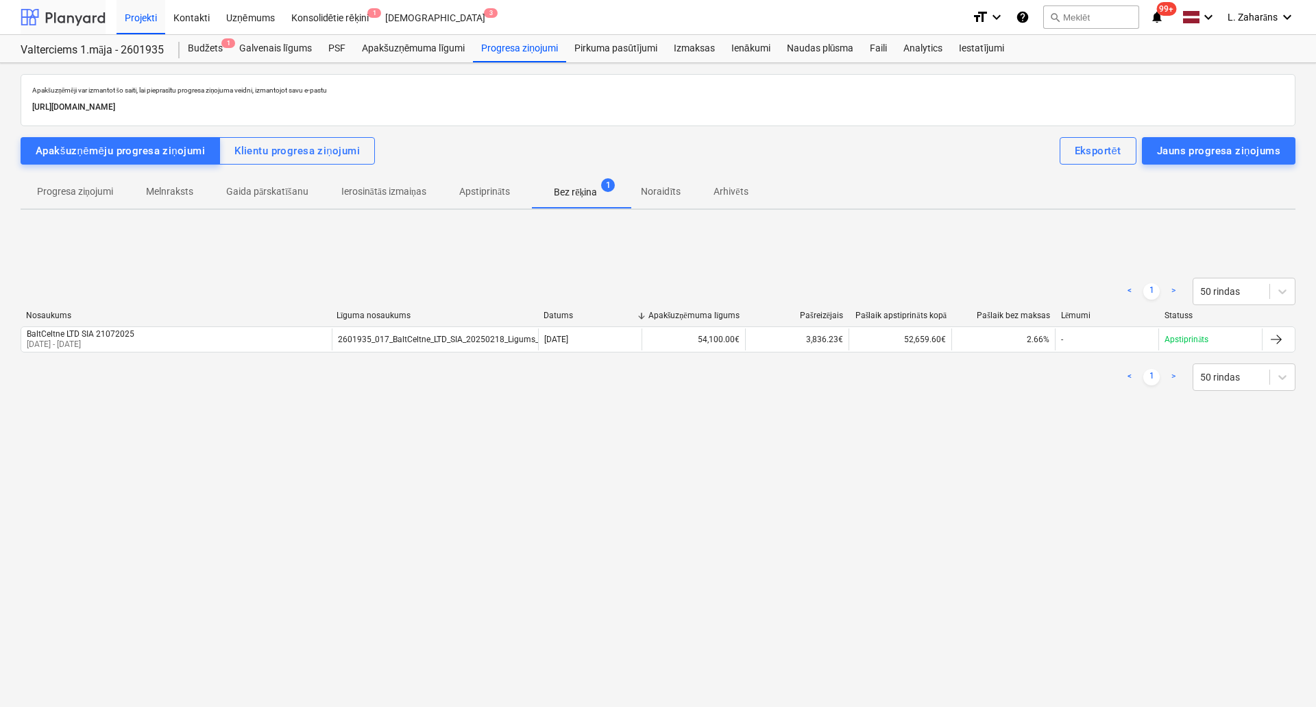
click at [71, 16] on div at bounding box center [63, 17] width 85 height 34
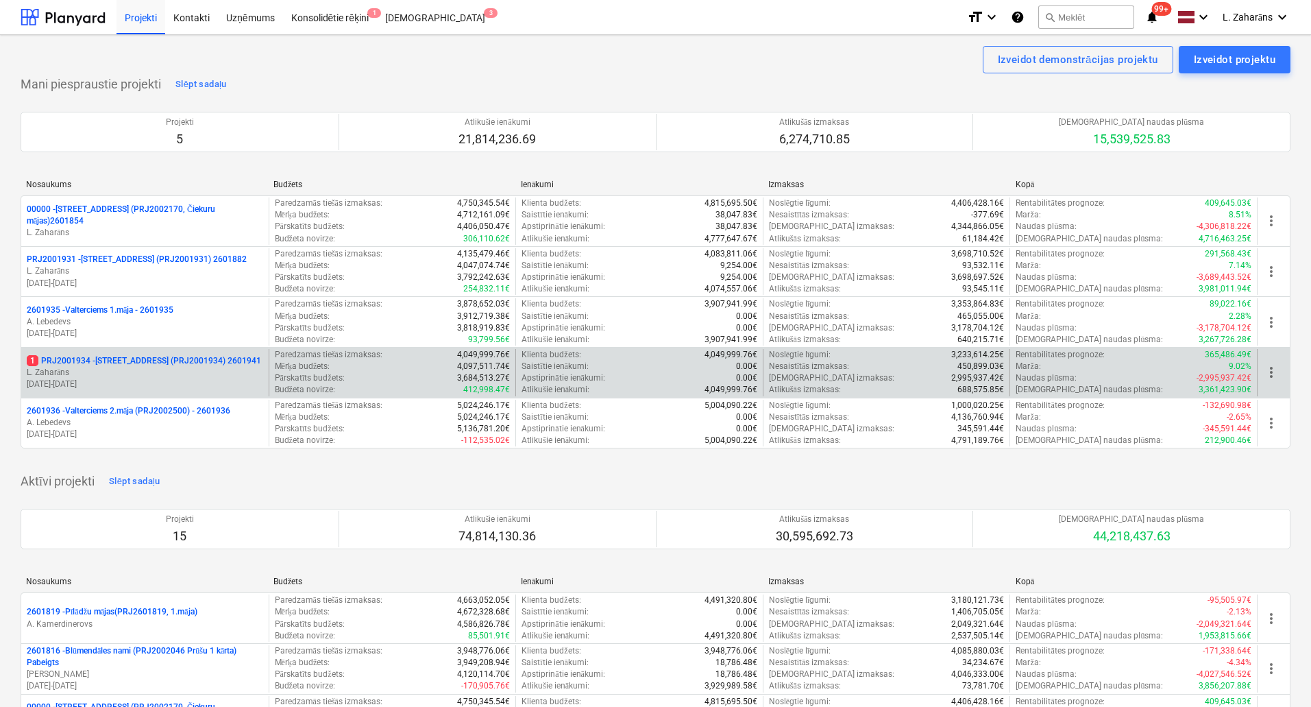
click at [146, 355] on p "1 PRJ2001934 - [STREET_ADDRESS] (PRJ2001934) 2601941" at bounding box center [144, 361] width 234 height 12
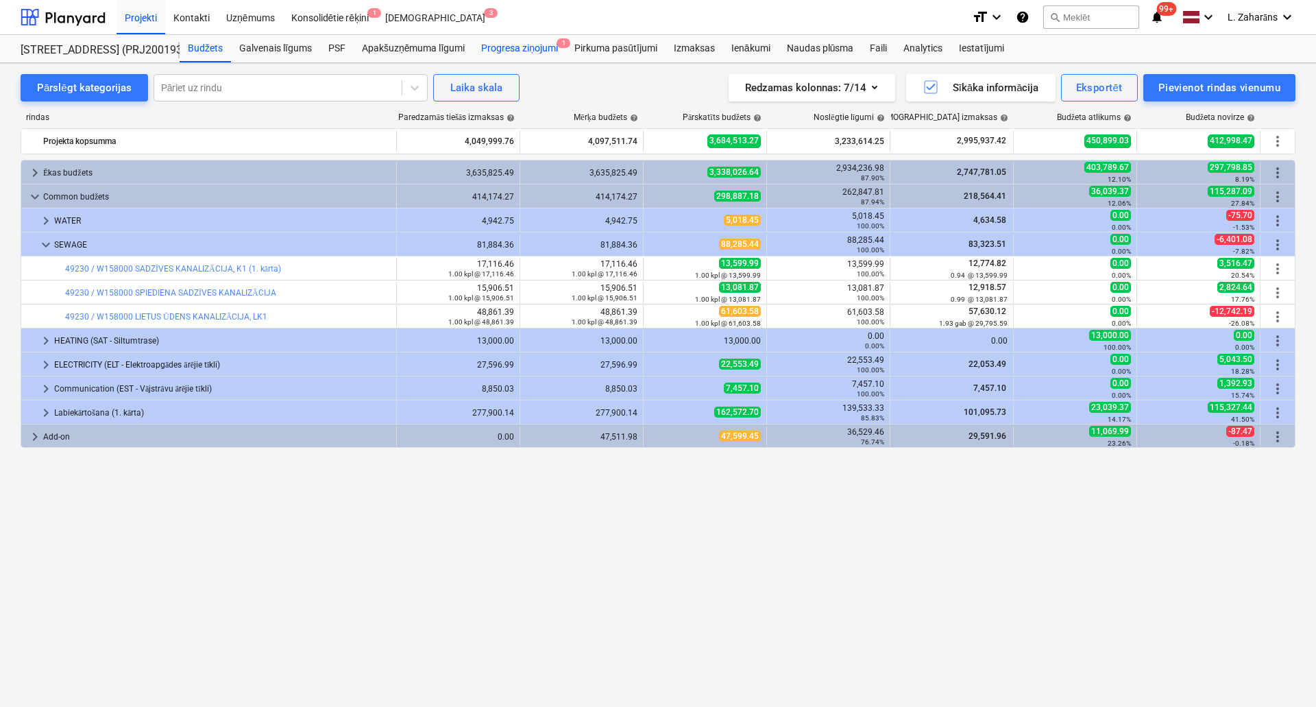
click at [524, 45] on div "Progresa ziņojumi 1" at bounding box center [519, 48] width 93 height 27
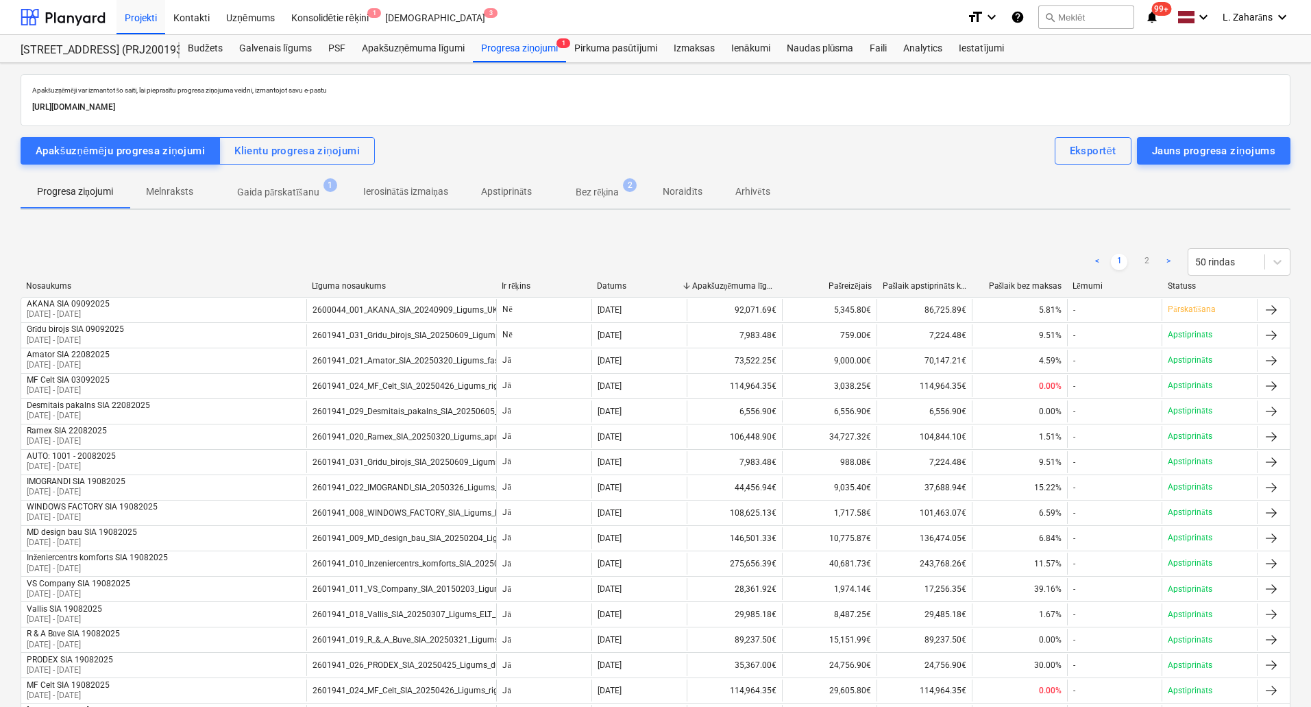
click at [278, 191] on p "Gaida pārskatīšanu" at bounding box center [278, 192] width 82 height 14
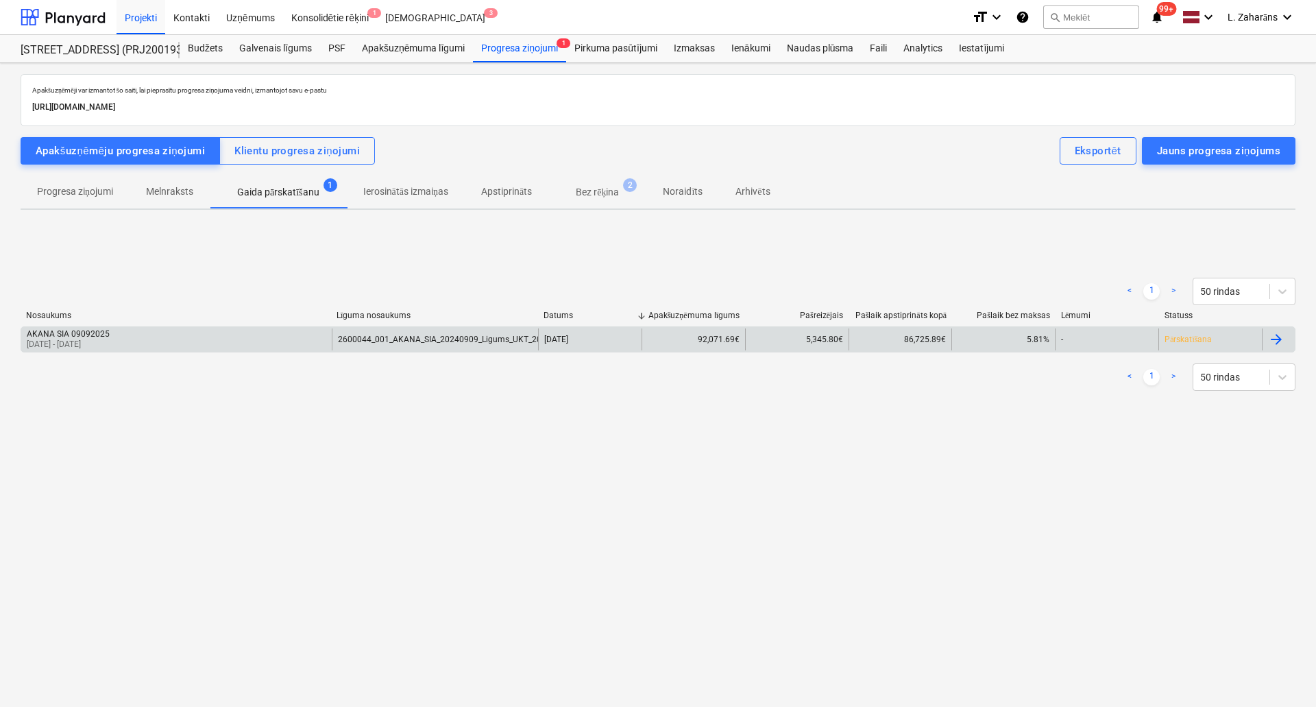
click at [207, 328] on div "AKANA SIA 09092025 [DATE] - [DATE]" at bounding box center [176, 339] width 310 height 22
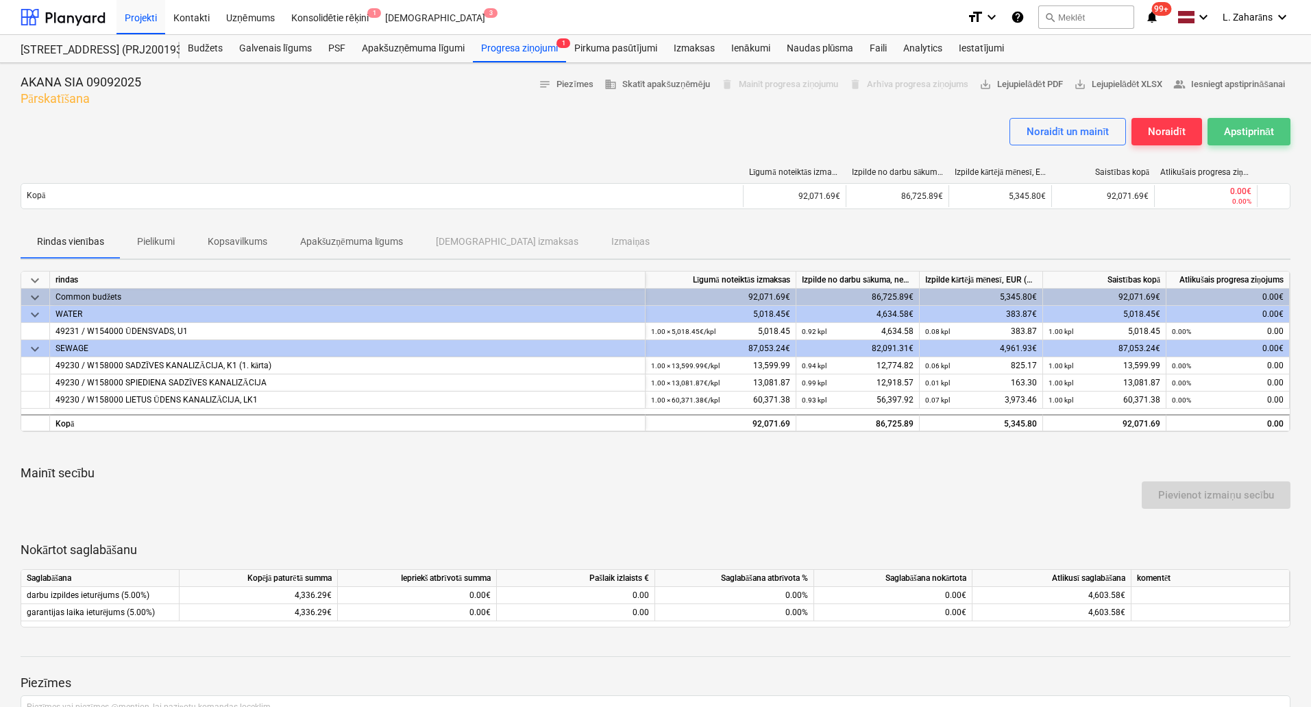
click at [1255, 135] on div "Apstiprināt" at bounding box center [1249, 132] width 50 height 18
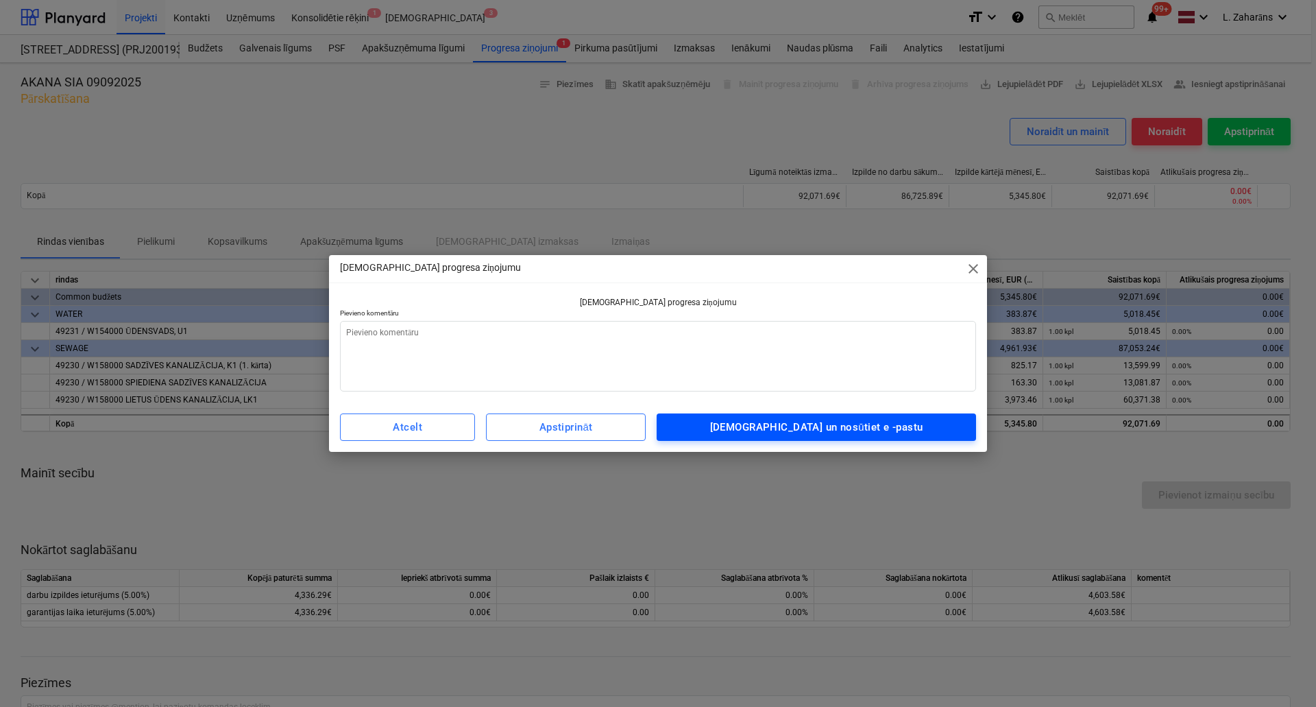
click at [856, 422] on div "[DEMOGRAPHIC_DATA] un nosūtiet e -pastu" at bounding box center [816, 427] width 213 height 18
type textarea "x"
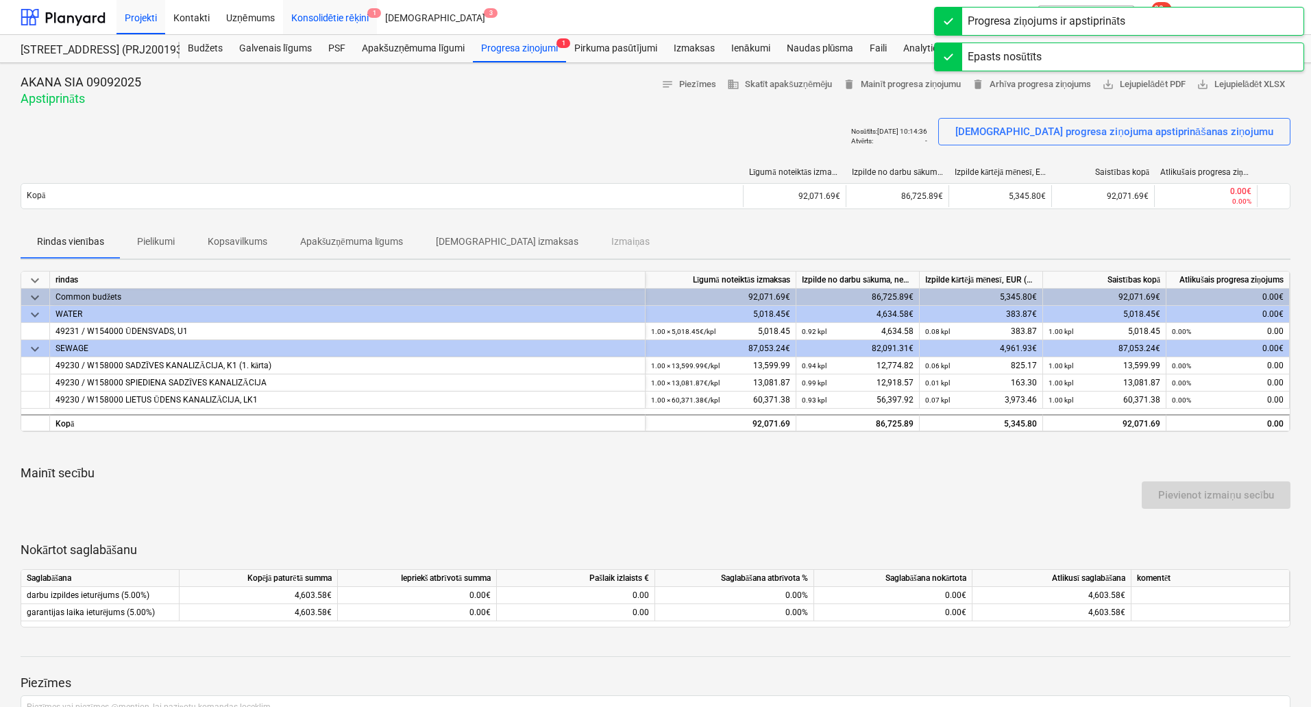
click at [339, 14] on div "Konsolidētie rēķini 1" at bounding box center [330, 16] width 95 height 35
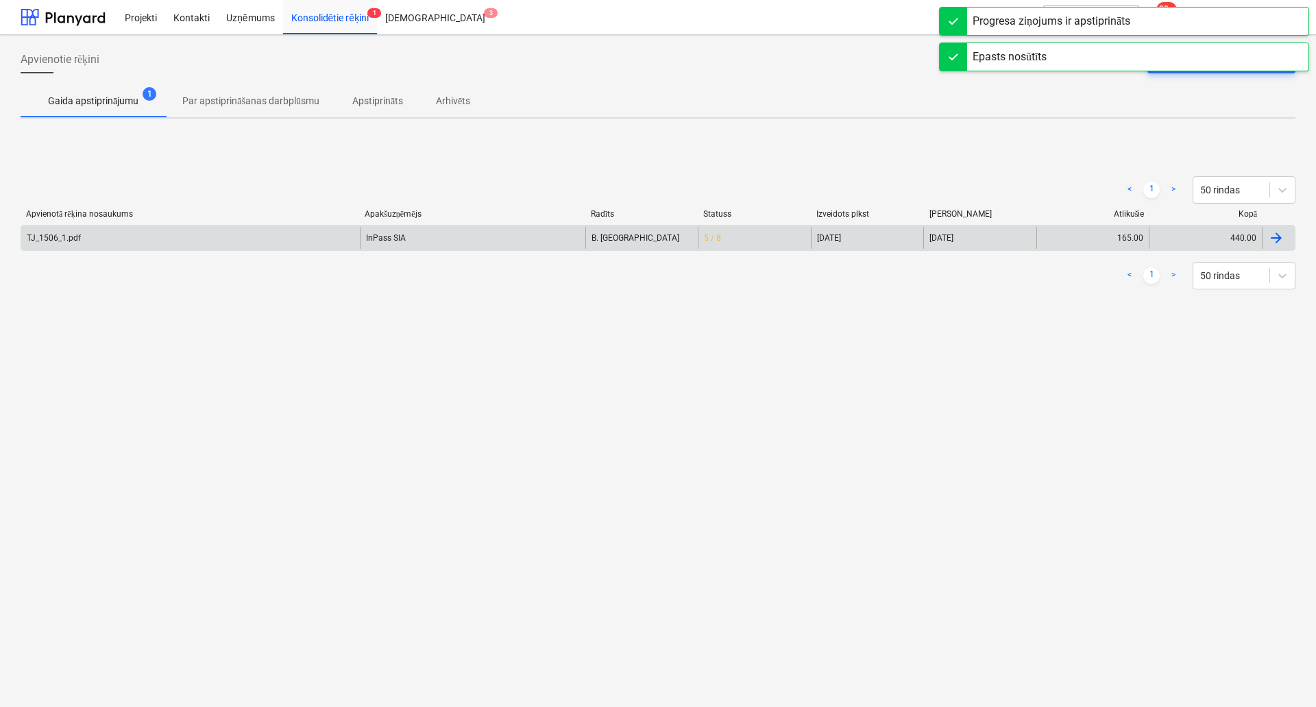
click at [314, 241] on div "TJ_1506_1.pdf" at bounding box center [190, 238] width 339 height 22
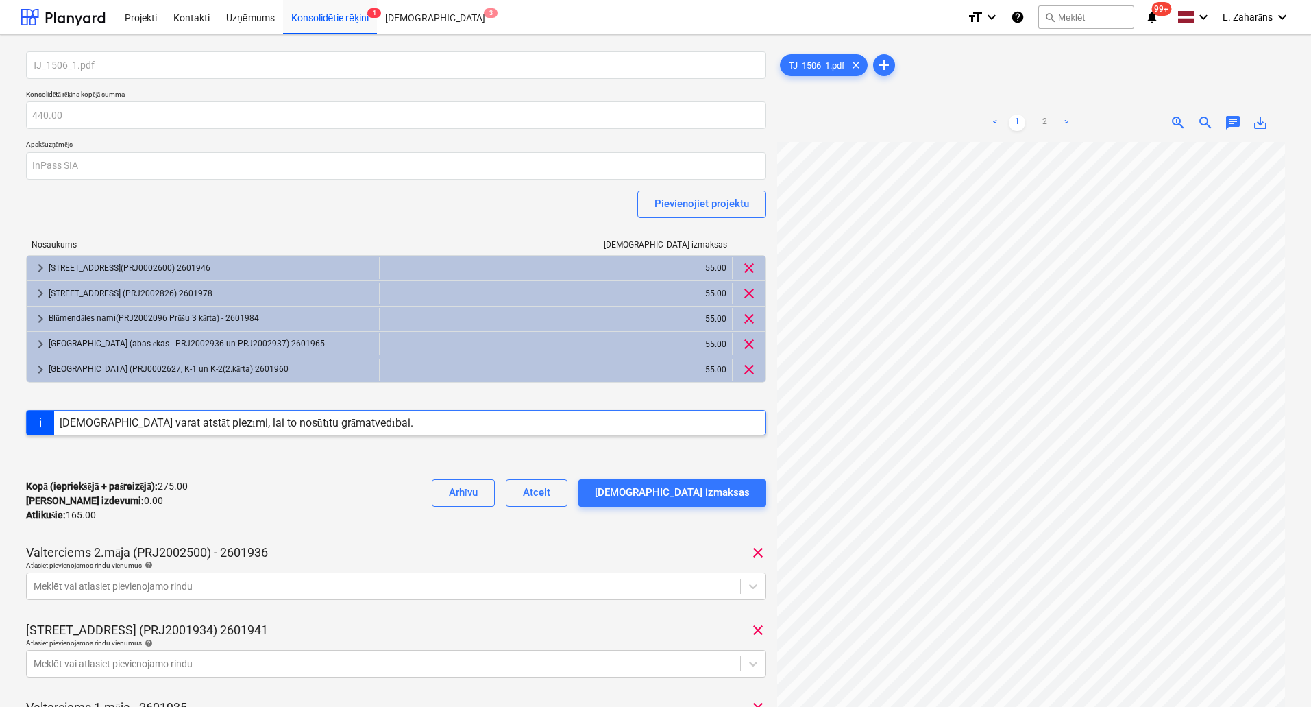
scroll to position [352, 42]
